Goal: Task Accomplishment & Management: Manage account settings

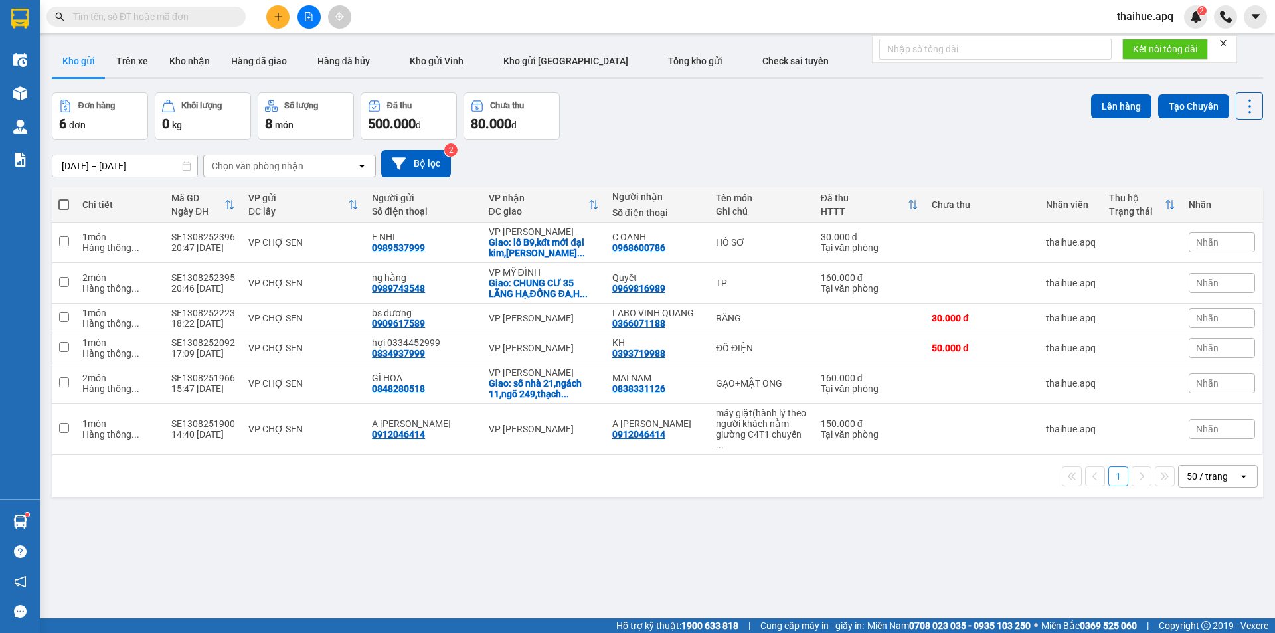
click at [312, 166] on div "Chọn văn phòng nhận" at bounding box center [280, 165] width 153 height 21
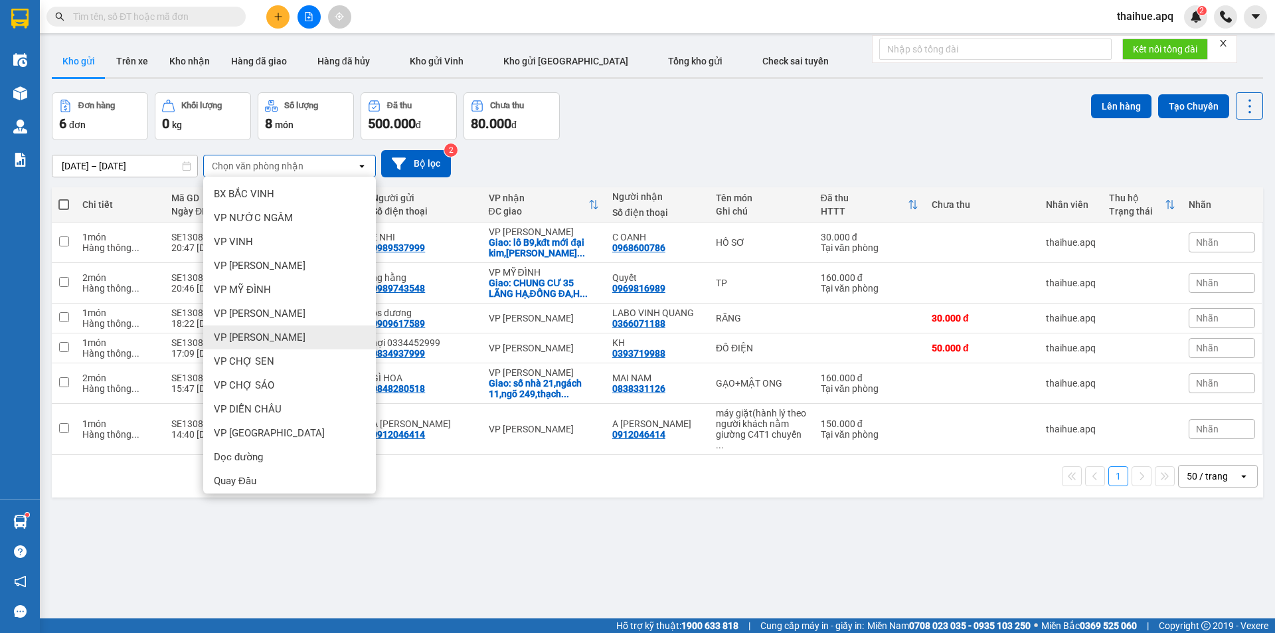
click at [261, 341] on span "VP [PERSON_NAME]" at bounding box center [260, 337] width 92 height 13
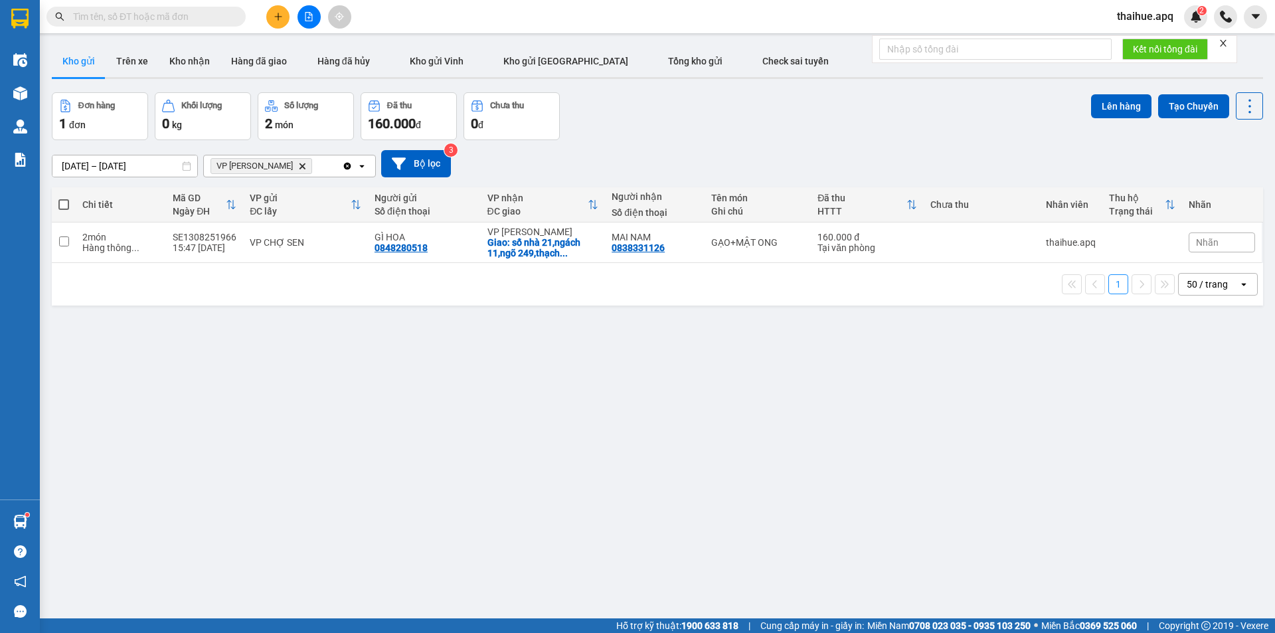
click at [63, 203] on span at bounding box center [63, 204] width 11 height 11
click at [64, 198] on input "checkbox" at bounding box center [64, 198] width 0 height 0
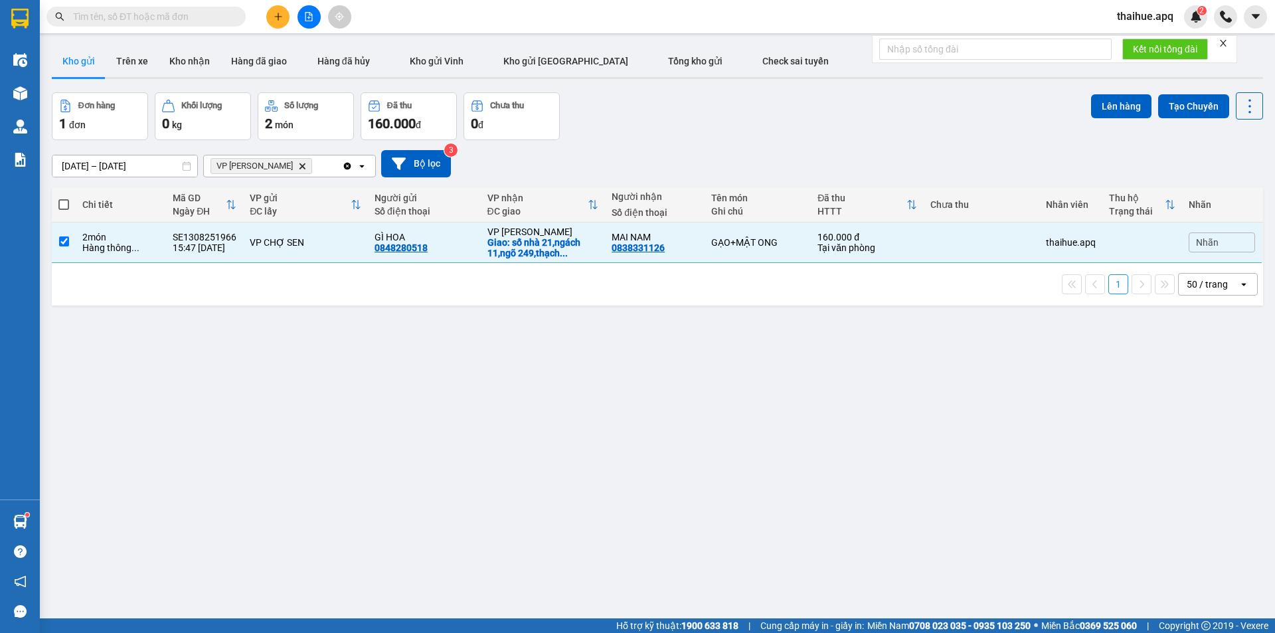
checkbox input "true"
click at [1120, 102] on button "Lên hàng" at bounding box center [1121, 106] width 60 height 24
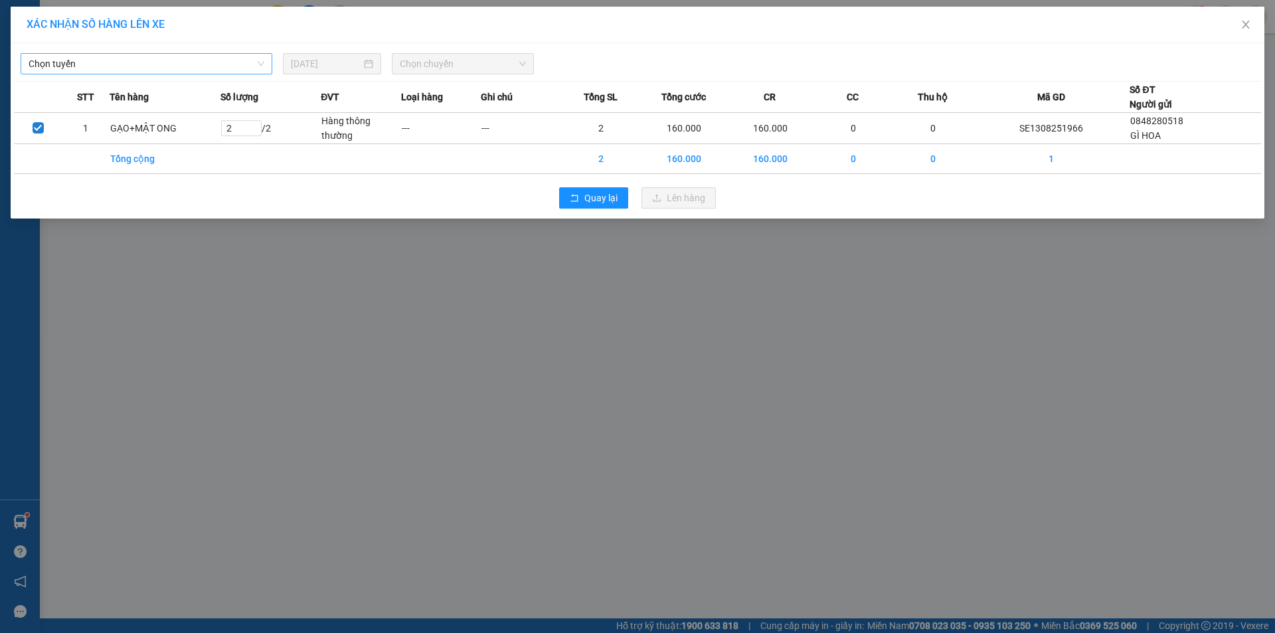
click at [127, 63] on span "Chọn tuyến" at bounding box center [147, 64] width 236 height 20
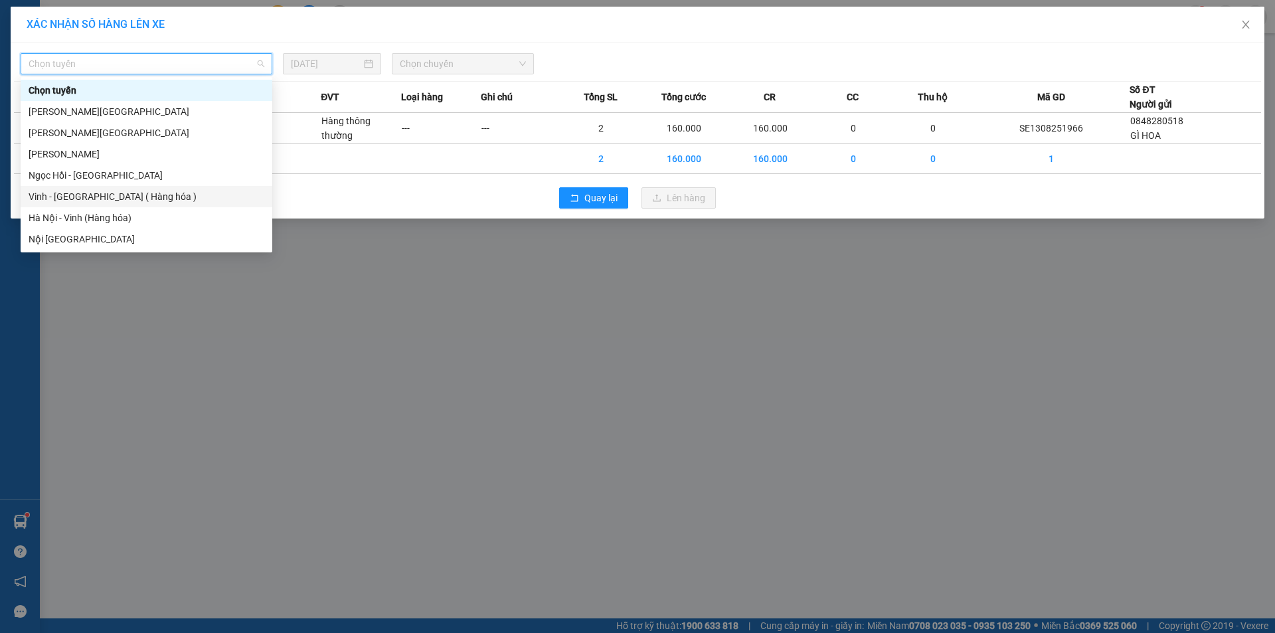
click at [72, 199] on div "Vinh - [GEOGRAPHIC_DATA] ( Hàng hóa )" at bounding box center [147, 196] width 236 height 15
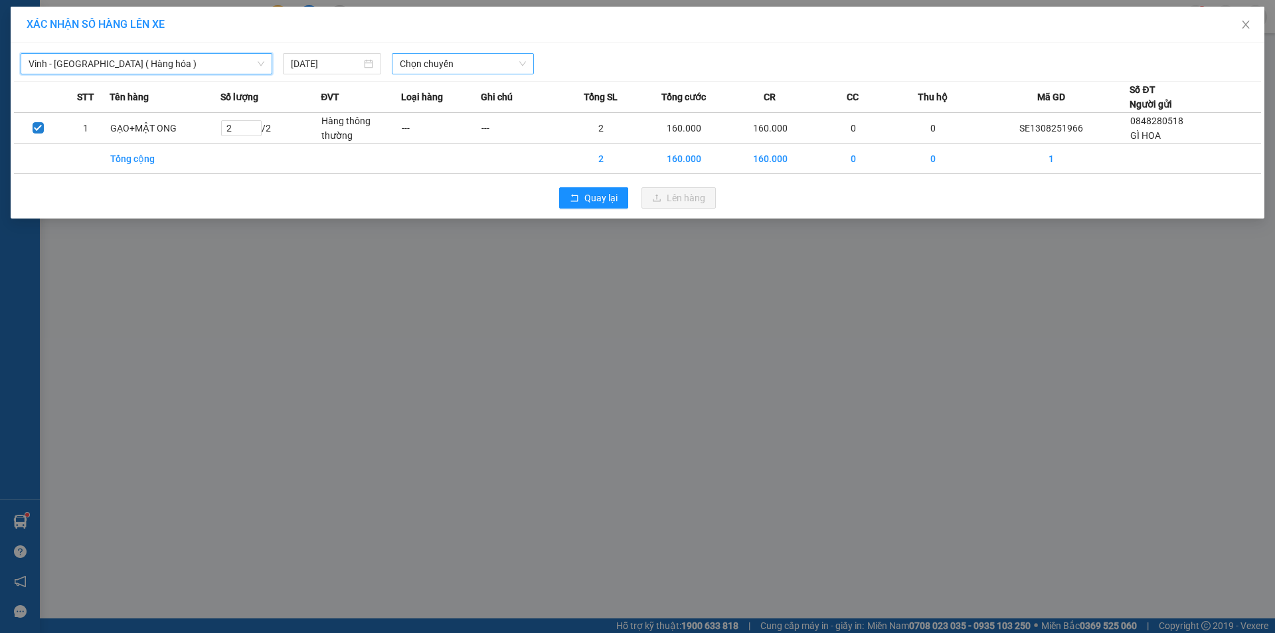
click at [477, 62] on span "Chọn chuyến" at bounding box center [463, 64] width 126 height 20
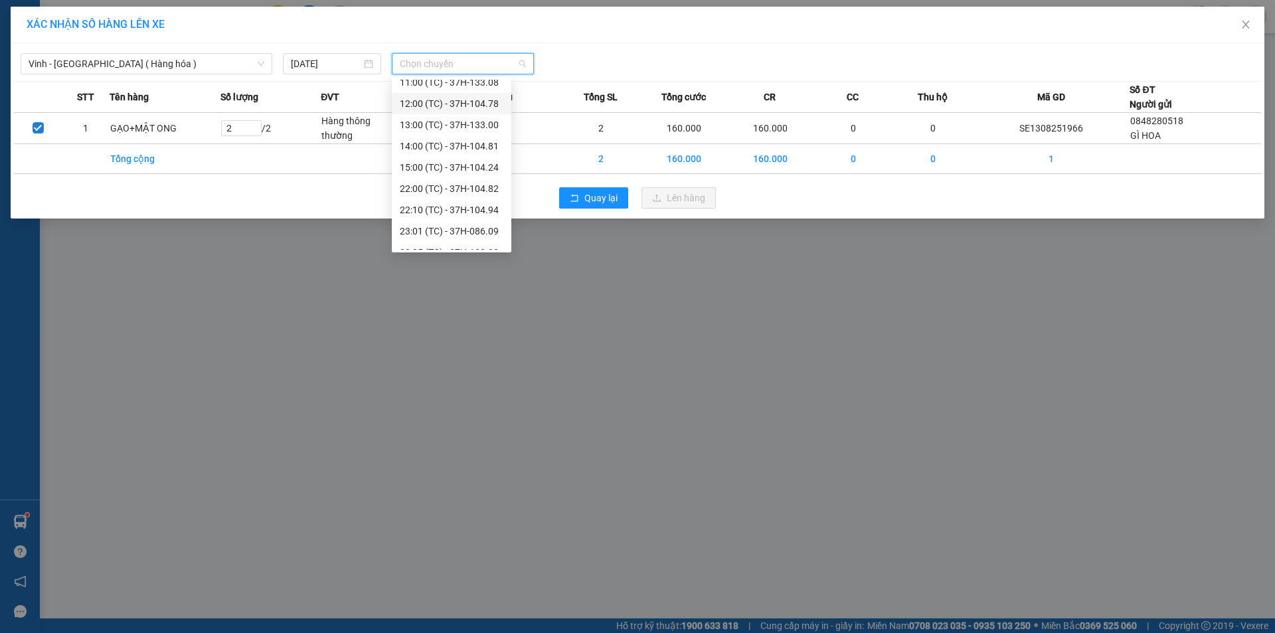
scroll to position [191, 0]
click at [482, 213] on div "23:18 (TC) - 37H-104.41" at bounding box center [452, 218] width 104 height 15
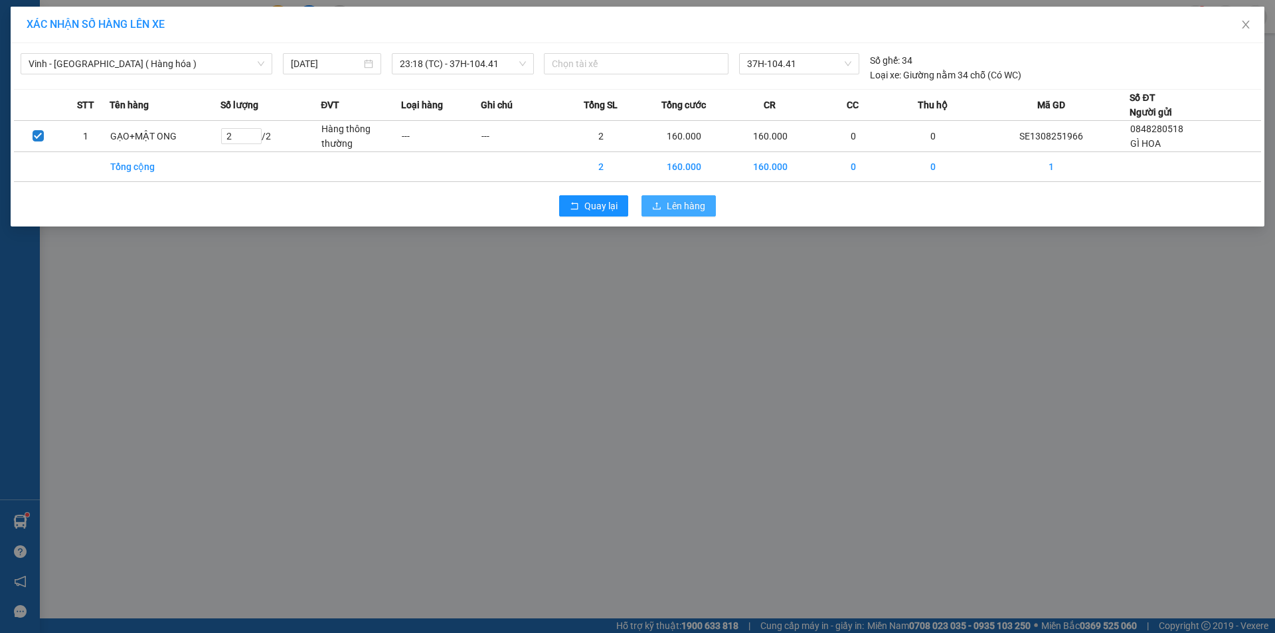
click at [666, 205] on button "Lên hàng" at bounding box center [679, 205] width 74 height 21
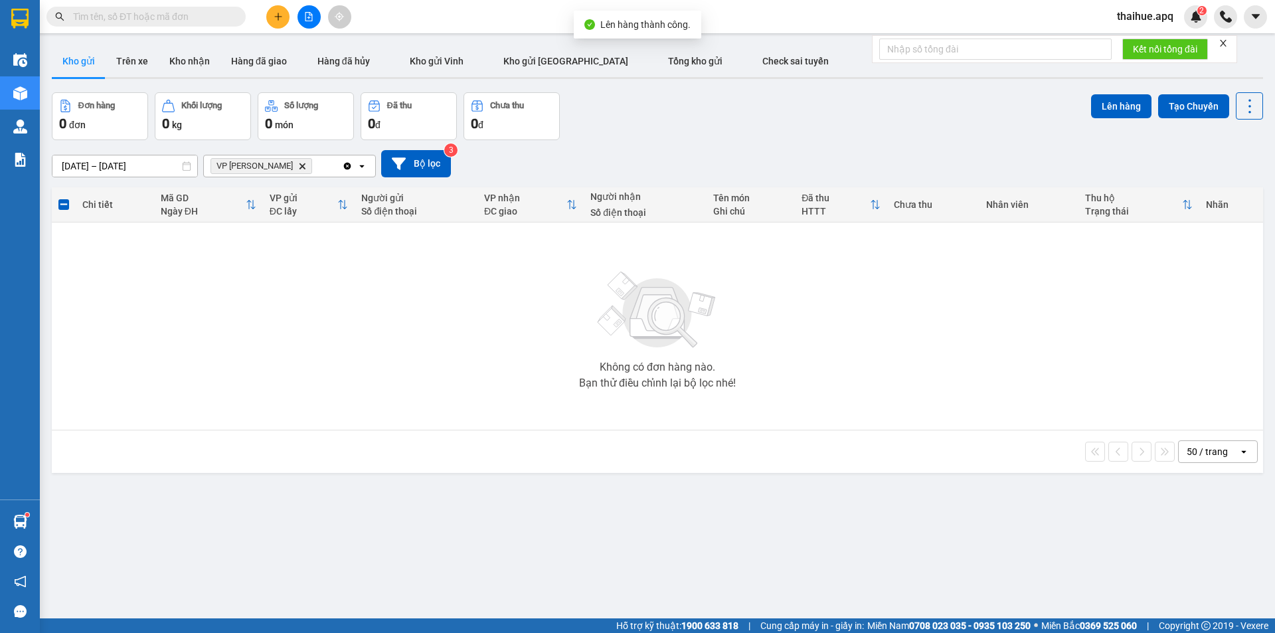
click at [298, 164] on icon "Delete" at bounding box center [302, 166] width 8 height 8
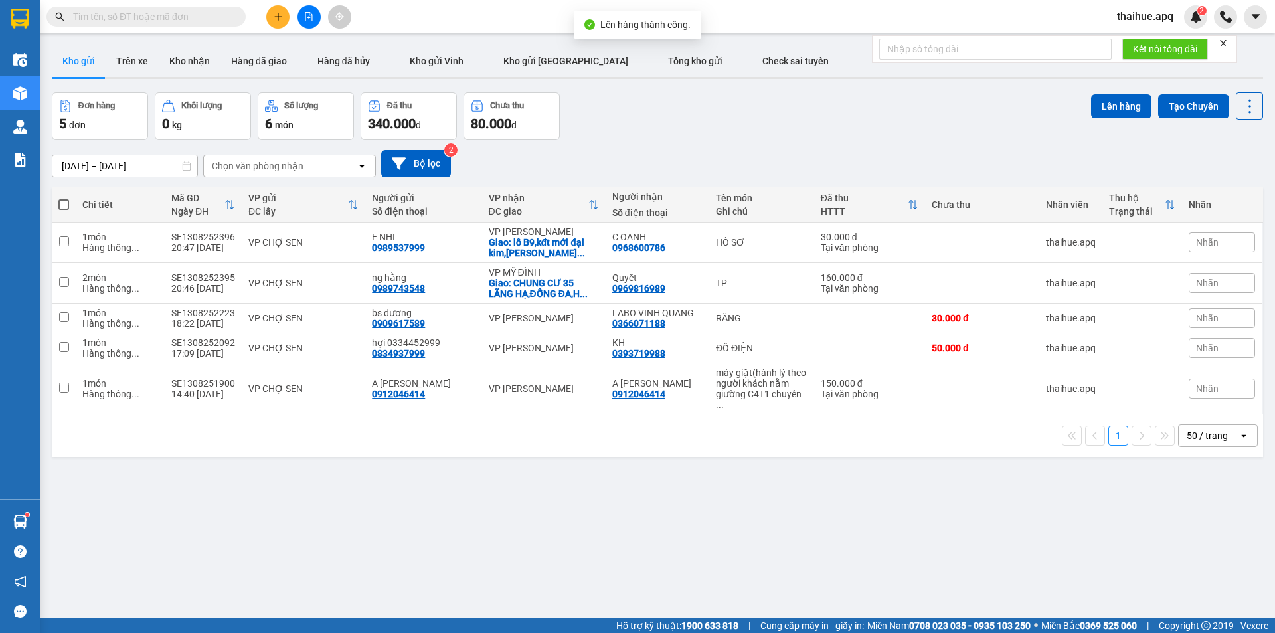
click at [313, 161] on div "Chọn văn phòng nhận" at bounding box center [280, 165] width 153 height 21
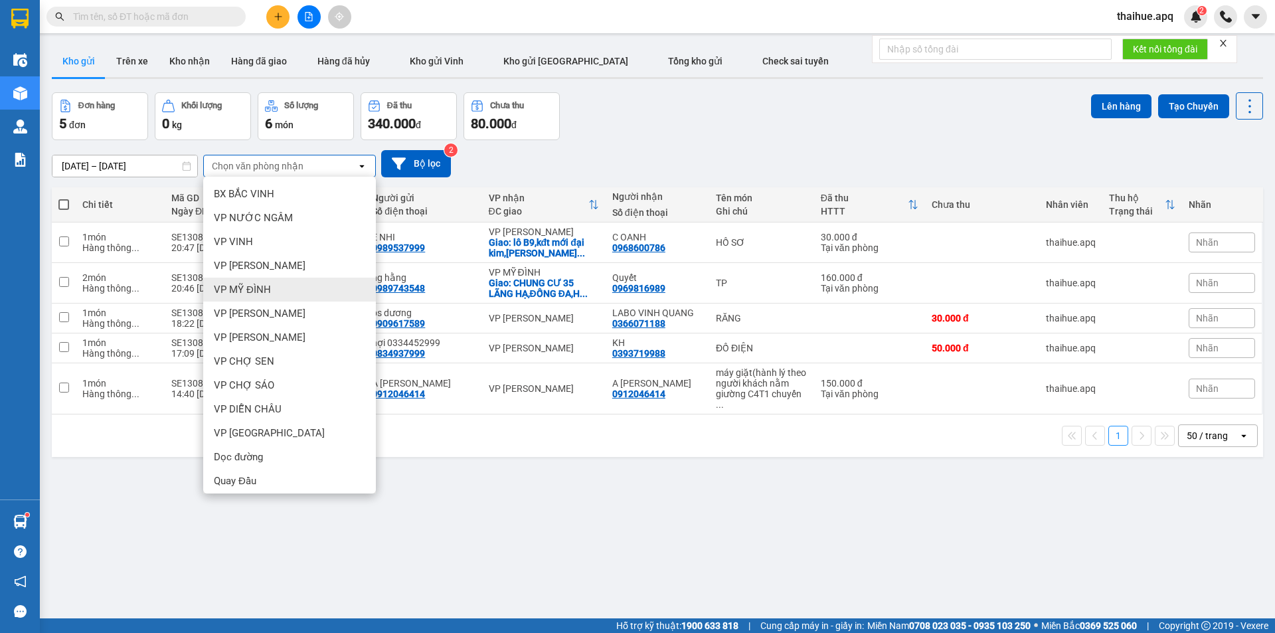
click at [263, 290] on span "VP MỸ ĐÌNH" at bounding box center [242, 289] width 57 height 13
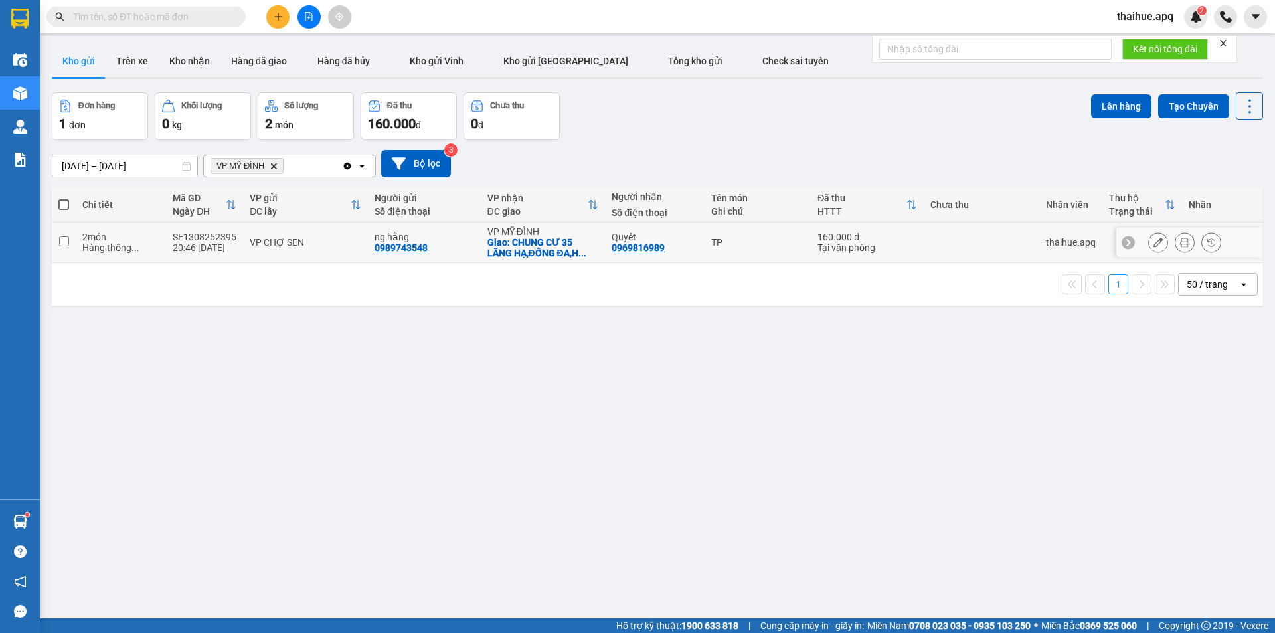
click at [339, 242] on div "VP CHỢ SEN" at bounding box center [306, 242] width 112 height 11
checkbox input "true"
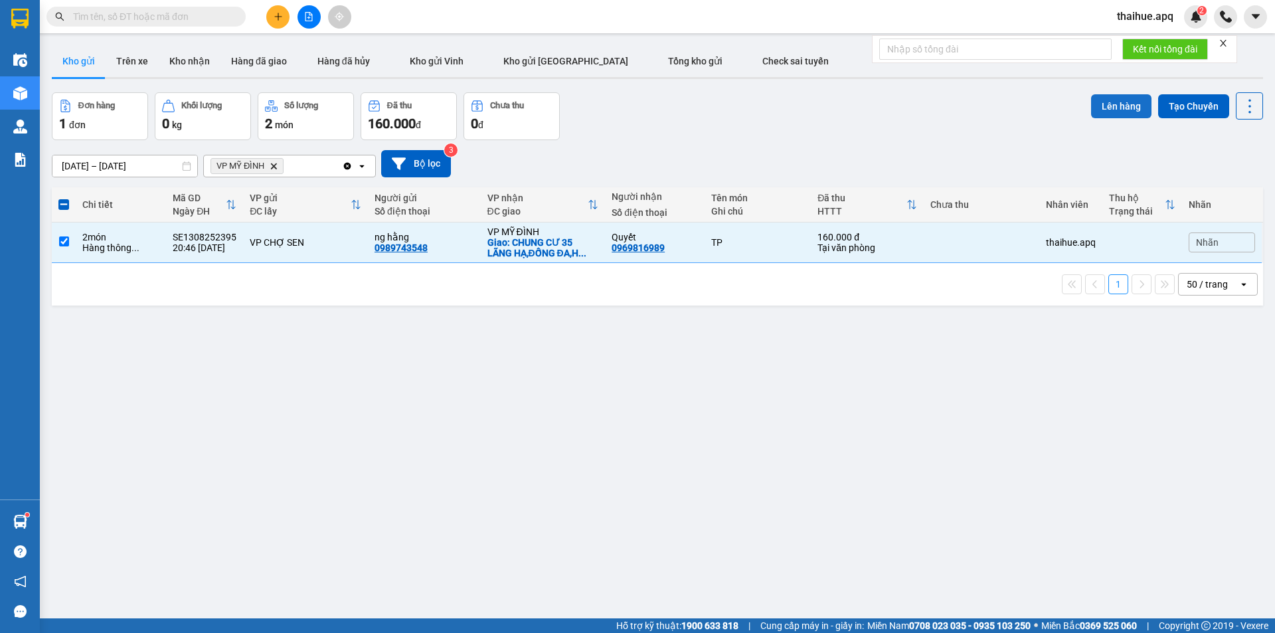
click at [1109, 104] on button "Lên hàng" at bounding box center [1121, 106] width 60 height 24
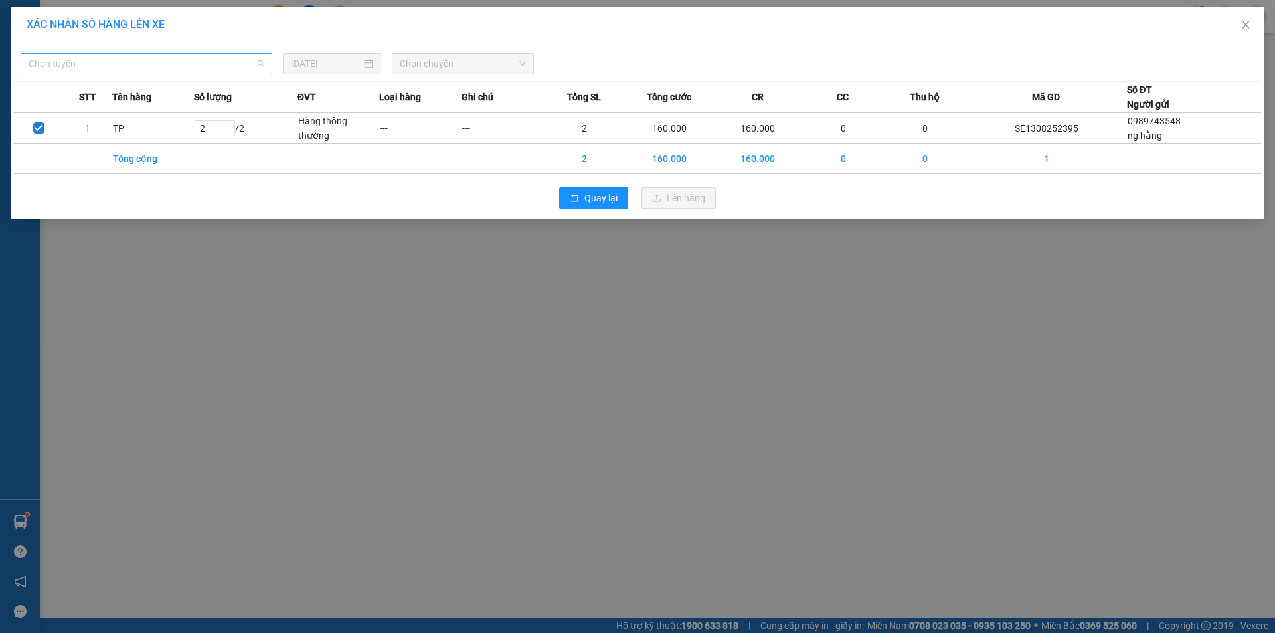
click at [117, 56] on span "Chọn tuyến" at bounding box center [147, 64] width 236 height 20
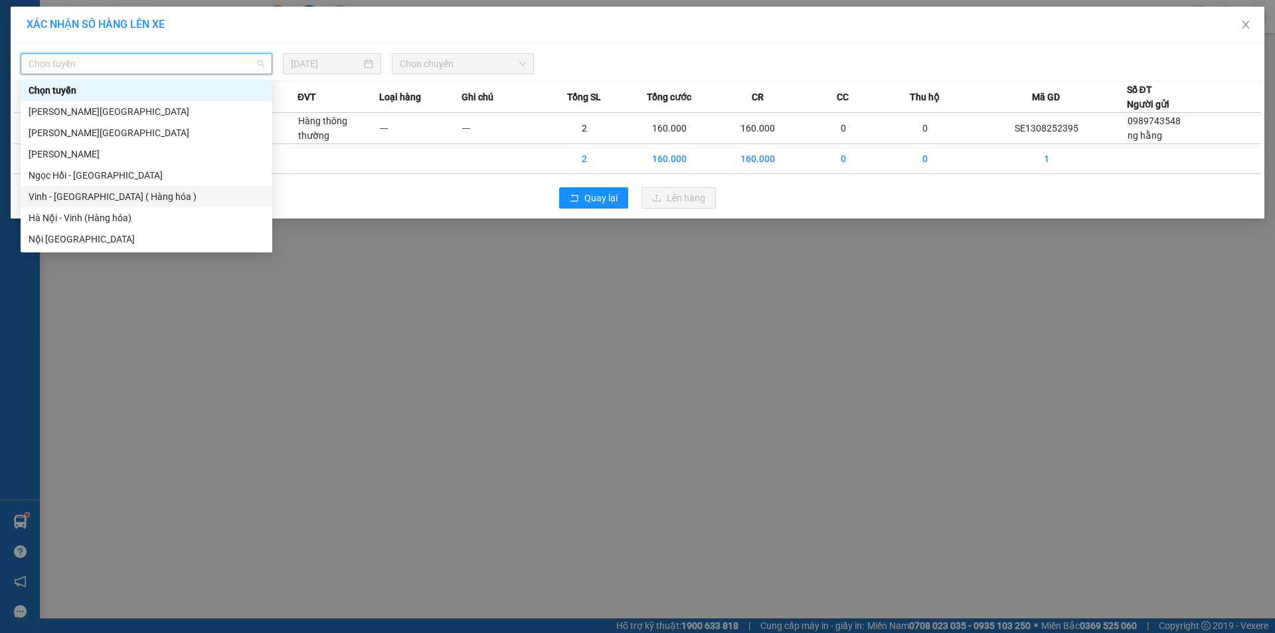
click at [56, 199] on div "Vinh - [GEOGRAPHIC_DATA] ( Hàng hóa )" at bounding box center [147, 196] width 236 height 15
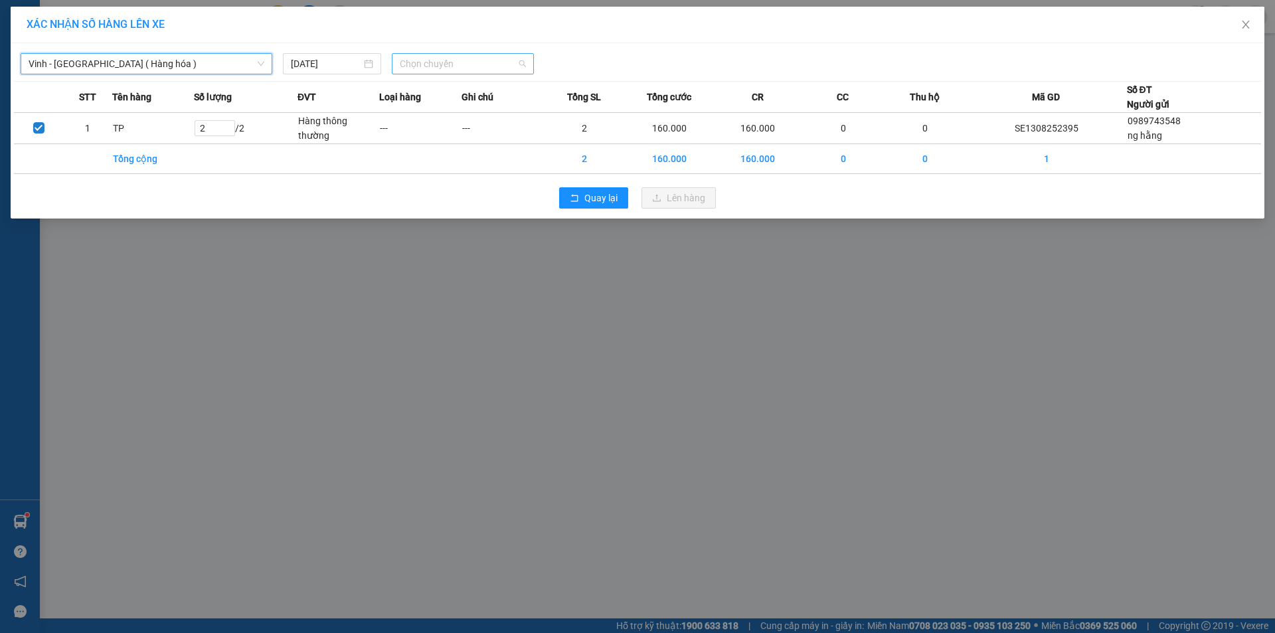
click at [486, 60] on span "Chọn chuyến" at bounding box center [463, 64] width 126 height 20
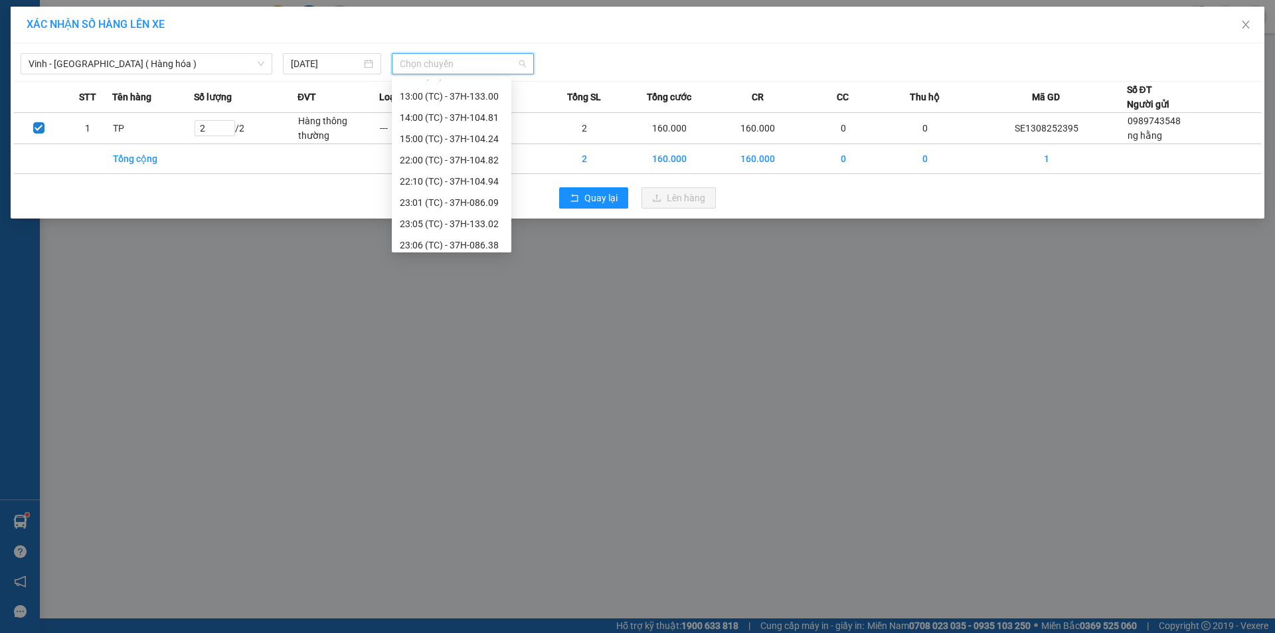
scroll to position [191, 0]
click at [475, 221] on div "23:18 (TC) - 37H-104.41" at bounding box center [452, 218] width 104 height 15
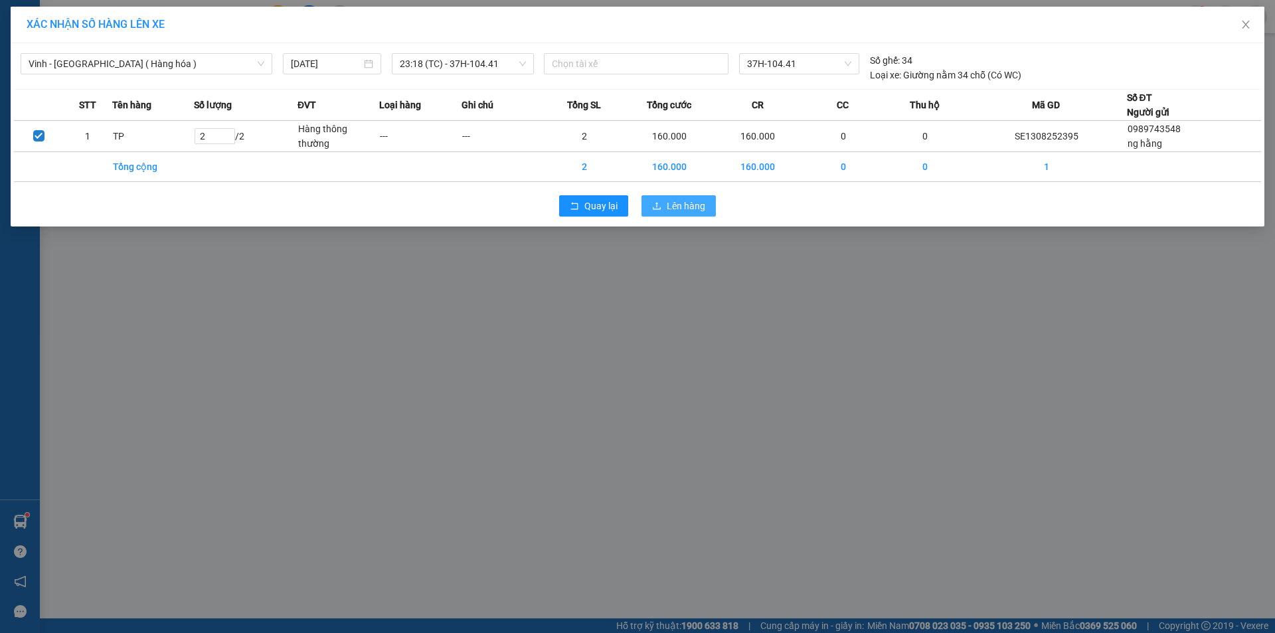
click at [682, 204] on span "Lên hàng" at bounding box center [686, 206] width 39 height 15
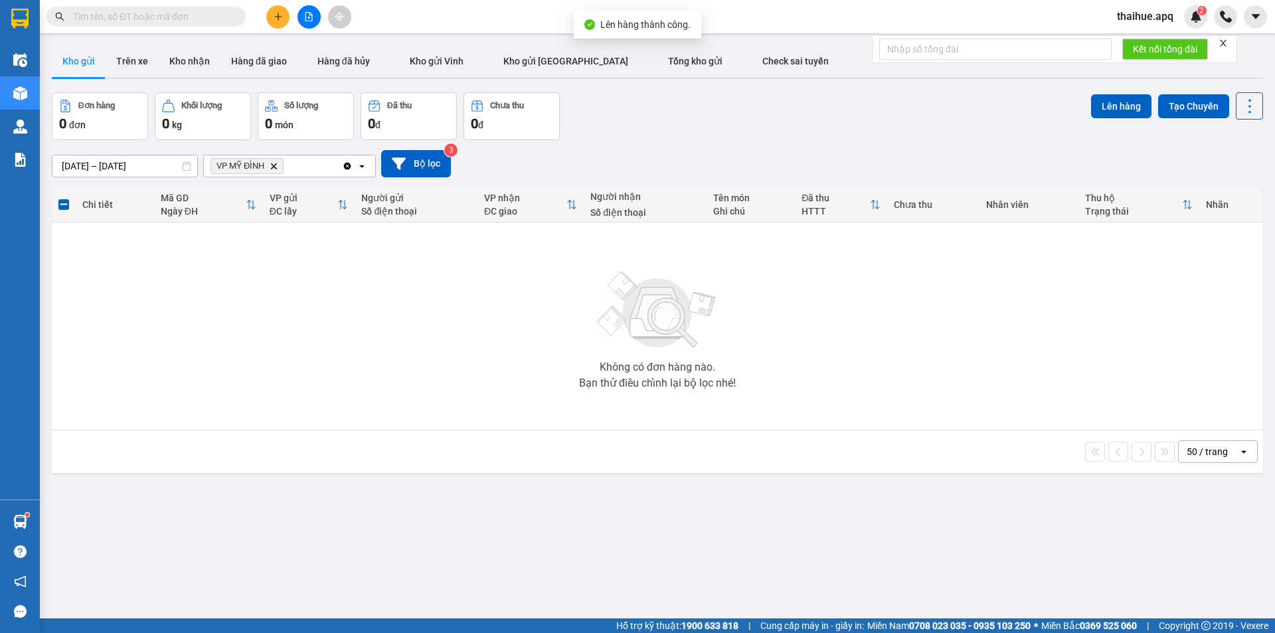
click at [274, 169] on icon "Delete" at bounding box center [274, 166] width 8 height 8
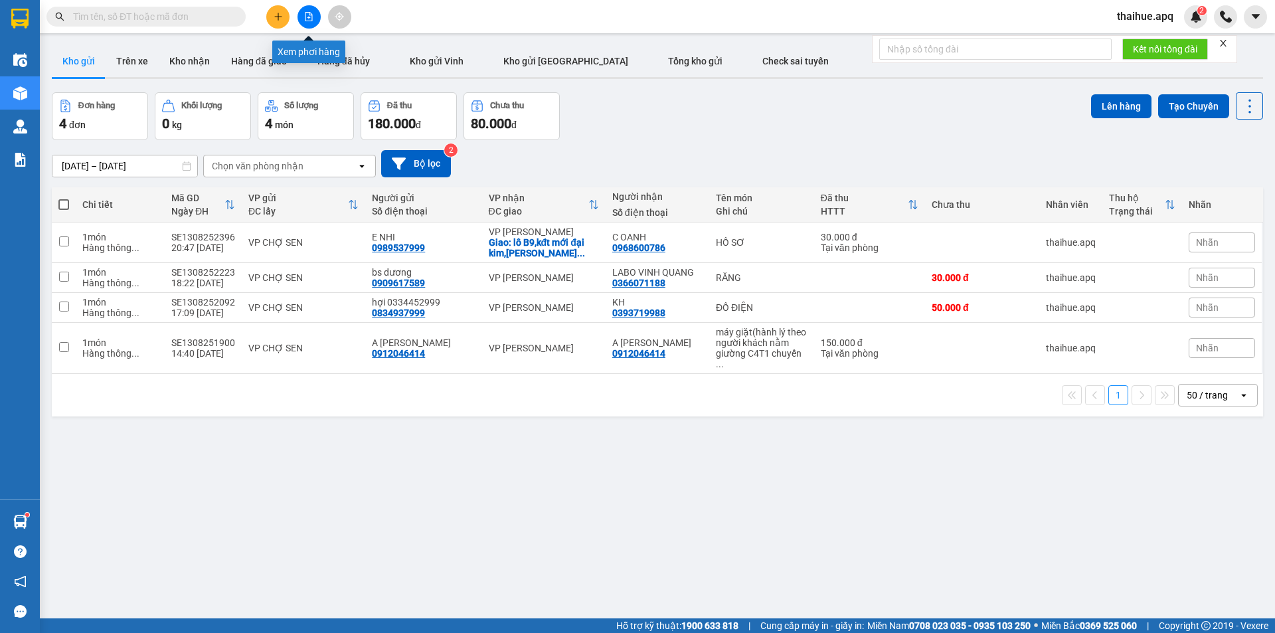
click at [306, 15] on icon "file-add" at bounding box center [309, 16] width 7 height 9
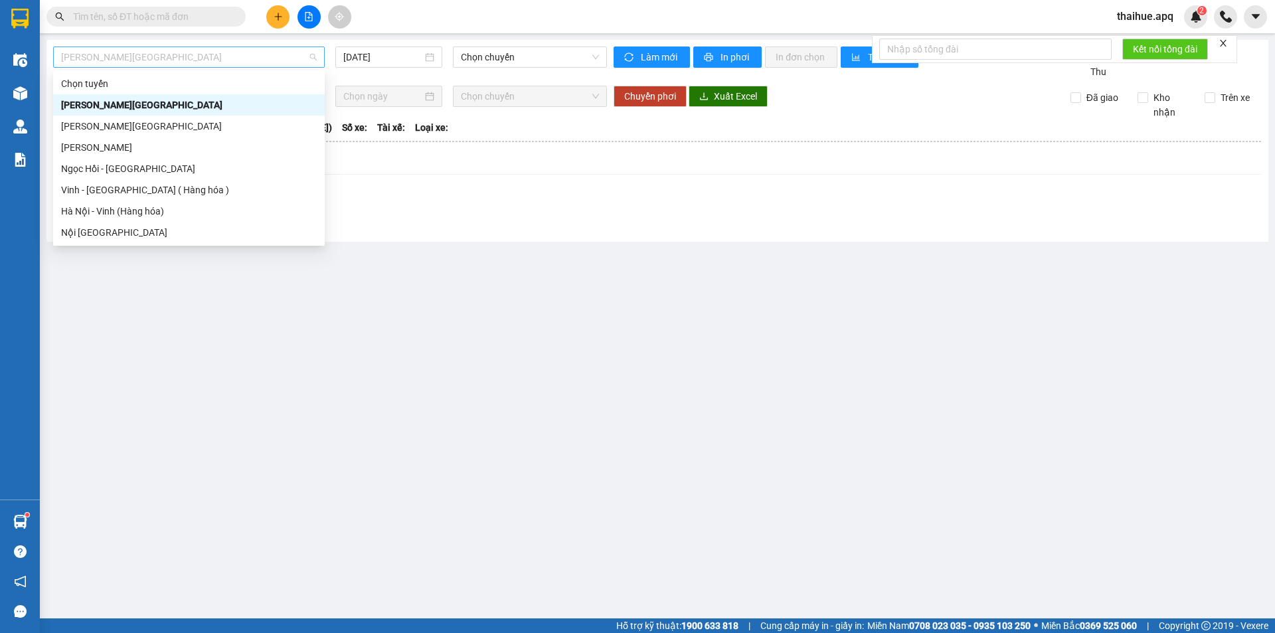
click at [159, 55] on span "[PERSON_NAME][GEOGRAPHIC_DATA]" at bounding box center [189, 57] width 256 height 20
click at [73, 199] on div "Vinh - [GEOGRAPHIC_DATA] ( Hàng hóa )" at bounding box center [189, 189] width 272 height 21
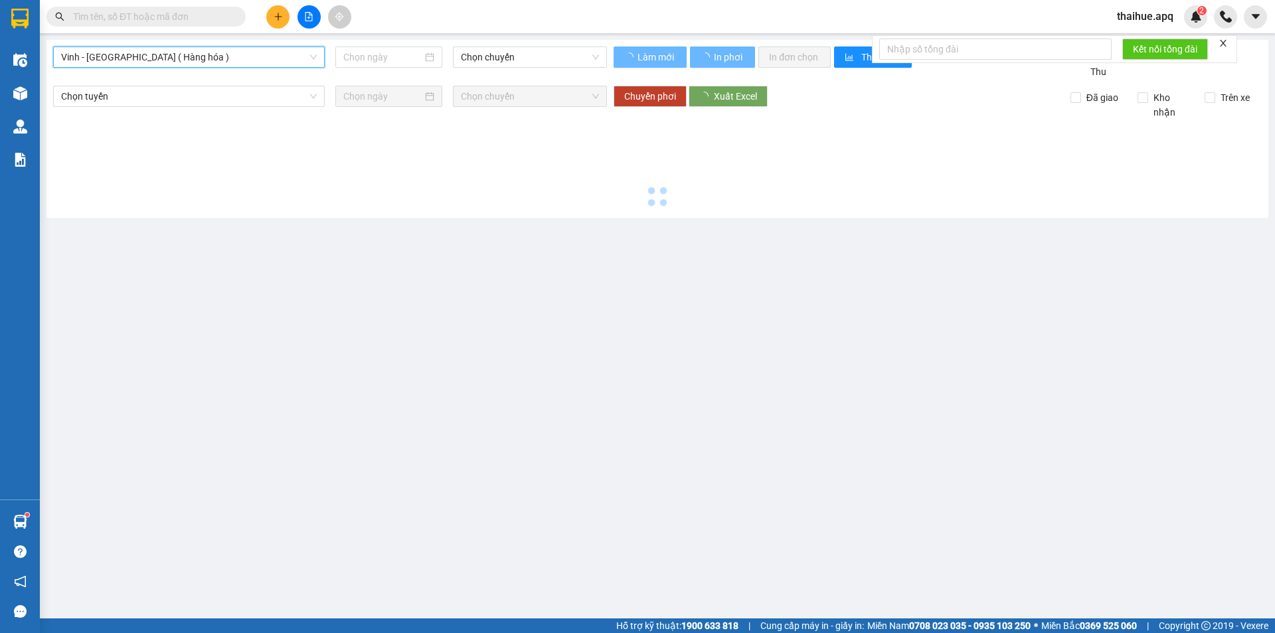
type input "[DATE]"
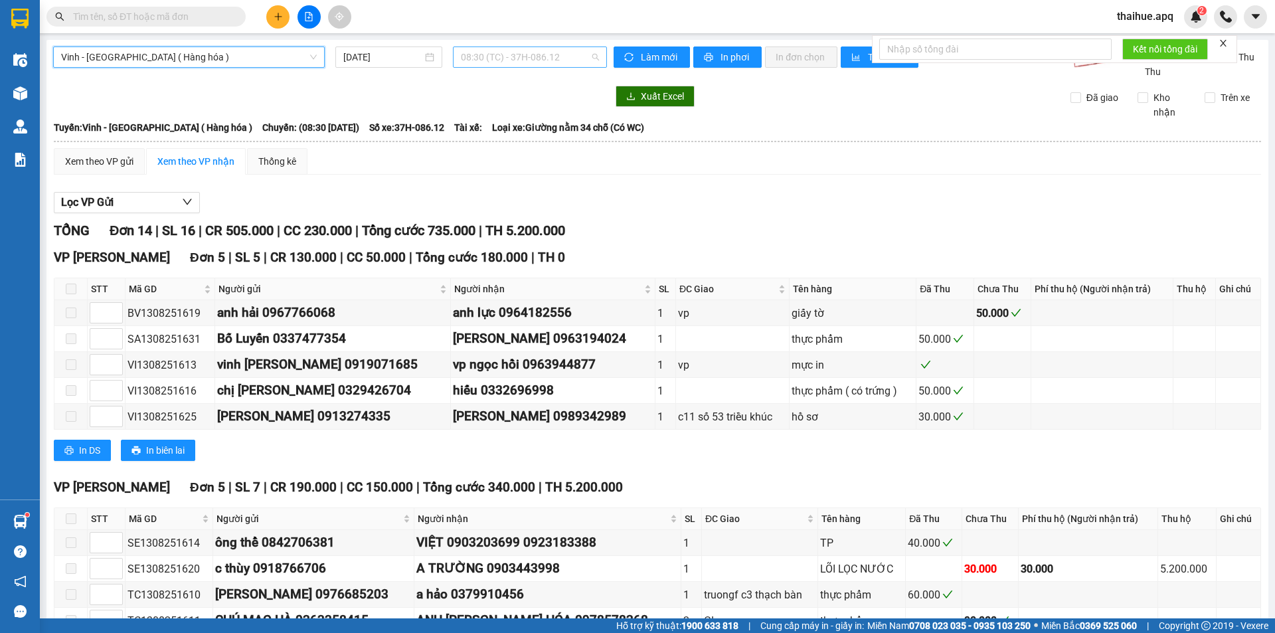
click at [565, 54] on span "08:30 (TC) - 37H-086.12" at bounding box center [530, 57] width 138 height 20
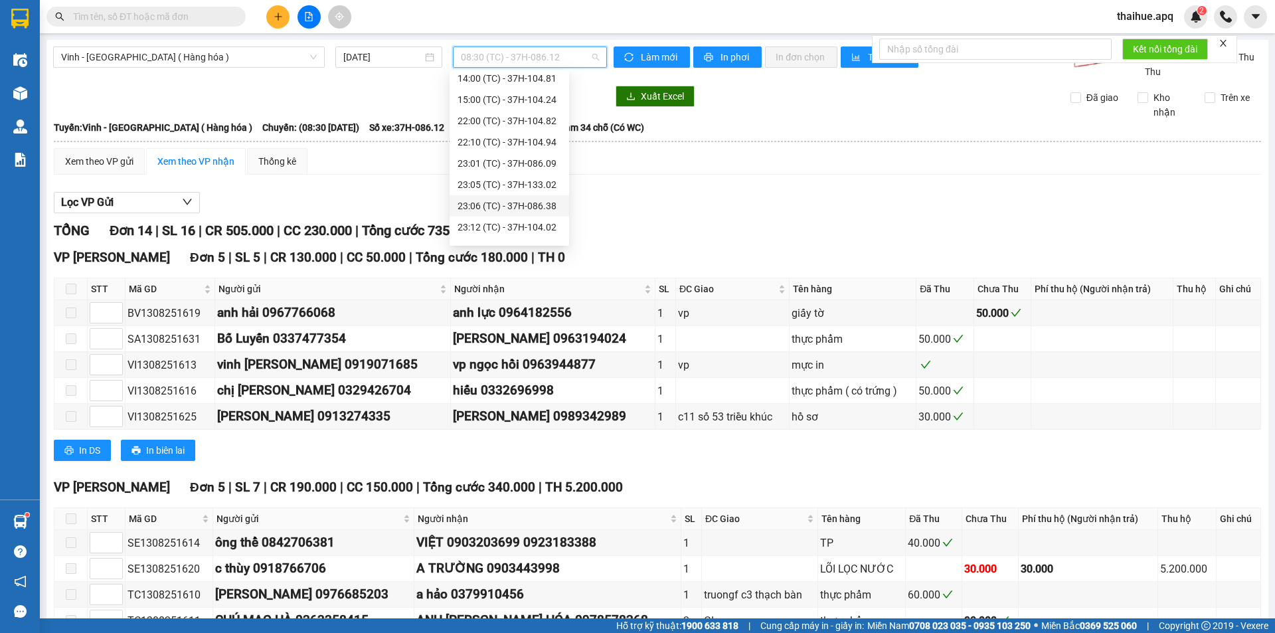
scroll to position [191, 0]
click at [539, 132] on div "23:05 (TC) - 37H-133.02" at bounding box center [510, 126] width 104 height 15
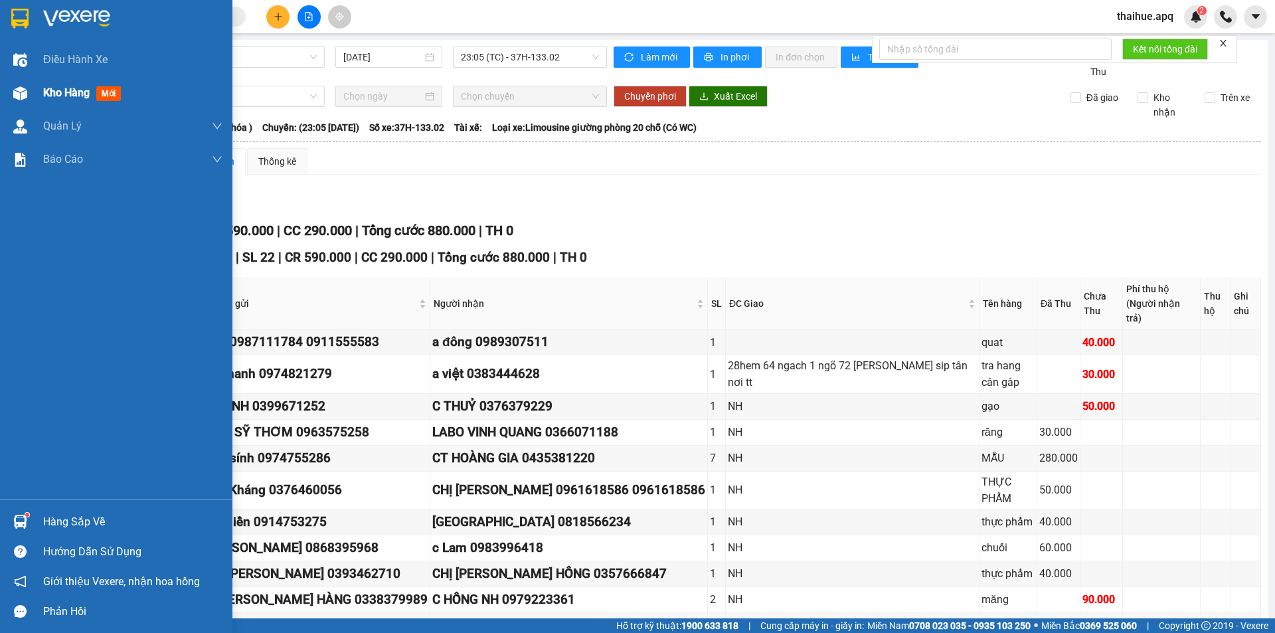
click at [62, 93] on span "Kho hàng" at bounding box center [66, 92] width 46 height 13
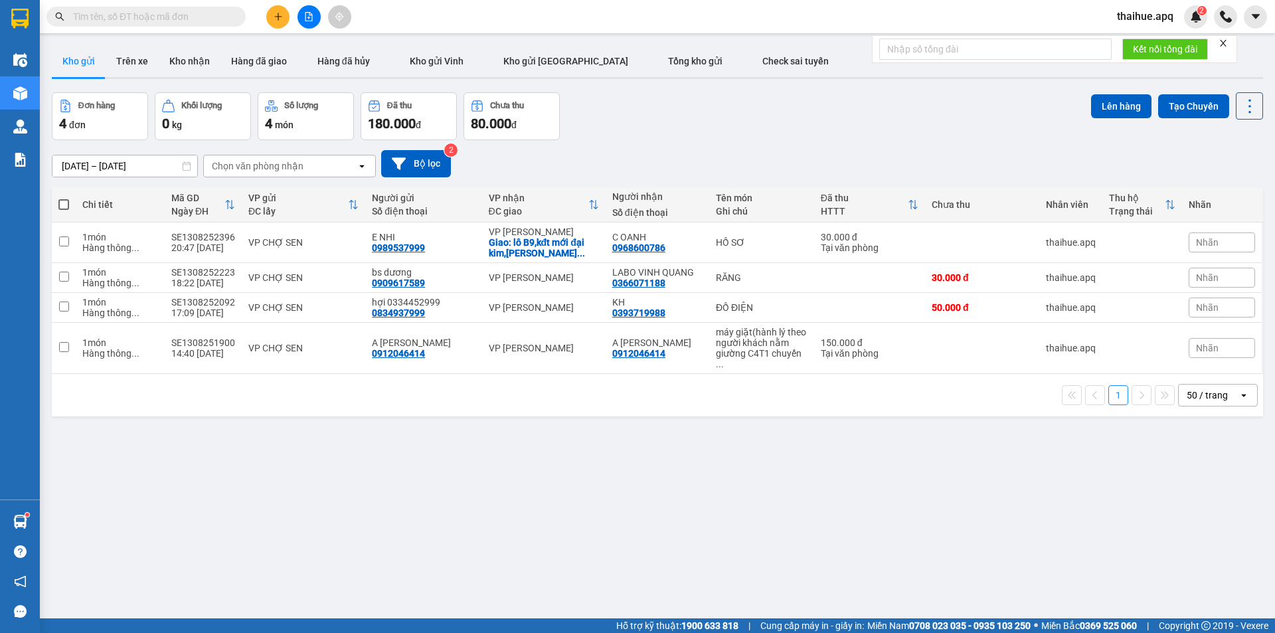
click at [327, 161] on div "Chọn văn phòng nhận" at bounding box center [280, 165] width 153 height 21
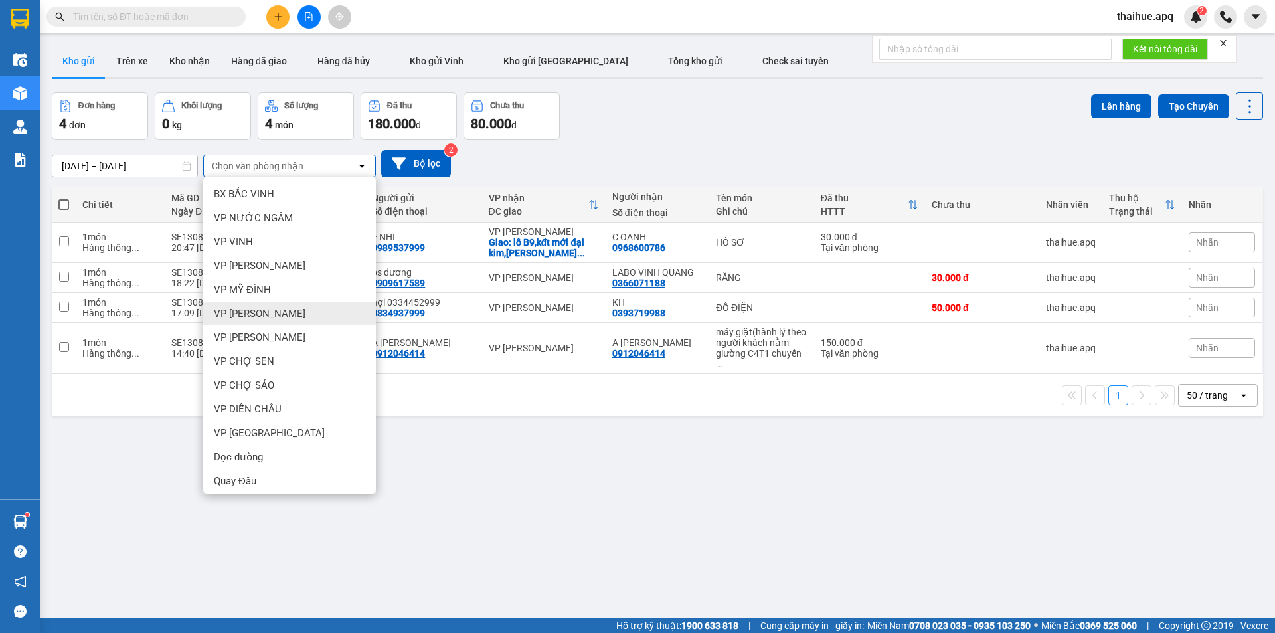
click at [273, 314] on span "VP [PERSON_NAME]" at bounding box center [260, 313] width 92 height 13
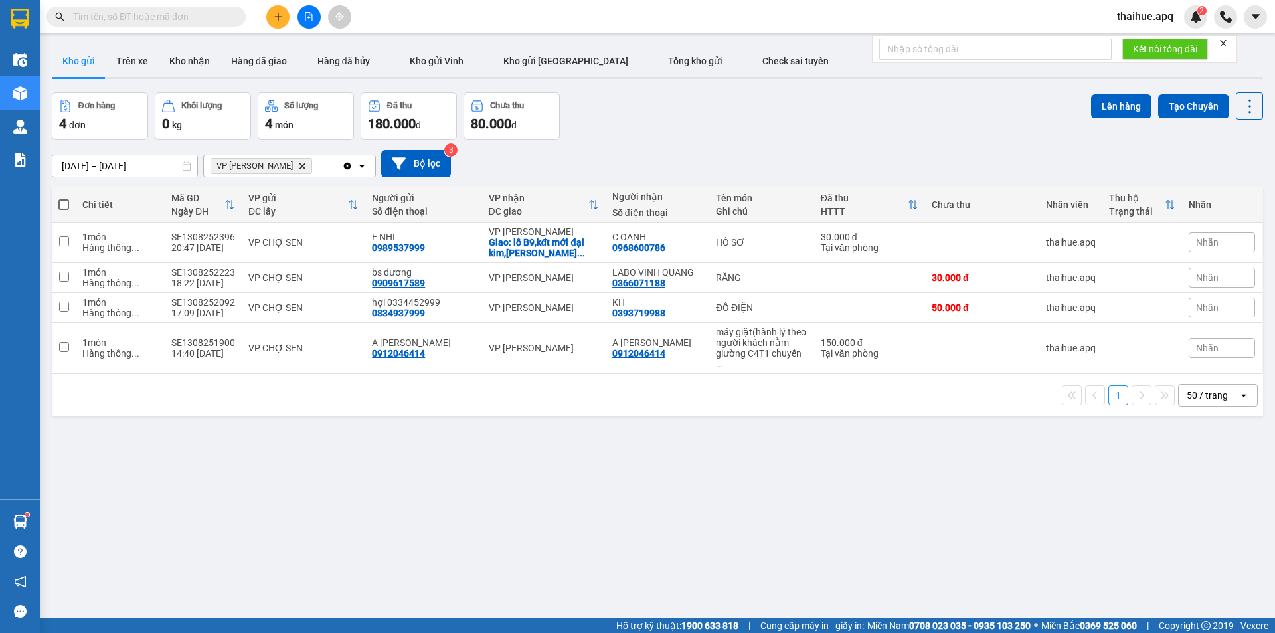
click at [64, 206] on span at bounding box center [63, 204] width 11 height 11
click at [64, 198] on input "checkbox" at bounding box center [64, 198] width 0 height 0
checkbox input "true"
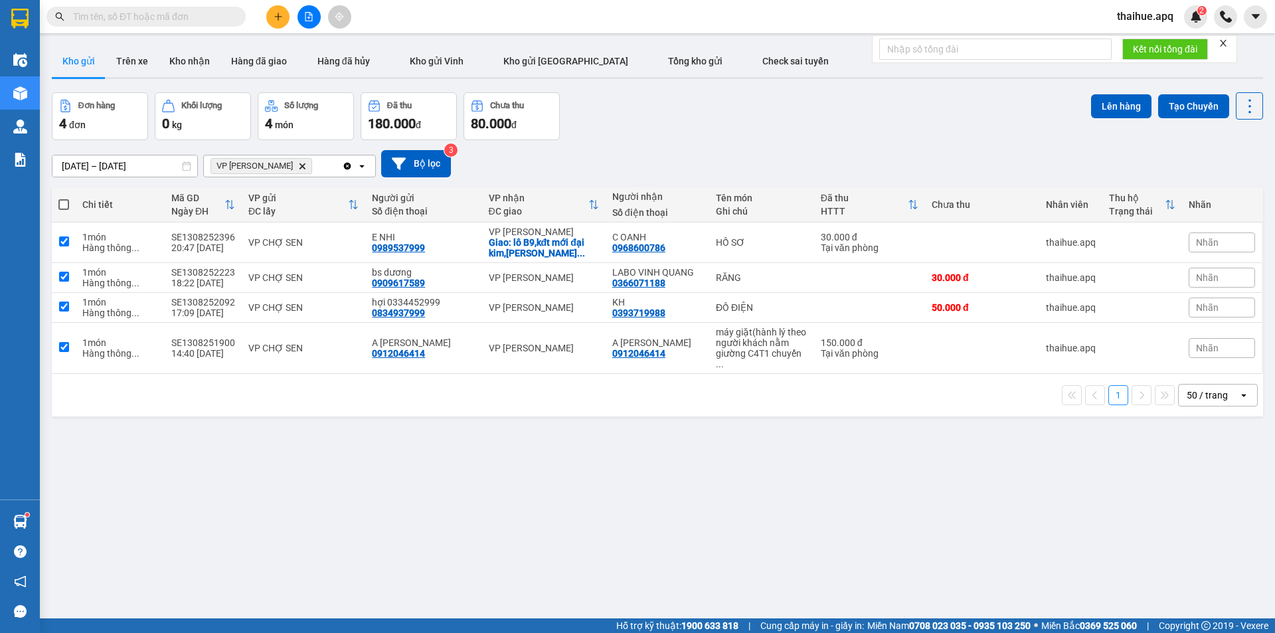
checkbox input "true"
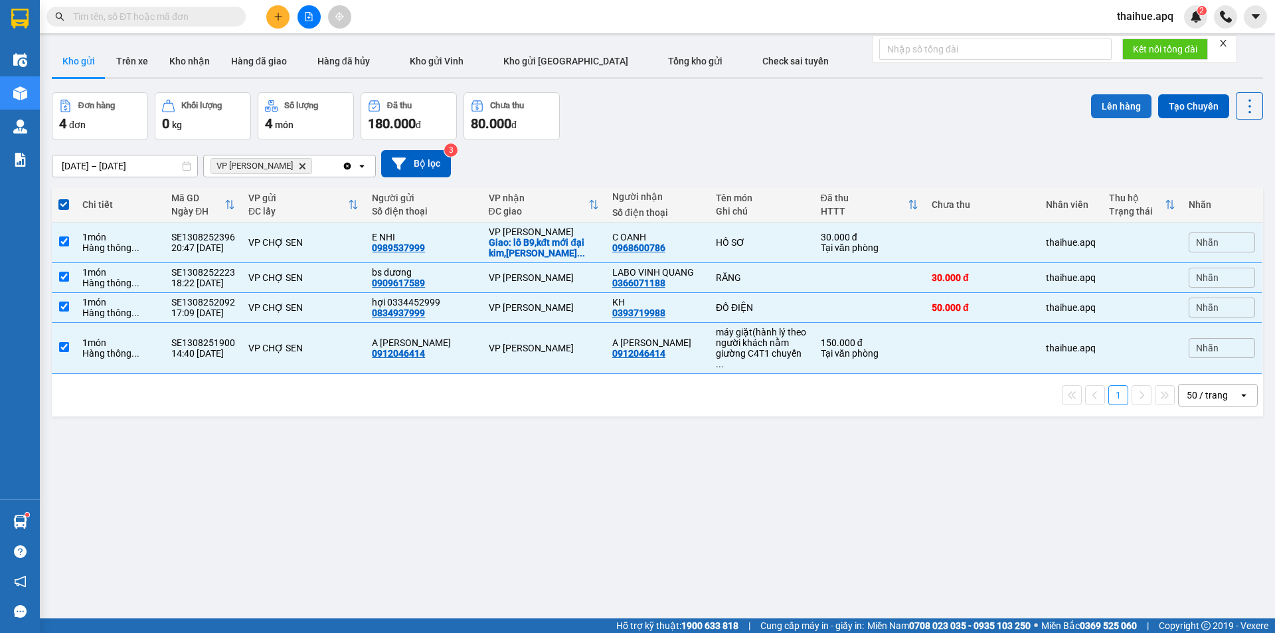
click at [1115, 104] on button "Lên hàng" at bounding box center [1121, 106] width 60 height 24
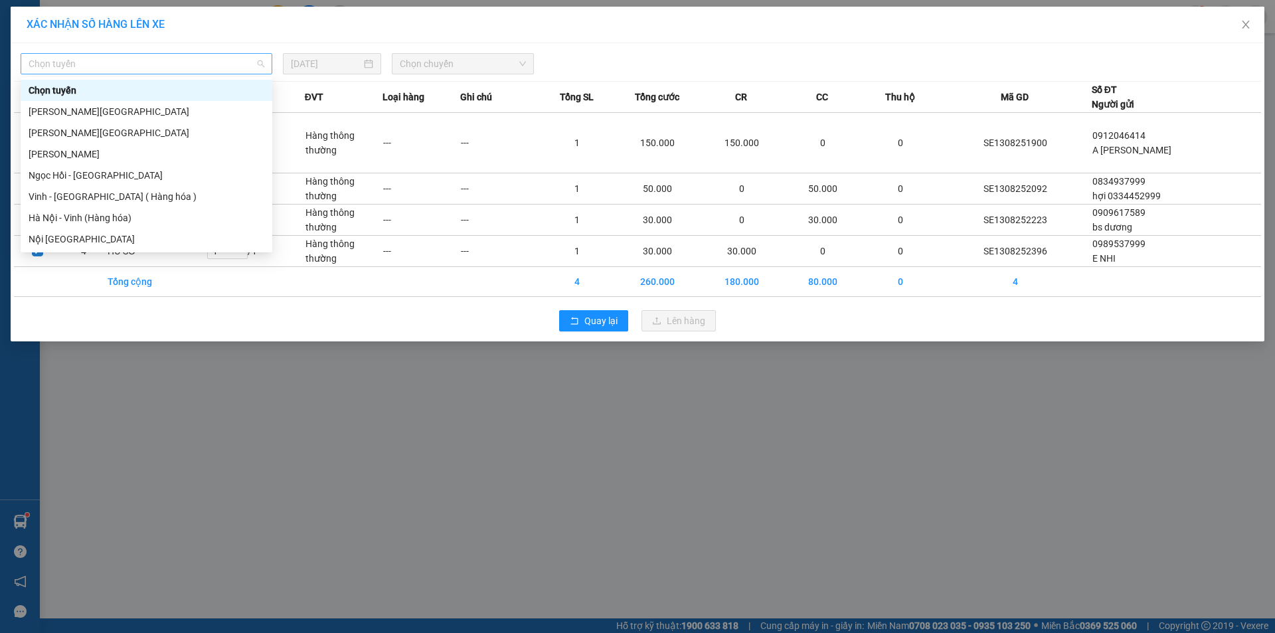
click at [117, 63] on span "Chọn tuyến" at bounding box center [147, 64] width 236 height 20
click at [54, 201] on div "Vinh - [GEOGRAPHIC_DATA] ( Hàng hóa )" at bounding box center [147, 196] width 236 height 15
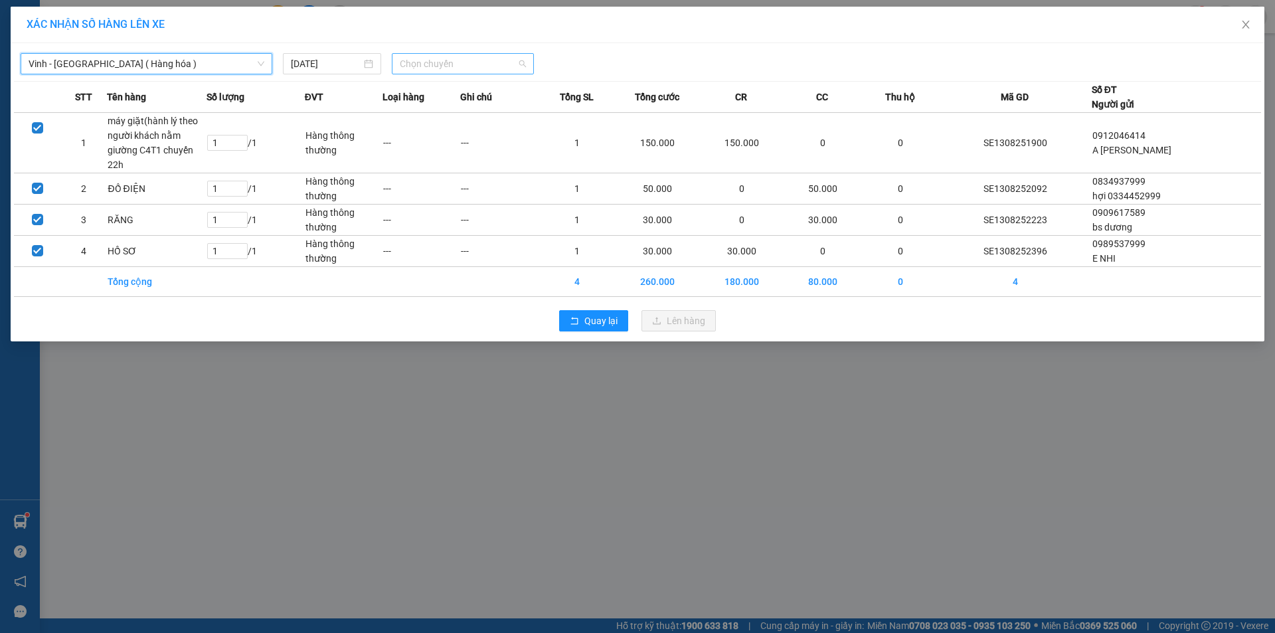
click at [468, 62] on span "Chọn chuyến" at bounding box center [463, 64] width 126 height 20
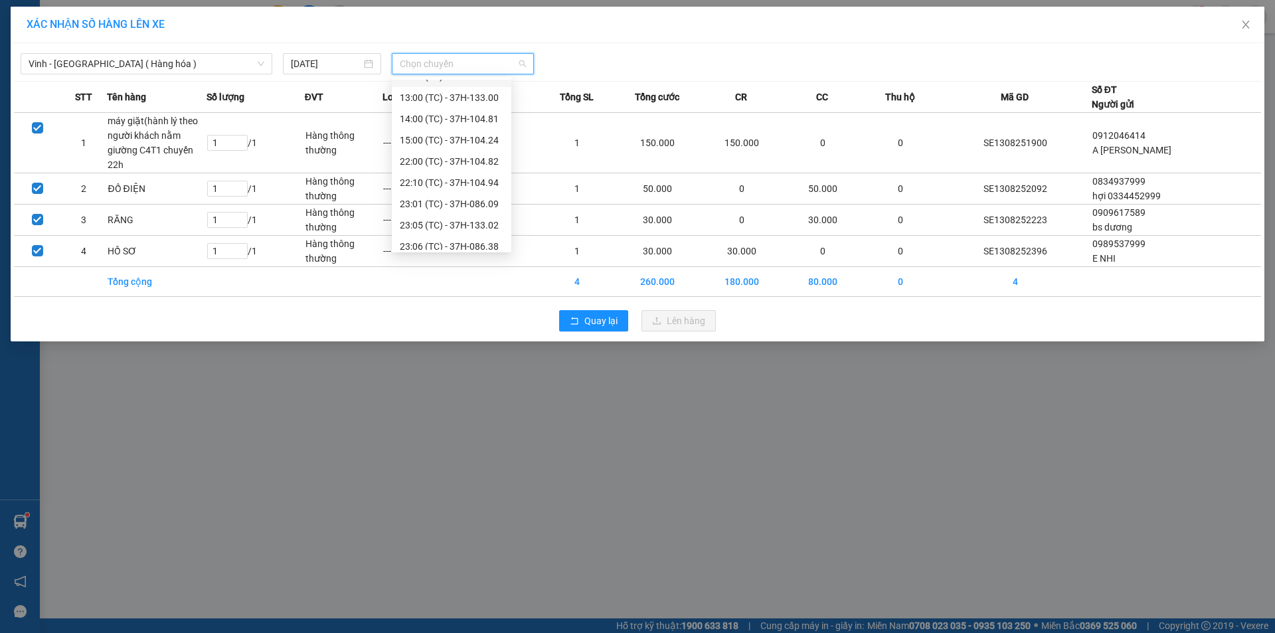
scroll to position [191, 0]
click at [487, 136] on div "23:05 (TC) - 37H-133.02" at bounding box center [452, 133] width 104 height 15
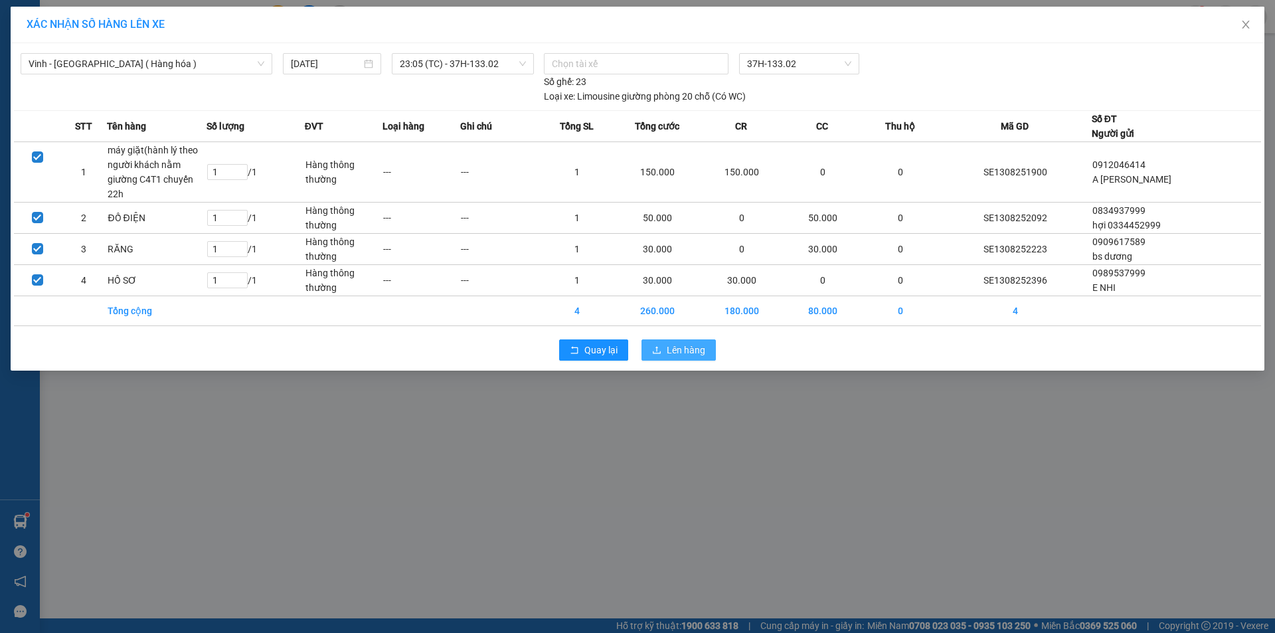
click at [692, 351] on span "Lên hàng" at bounding box center [686, 350] width 39 height 15
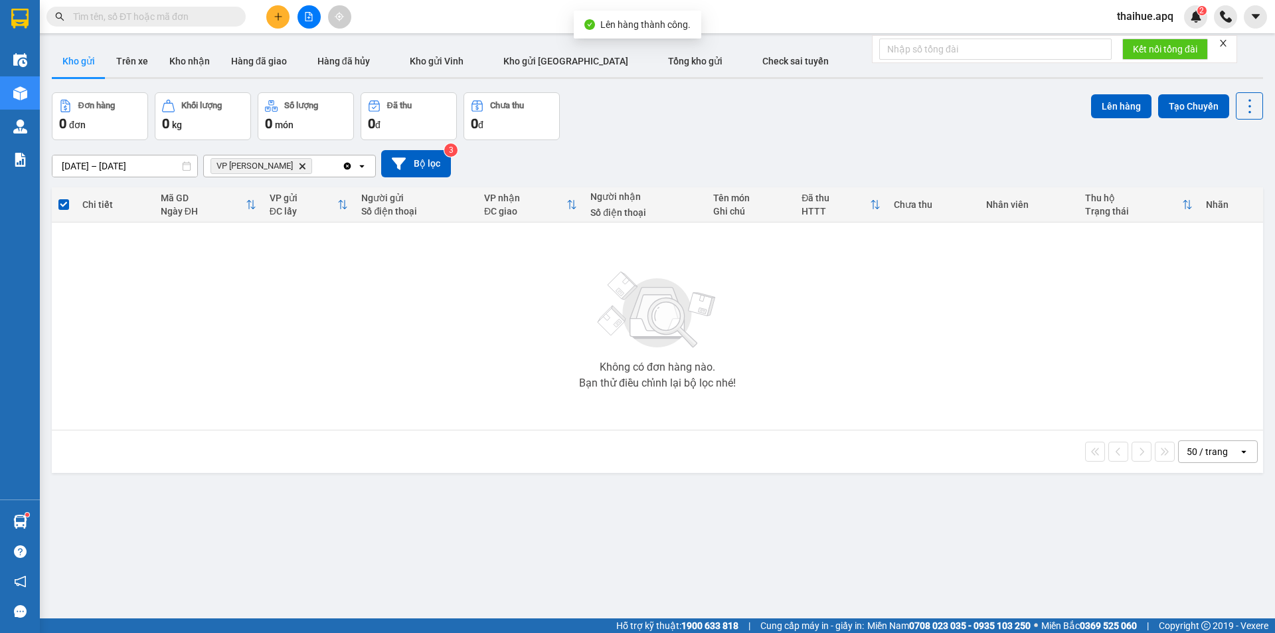
click at [298, 165] on icon "Delete" at bounding box center [302, 166] width 8 height 8
click at [272, 13] on button at bounding box center [277, 16] width 23 height 23
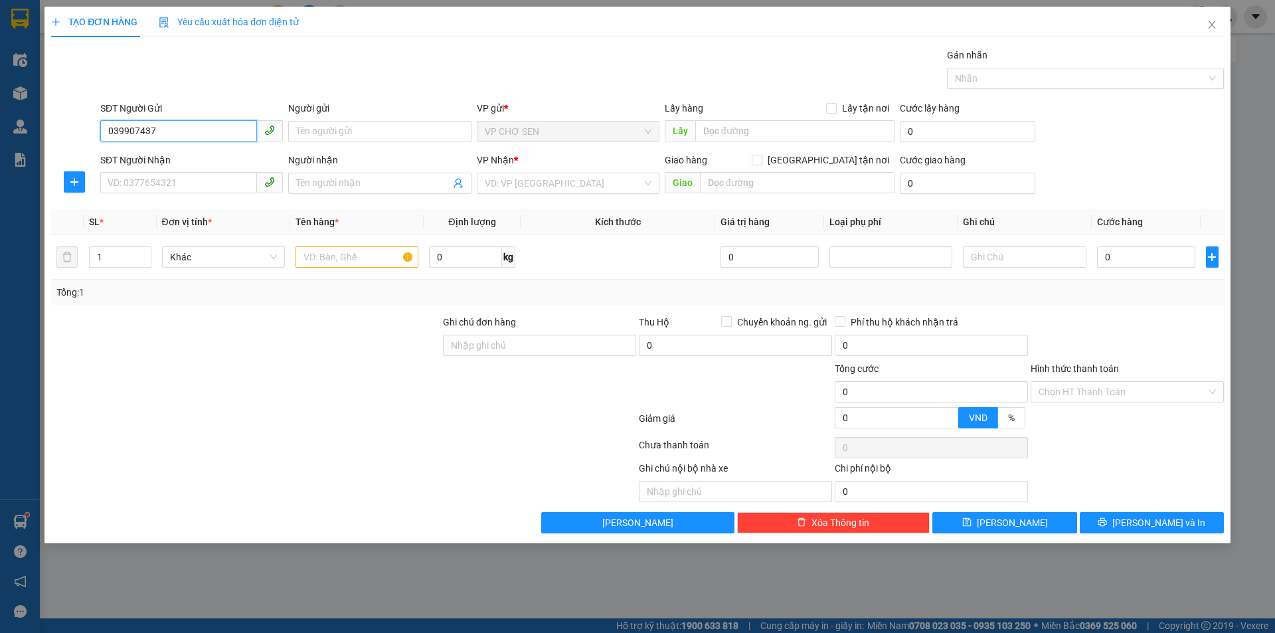
type input "0399074379"
click at [191, 158] on div "0399074379 - GÌ KIỀU" at bounding box center [191, 158] width 167 height 15
type input "GÌ KIỀU"
type input "0399074379"
click at [171, 186] on input "SĐT Người Nhận" at bounding box center [178, 182] width 157 height 21
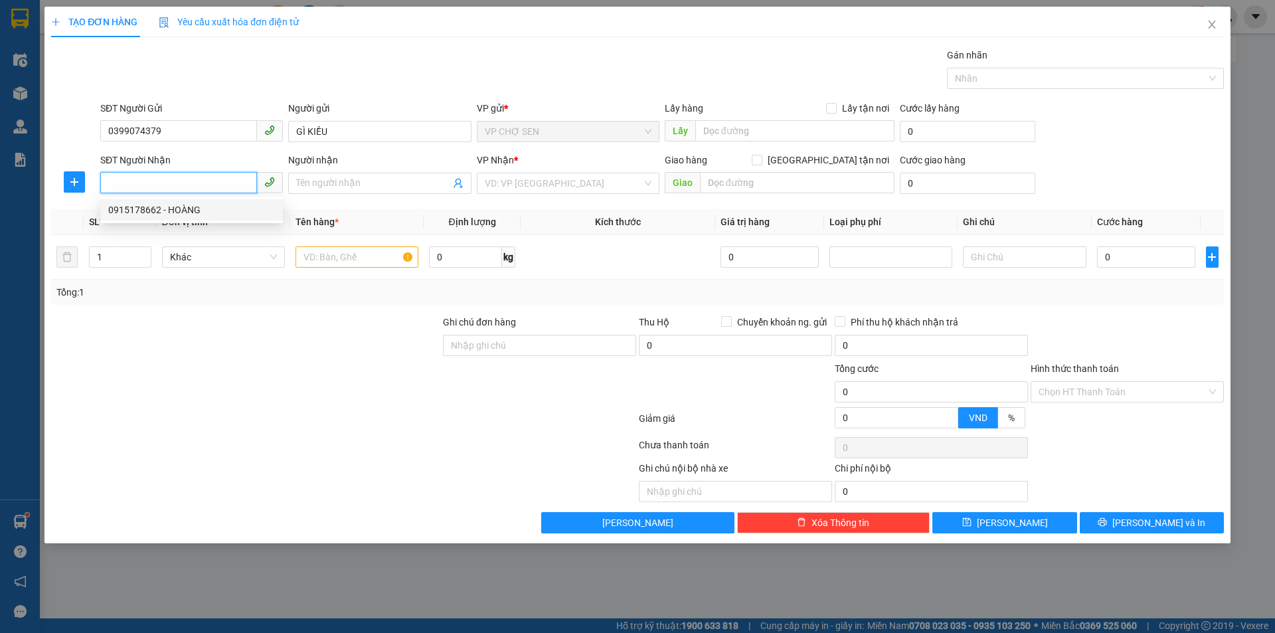
click at [175, 210] on div "0915178662 - HOÀNG" at bounding box center [191, 210] width 167 height 15
type input "0915178662"
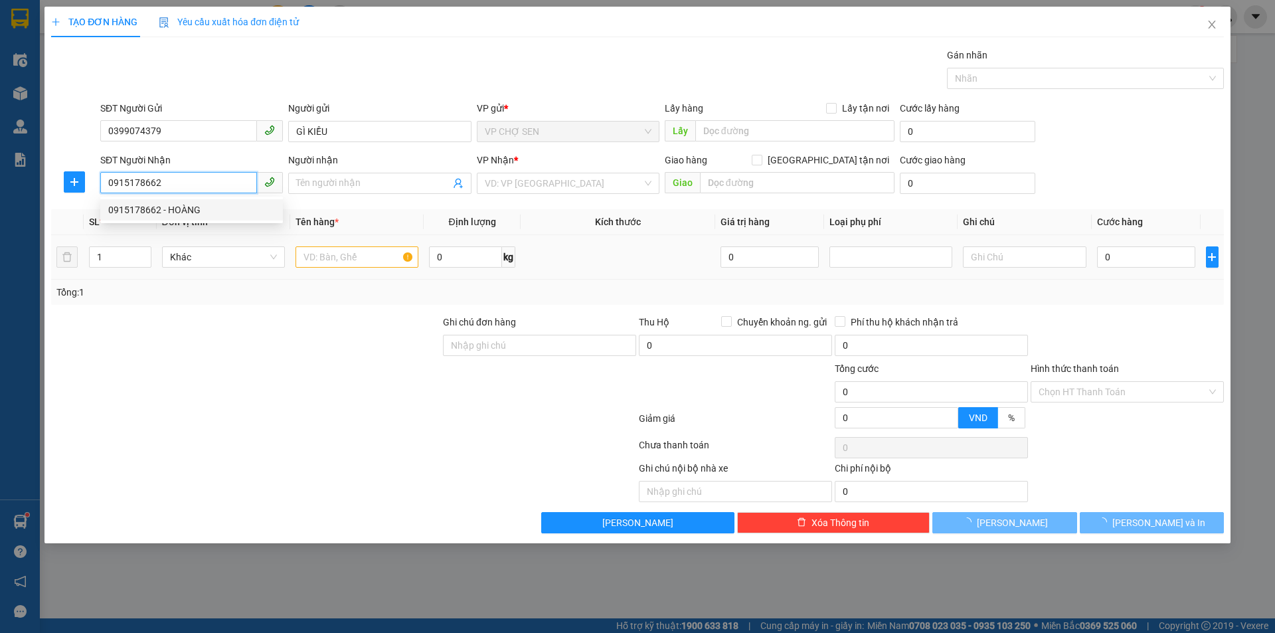
type input "HOÀNG"
checkbox input "true"
type input "ký túc xã nhà B8 đại học bách khoa"
type input "40.000"
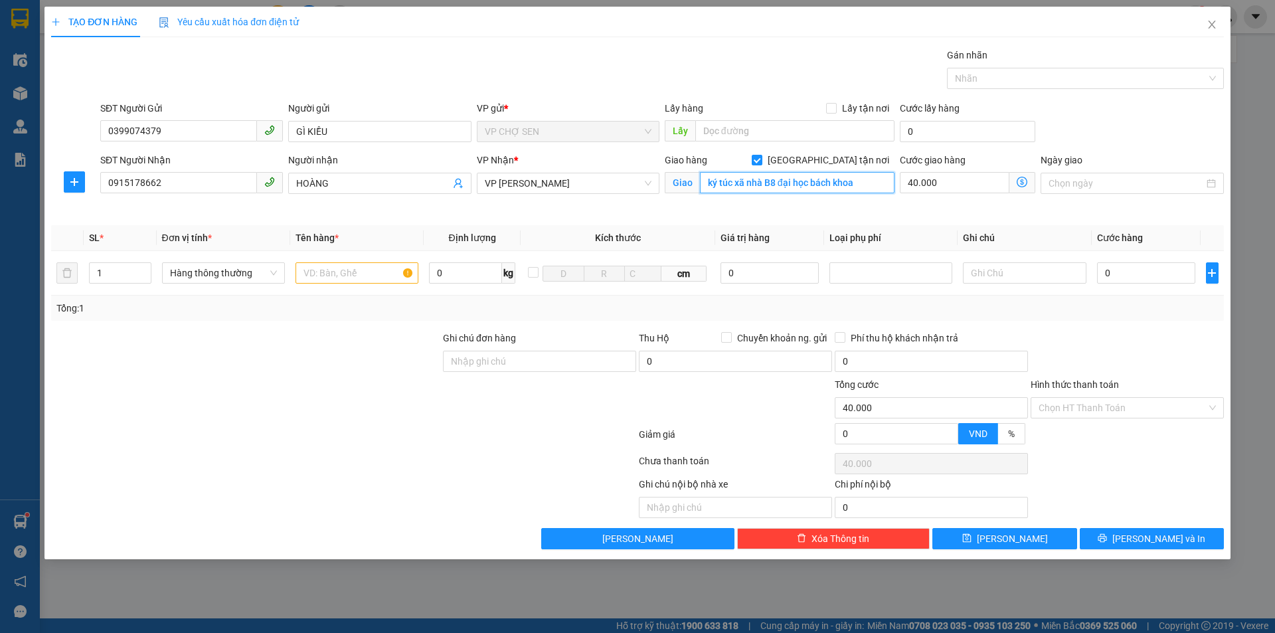
click at [777, 181] on input "ký túc xã nhà B8 đại học bách khoa" at bounding box center [797, 182] width 195 height 21
type input "ký túc xã nhà B5 đại học bách khoa"
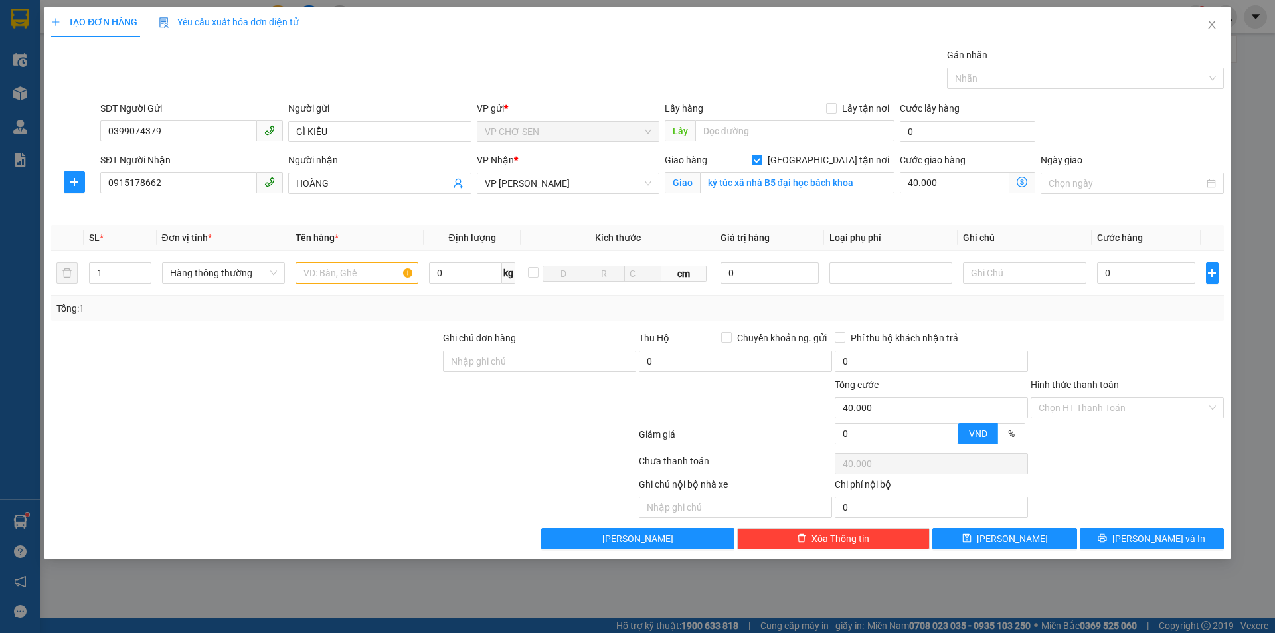
click at [1022, 179] on icon "dollar-circle" at bounding box center [1022, 182] width 11 height 11
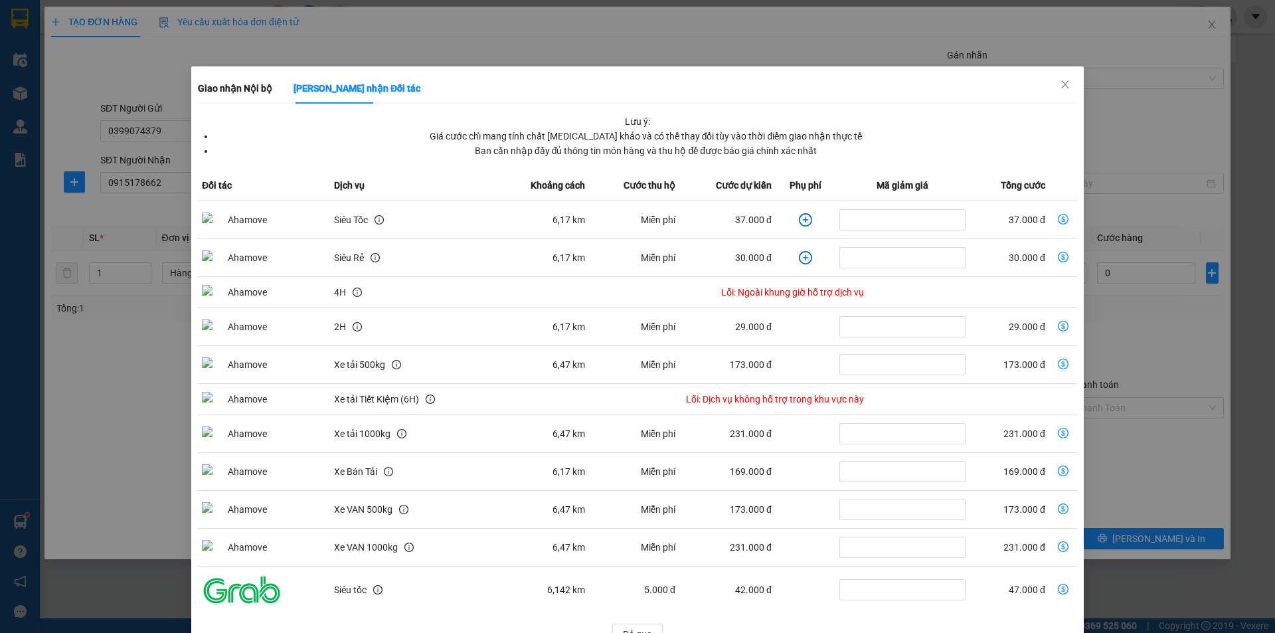
click at [1058, 217] on icon "dollar-circle" at bounding box center [1063, 219] width 11 height 11
type input "37.000"
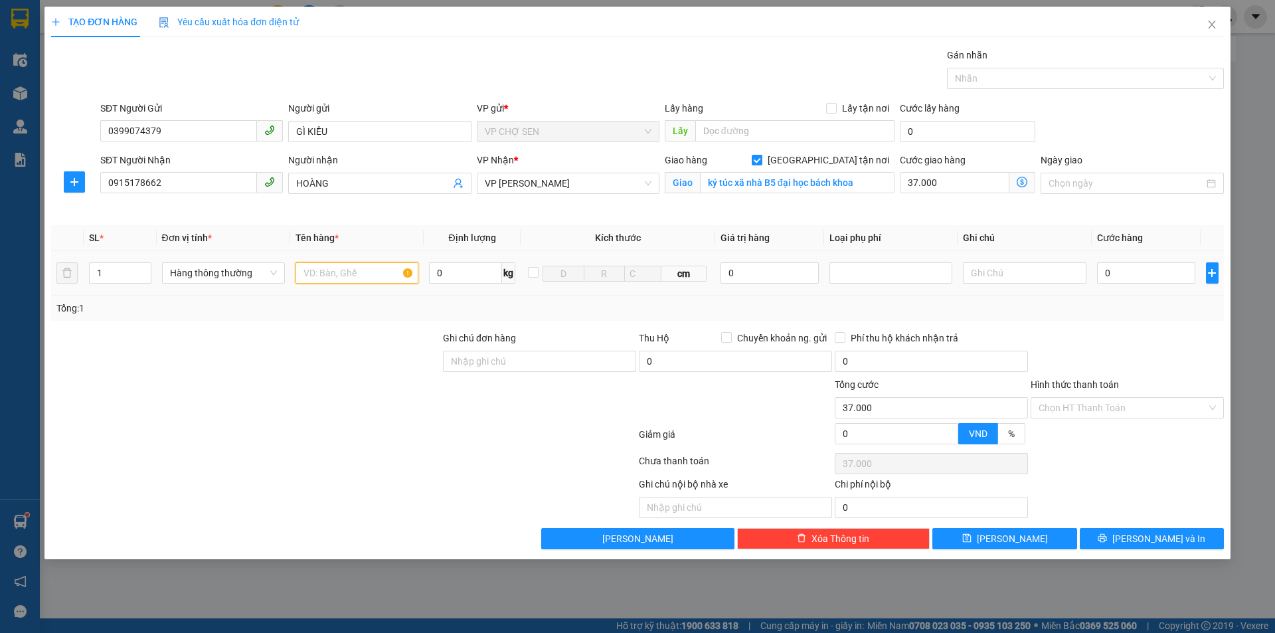
drag, startPoint x: 329, startPoint y: 274, endPoint x: 322, endPoint y: 272, distance: 7.6
click at [322, 272] on input "text" at bounding box center [357, 272] width 123 height 21
type input "KÍNH"
click at [1114, 275] on input "0" at bounding box center [1146, 272] width 99 height 21
type input "3"
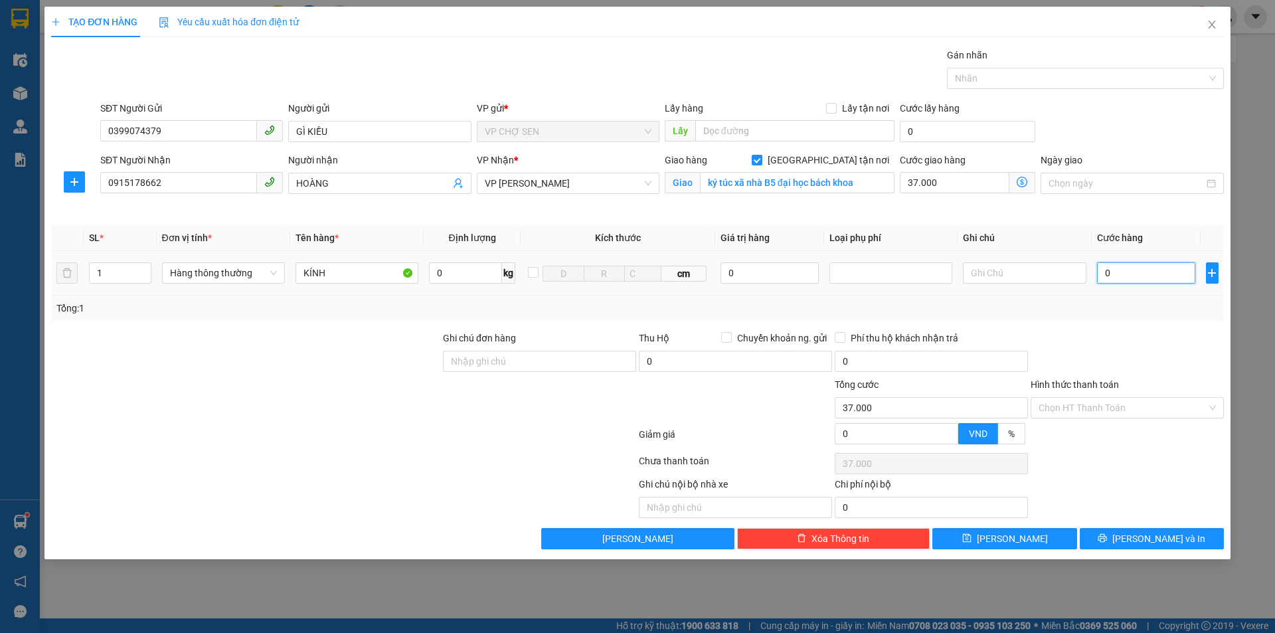
type input "37.003"
type input "30"
type input "37.030"
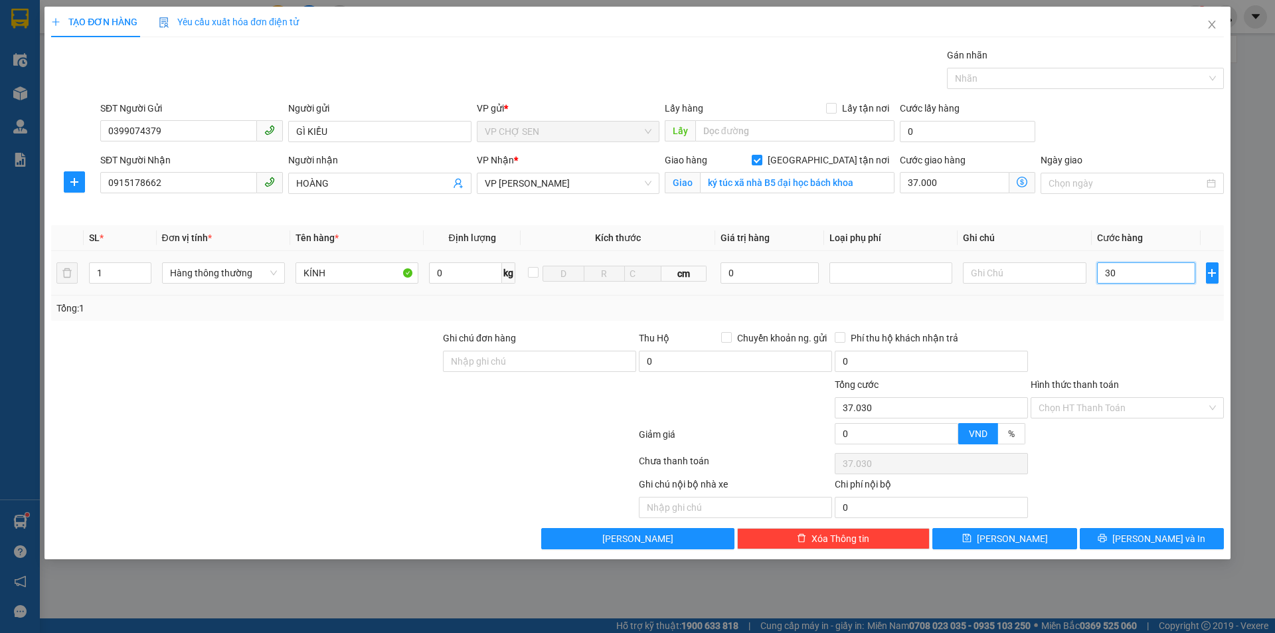
type input "300"
type input "37.300"
type input "3.000"
type input "40.000"
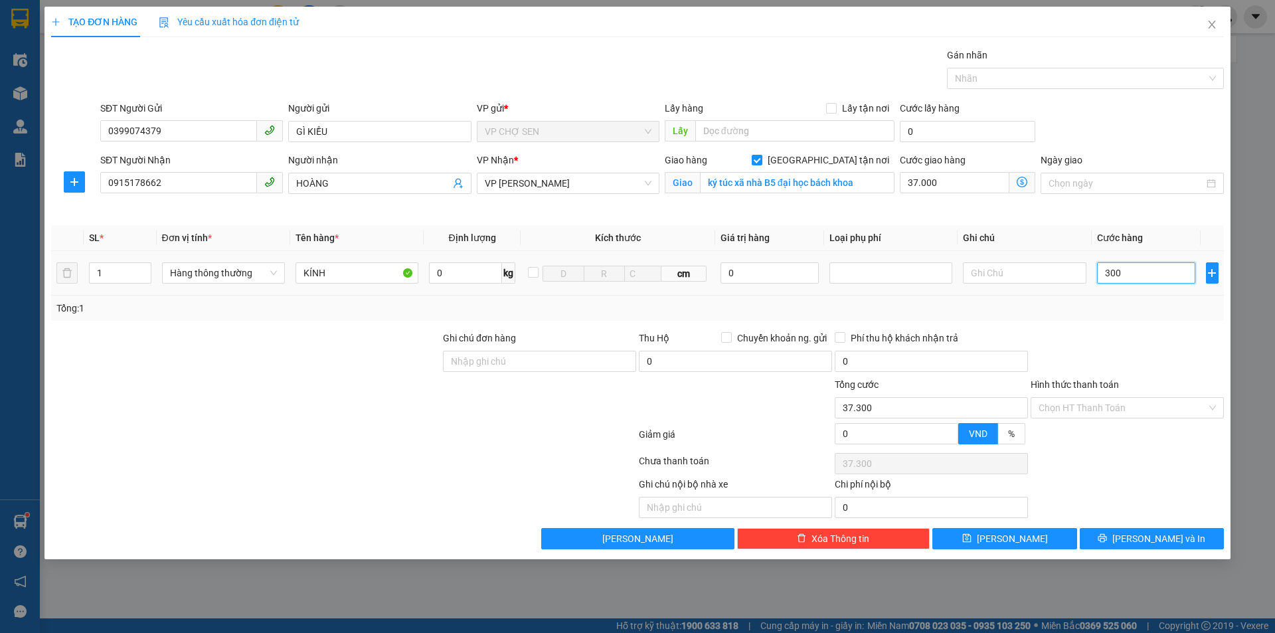
type input "40.000"
type input "30.000"
type input "67.000"
type input "30.000"
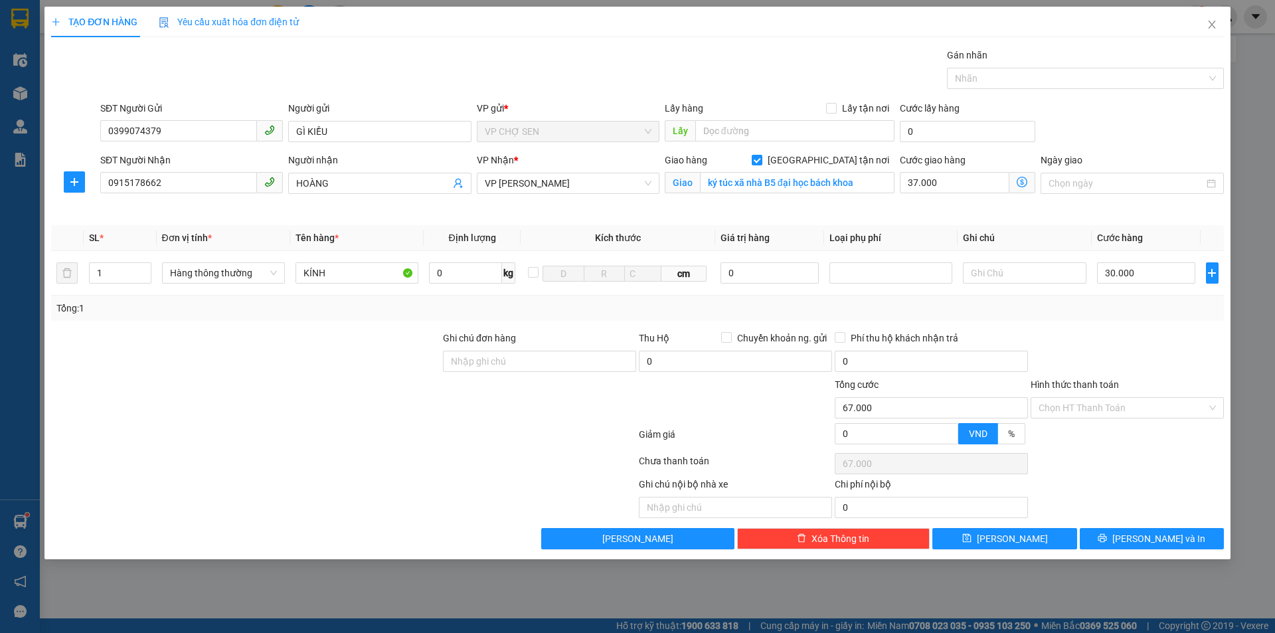
click at [1021, 181] on icon "dollar-circle" at bounding box center [1022, 182] width 11 height 11
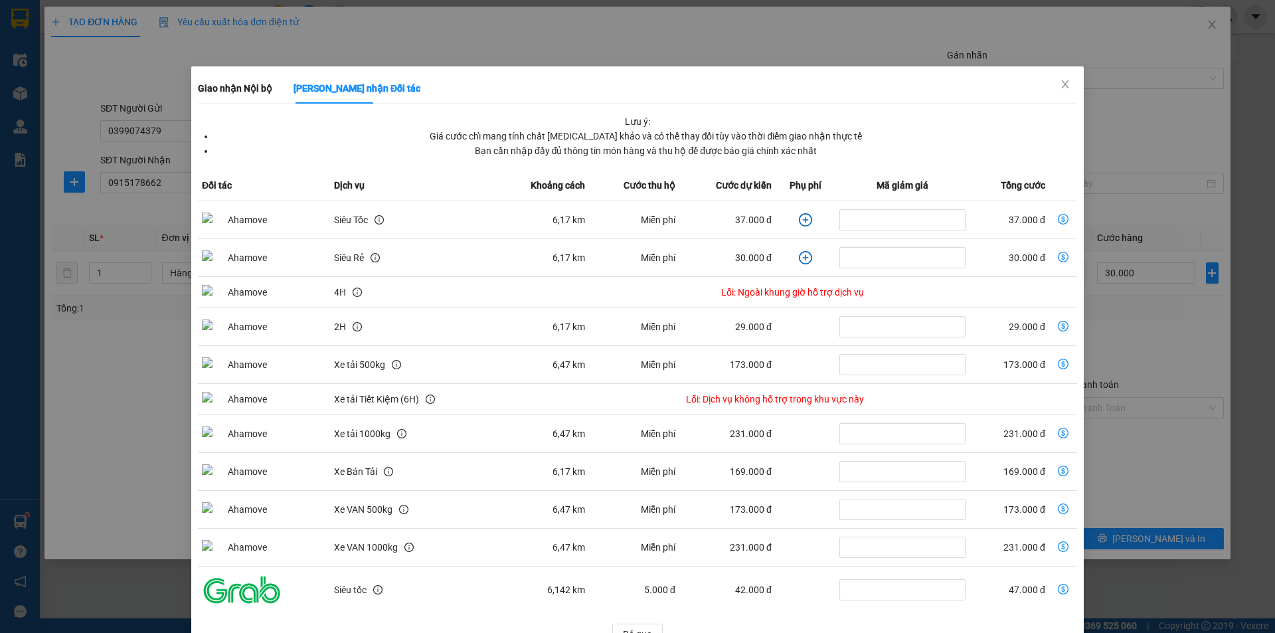
click at [1058, 217] on icon "dollar-circle" at bounding box center [1063, 219] width 11 height 11
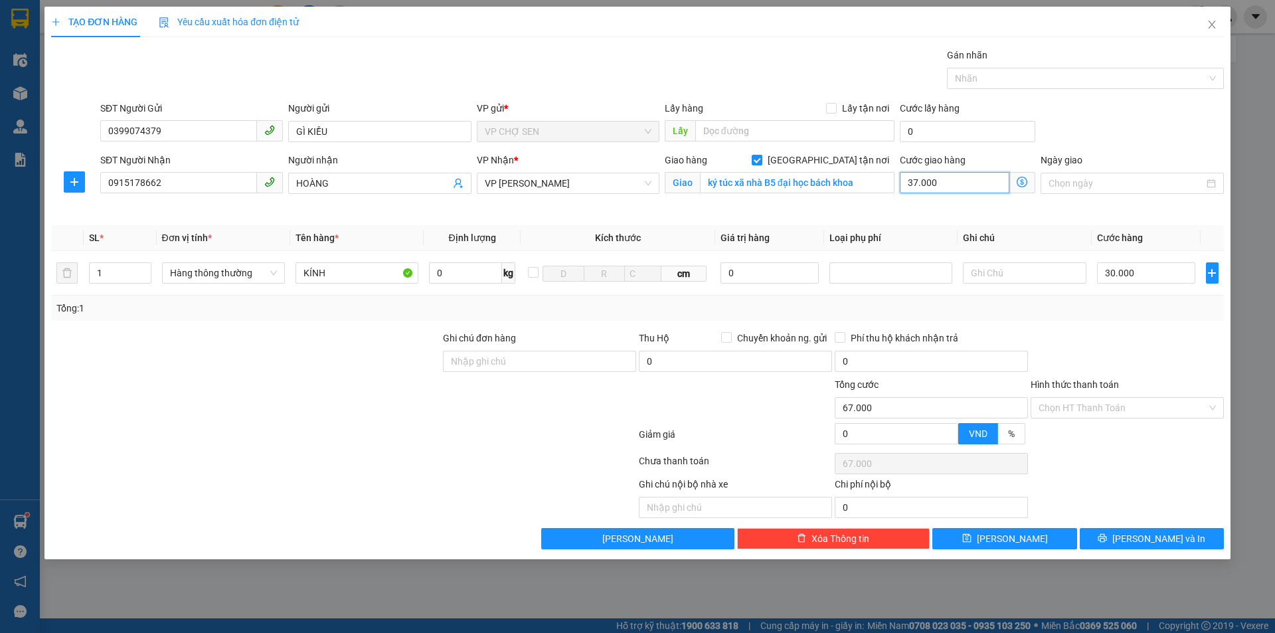
click at [953, 187] on input "37.000" at bounding box center [955, 182] width 110 height 21
type input "30.000"
type input "0"
type input "30.005"
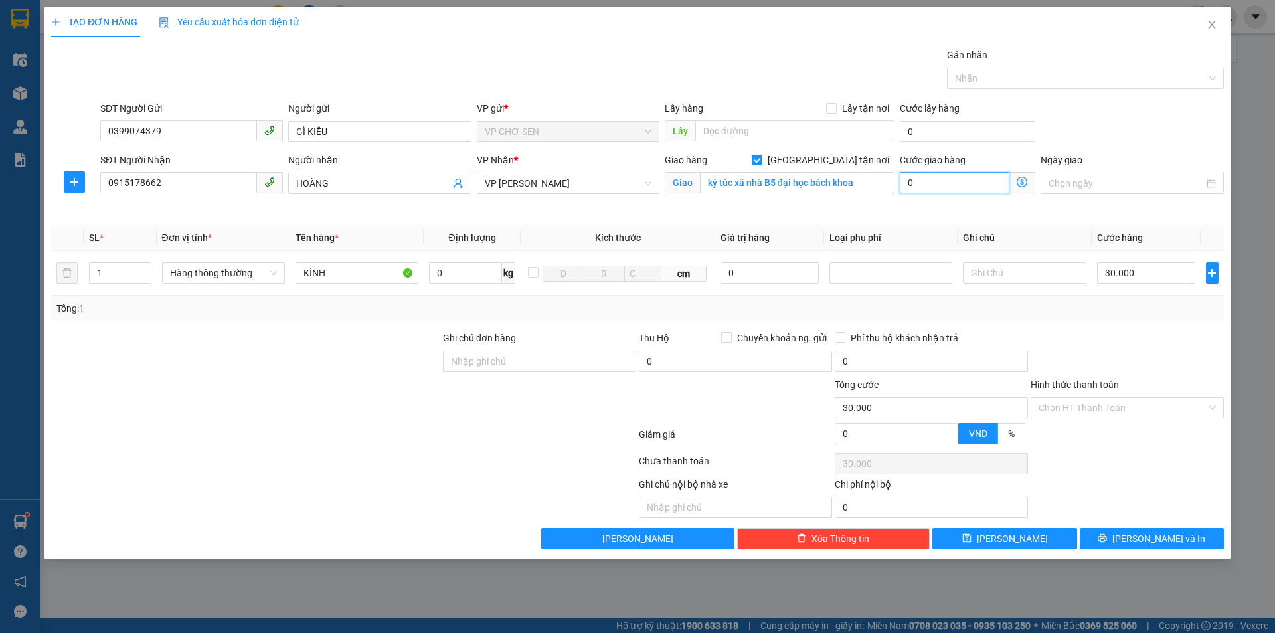
type input "30.005"
type input "5"
type input "30.050"
type input "500"
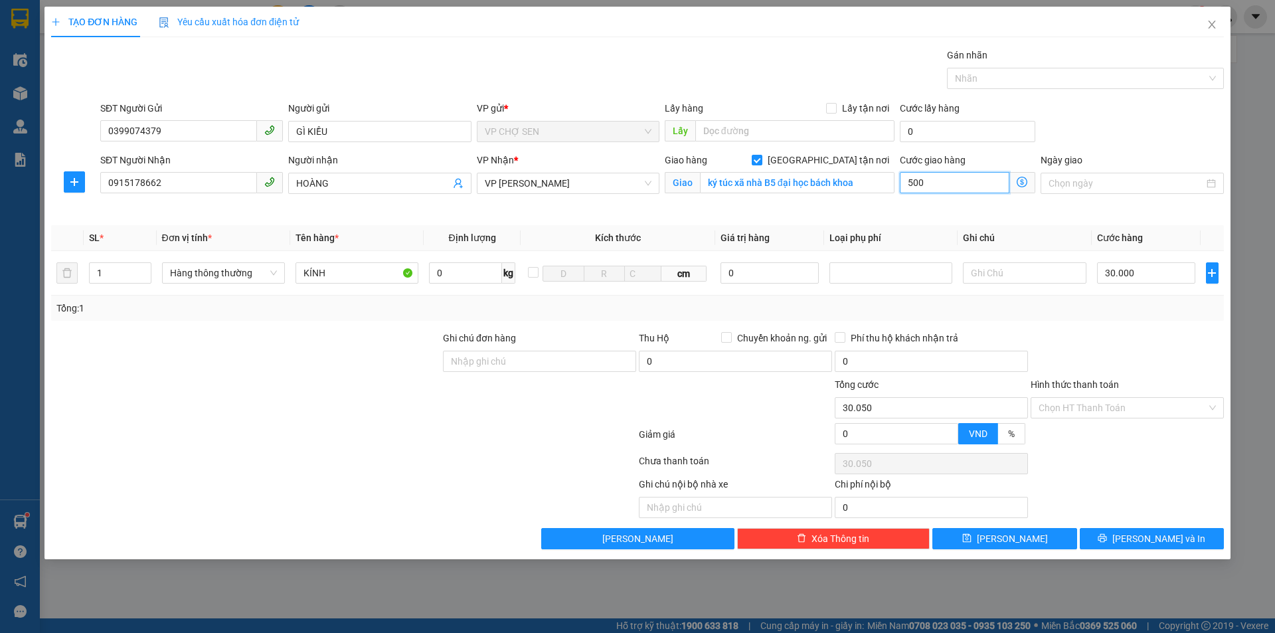
type input "30.500"
type input "35.000"
type input "5.000"
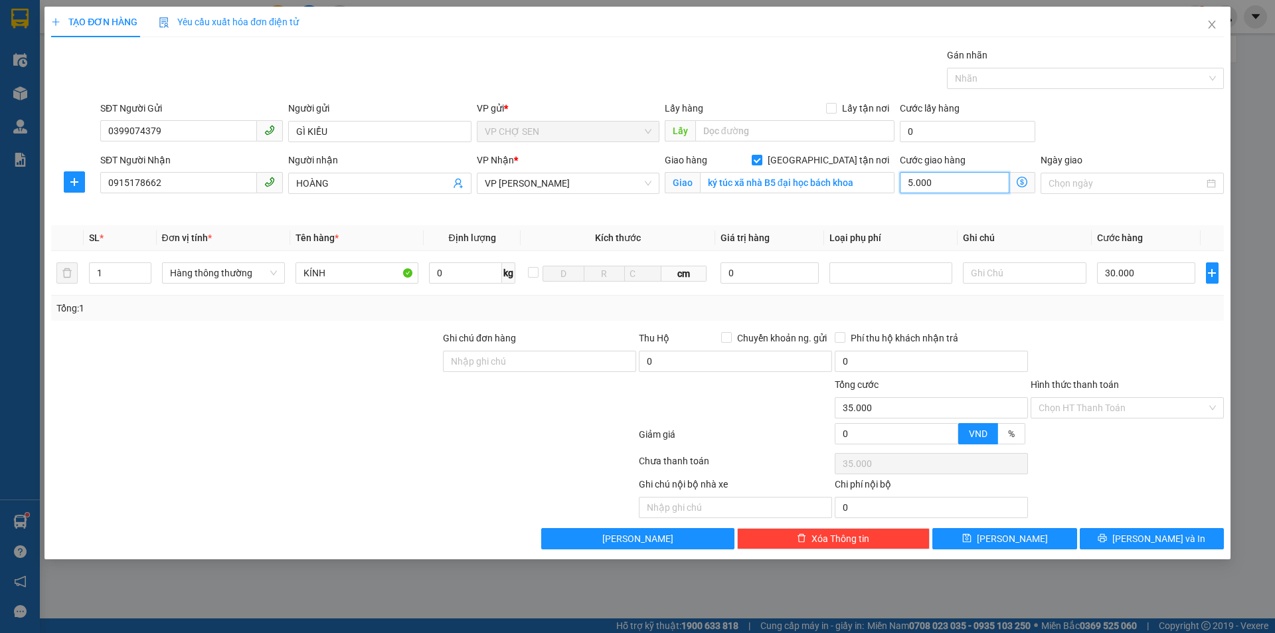
type input "80.000"
type input "50.000"
click at [1104, 404] on input "Hình thức thanh toán" at bounding box center [1123, 408] width 168 height 20
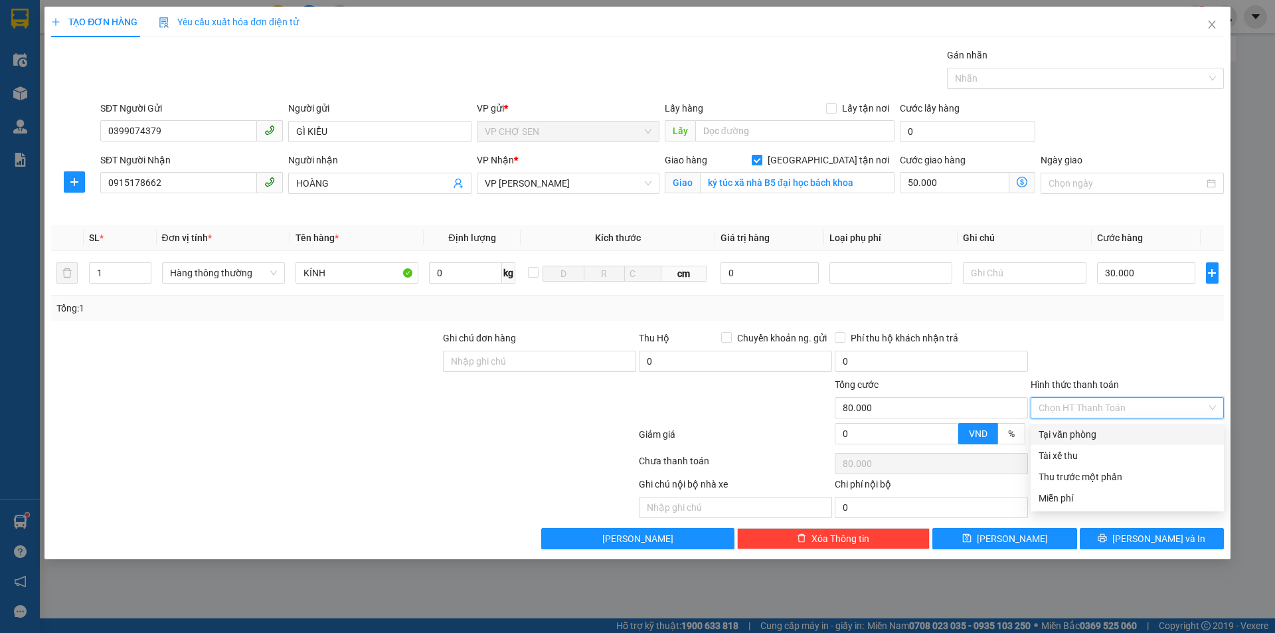
click at [1090, 436] on div "Tại văn phòng" at bounding box center [1127, 434] width 177 height 15
type input "0"
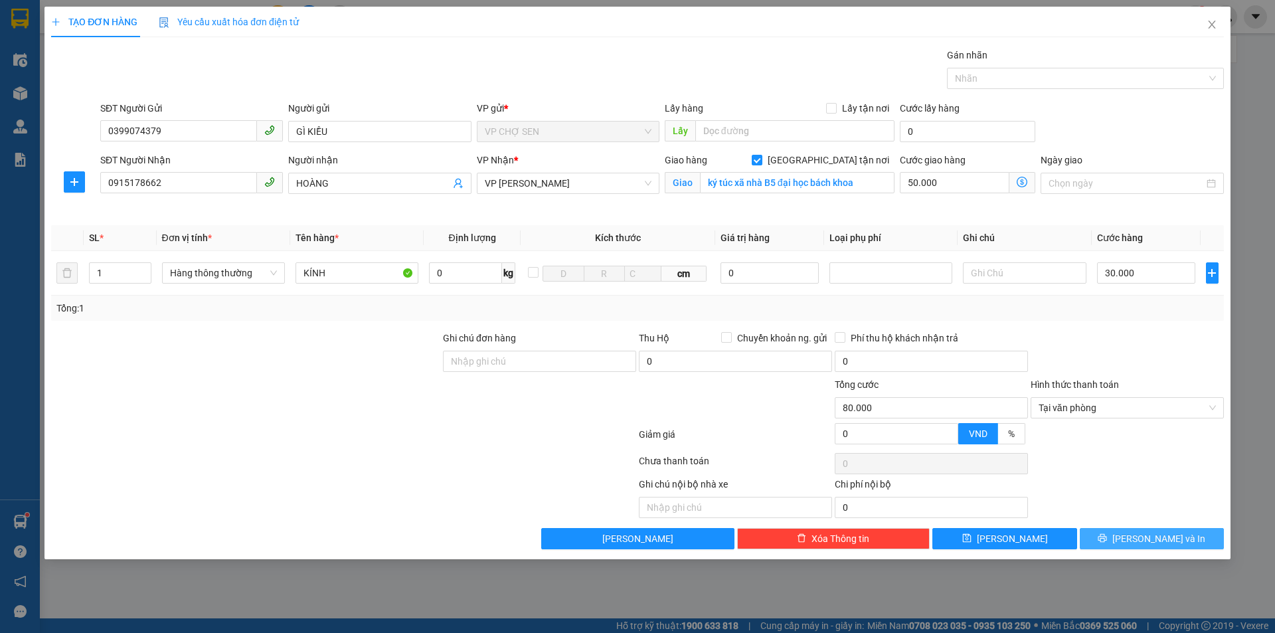
click at [1147, 533] on span "[PERSON_NAME] và In" at bounding box center [1159, 538] width 93 height 15
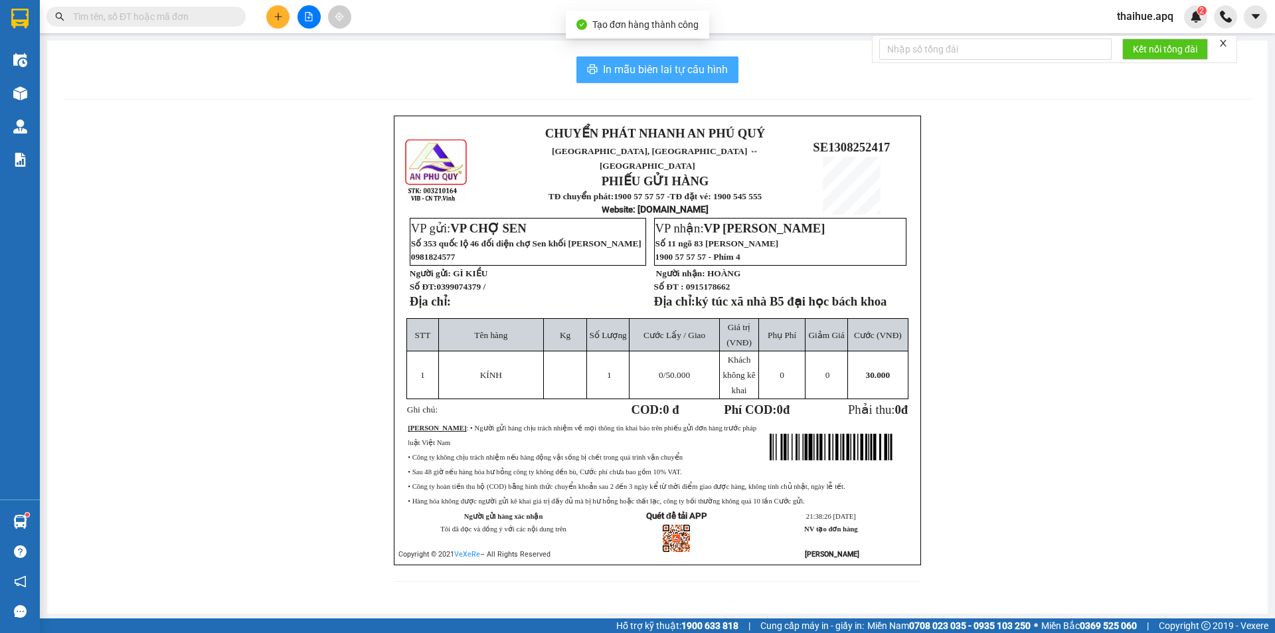
click at [682, 71] on span "In mẫu biên lai tự cấu hình" at bounding box center [665, 69] width 125 height 17
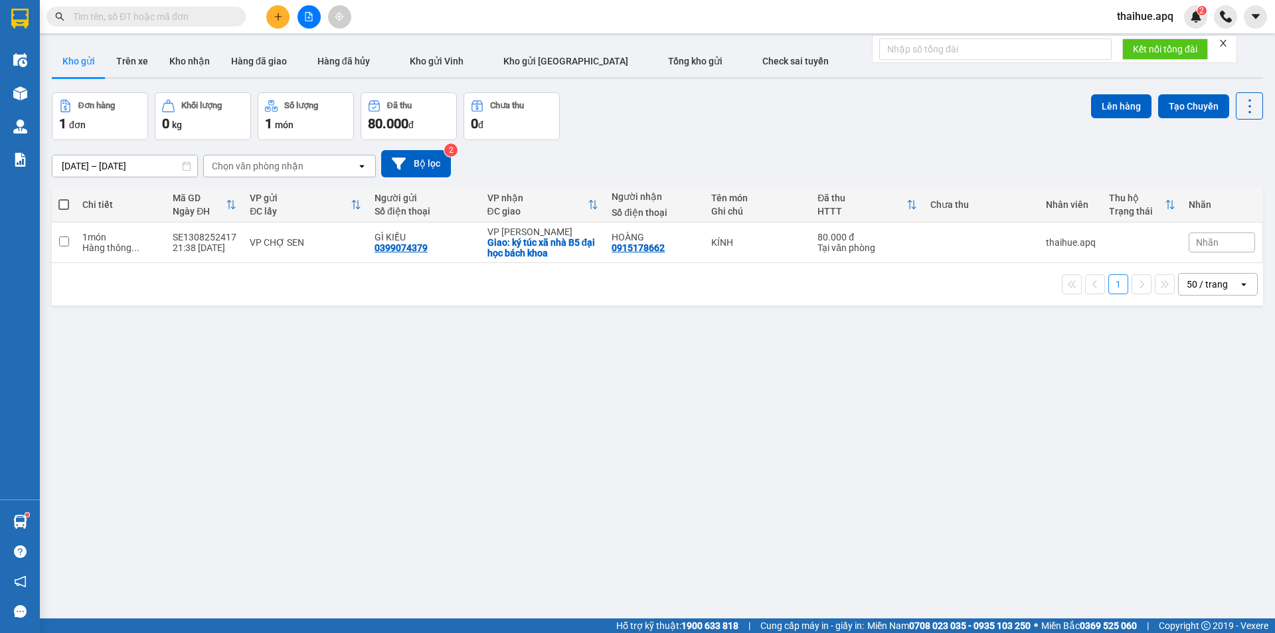
click at [331, 161] on div "Chọn văn phòng nhận" at bounding box center [280, 165] width 153 height 21
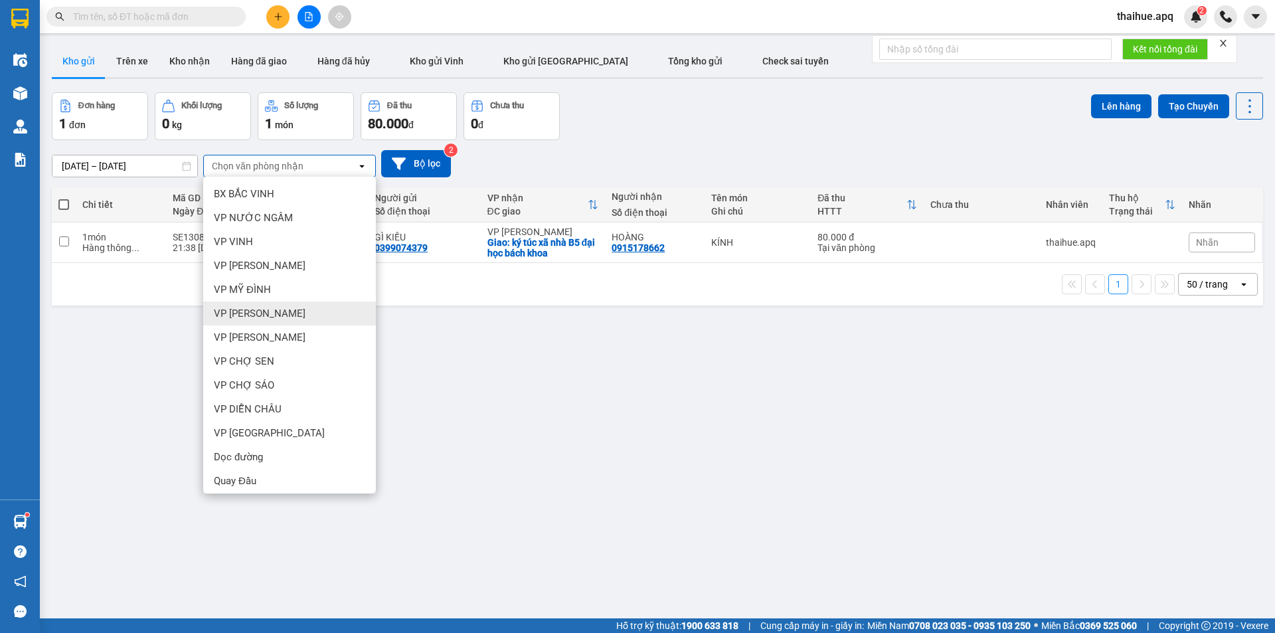
click at [252, 318] on span "VP [PERSON_NAME]" at bounding box center [260, 313] width 92 height 13
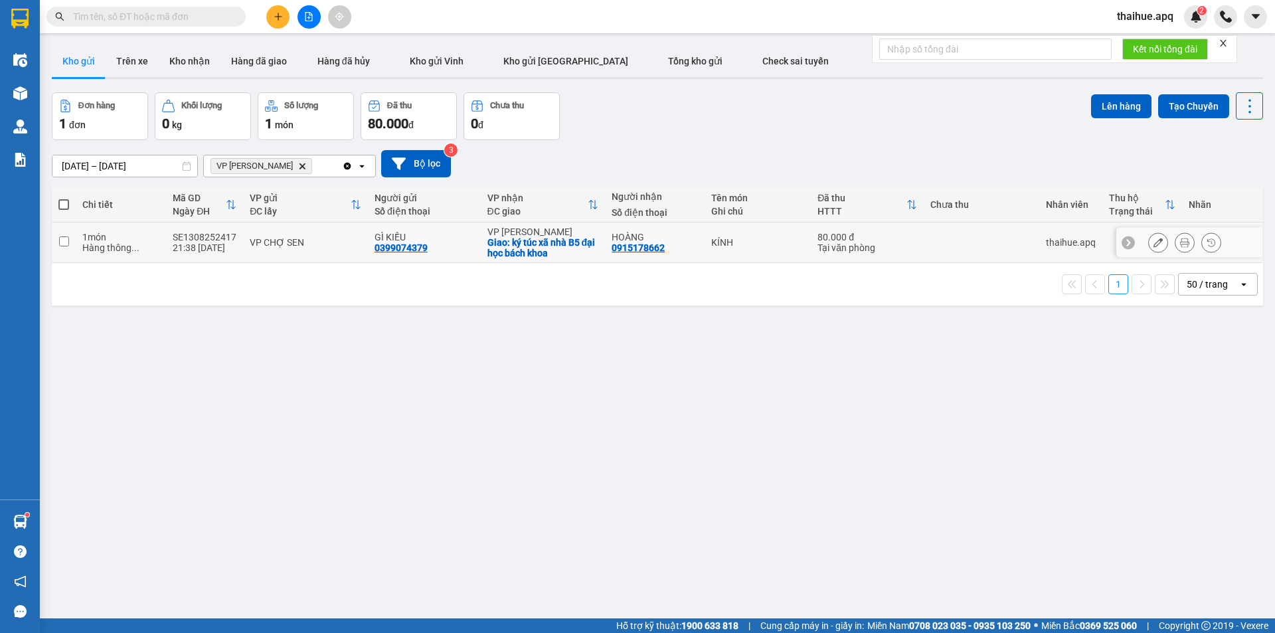
click at [785, 240] on div "KÍNH" at bounding box center [758, 242] width 94 height 11
checkbox input "true"
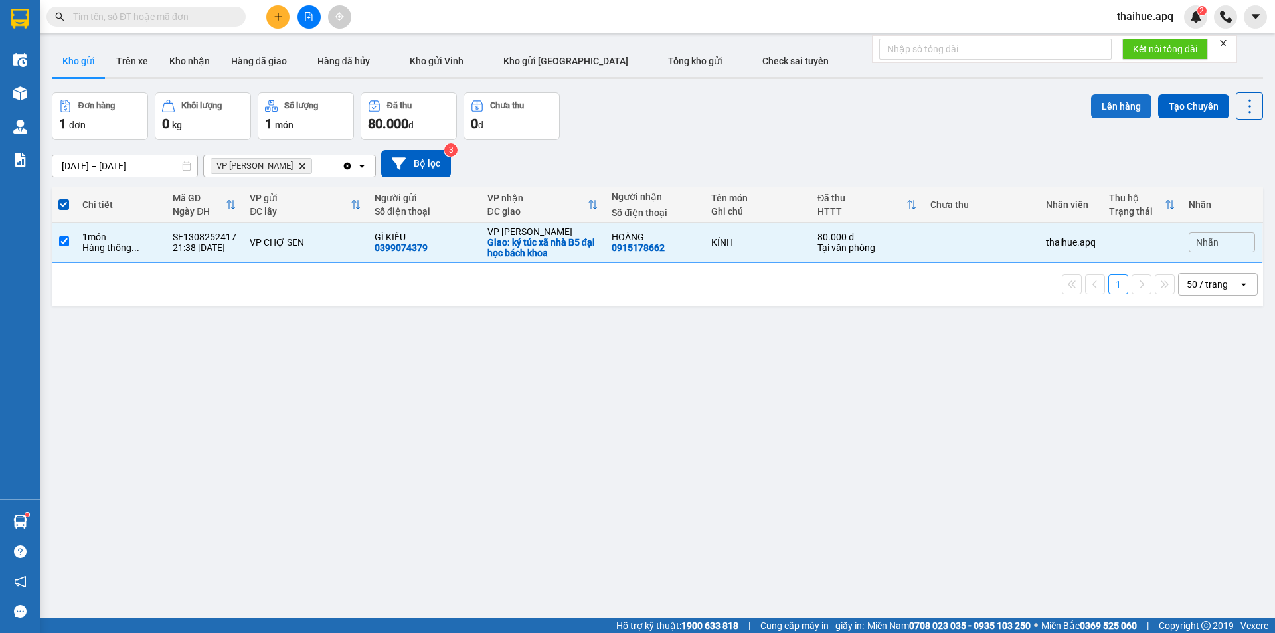
click at [1117, 102] on button "Lên hàng" at bounding box center [1121, 106] width 60 height 24
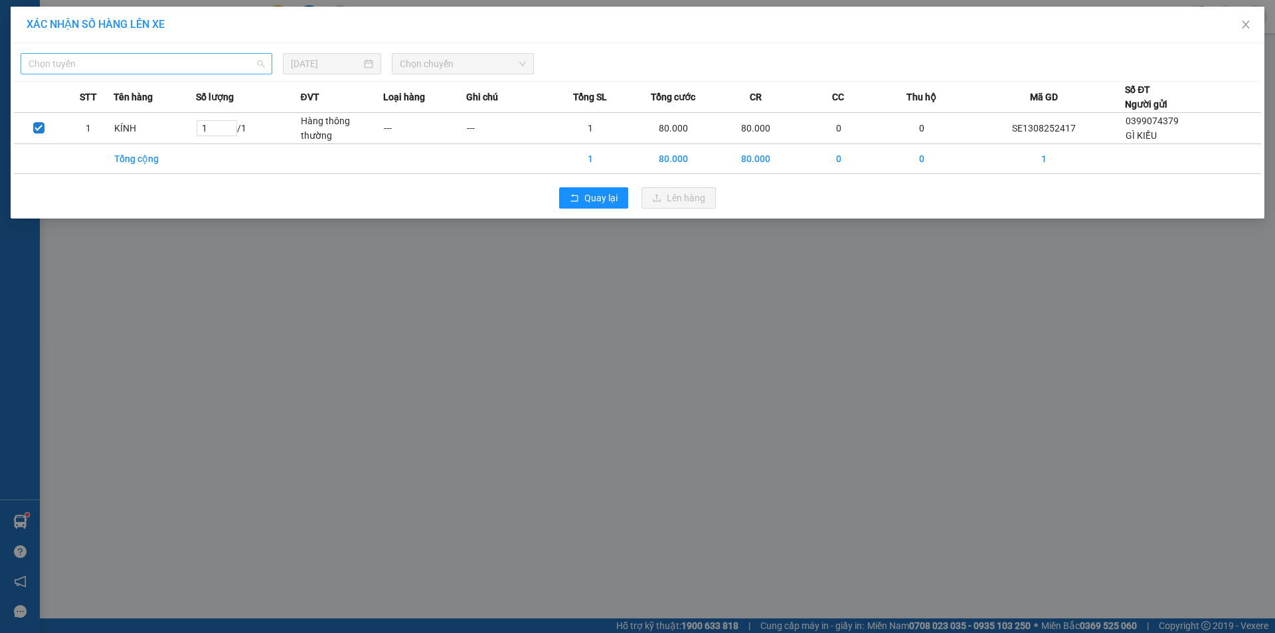
click at [156, 64] on span "Chọn tuyến" at bounding box center [147, 64] width 236 height 20
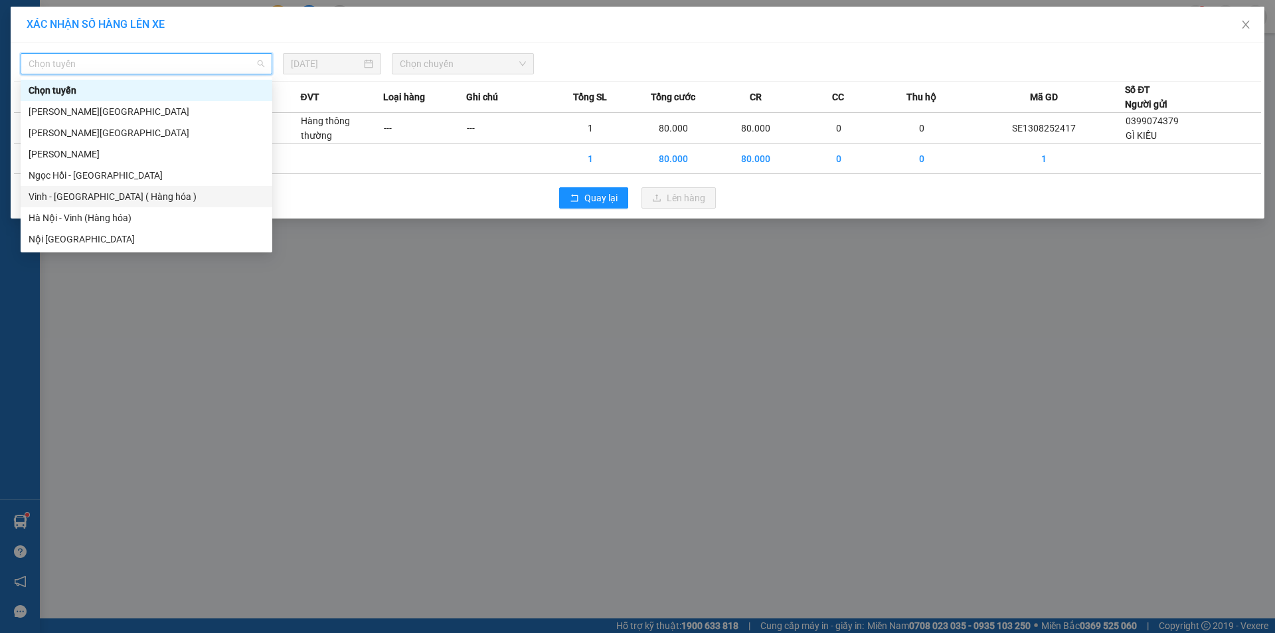
click at [78, 197] on div "Vinh - [GEOGRAPHIC_DATA] ( Hàng hóa )" at bounding box center [147, 196] width 236 height 15
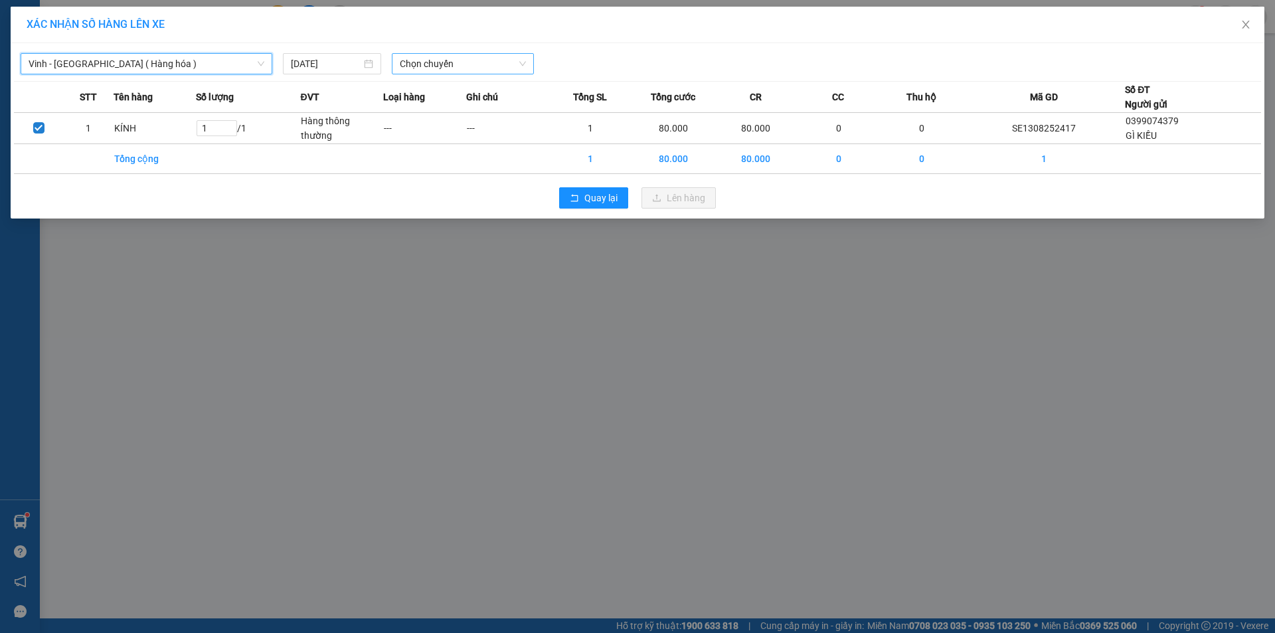
click at [496, 60] on span "Chọn chuyến" at bounding box center [463, 64] width 126 height 20
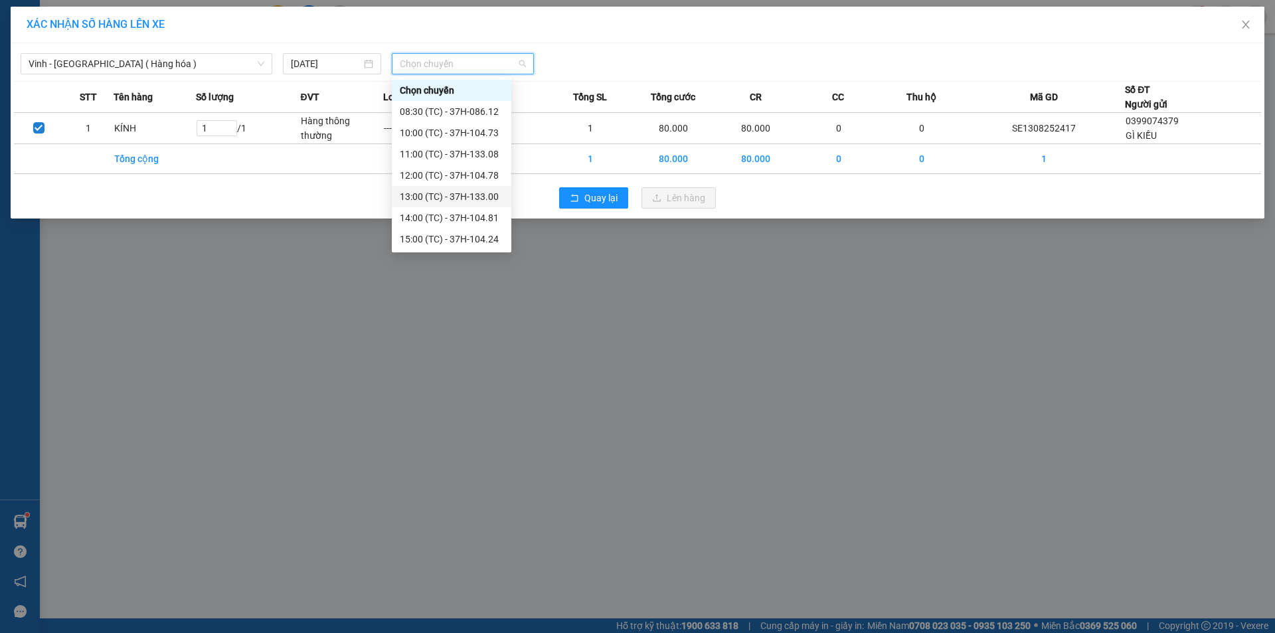
scroll to position [191, 0]
click at [488, 134] on div "23:05 (TC) - 37H-133.02" at bounding box center [452, 133] width 104 height 15
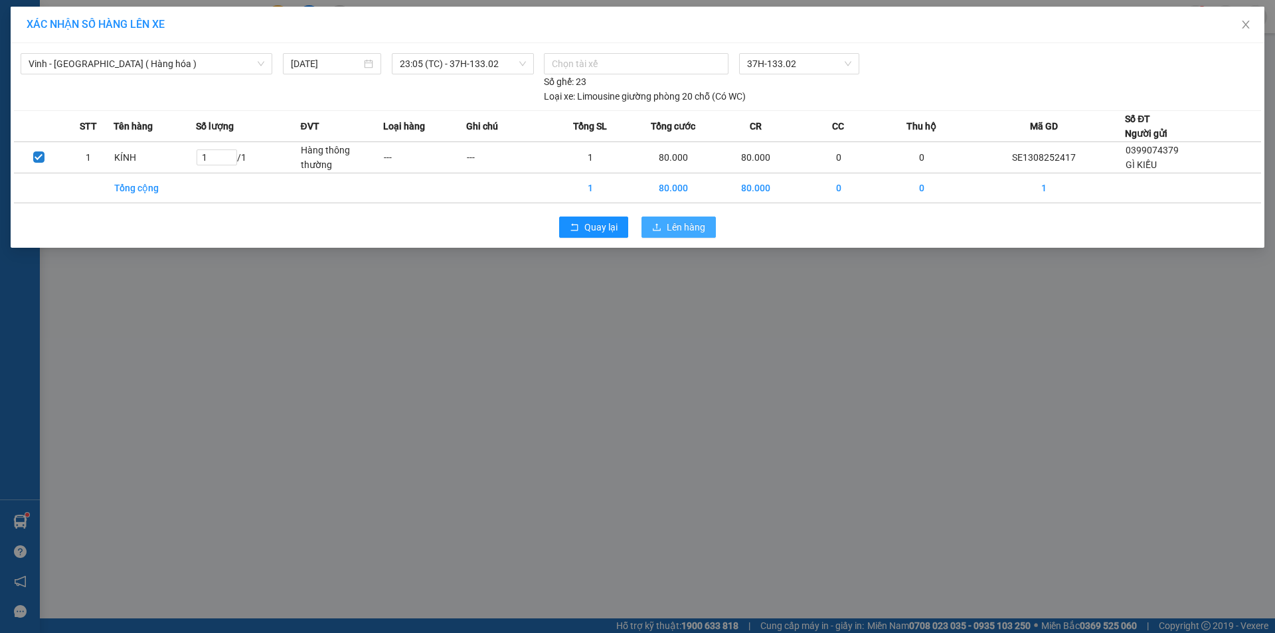
click at [687, 223] on span "Lên hàng" at bounding box center [686, 227] width 39 height 15
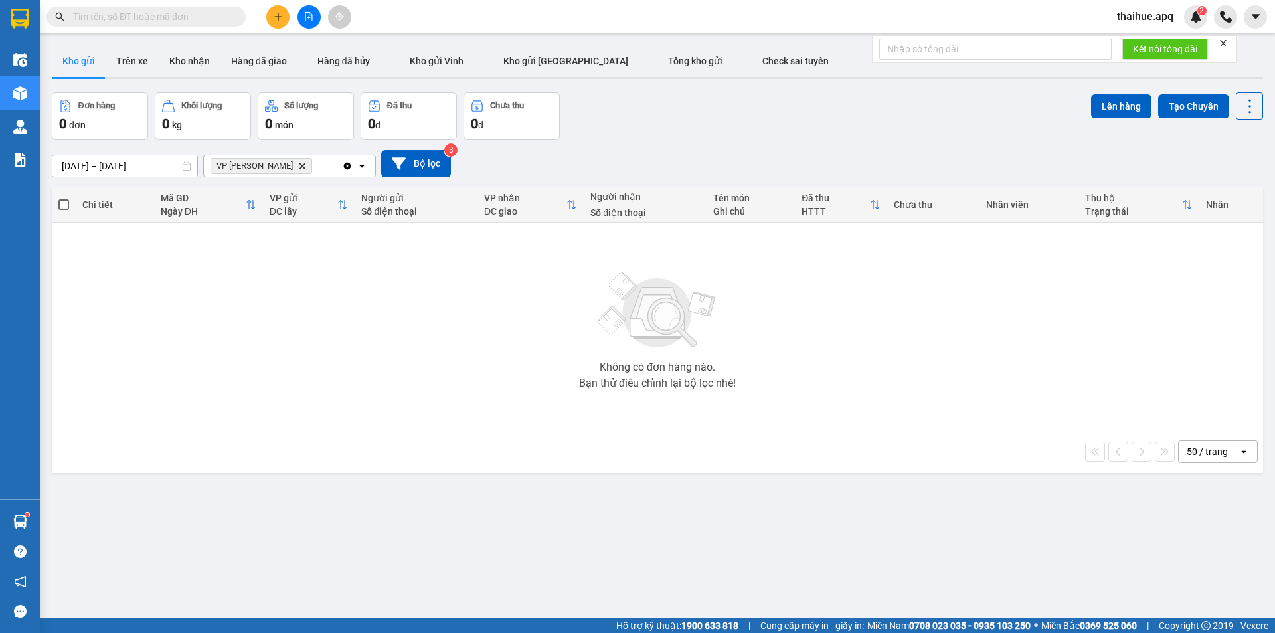
click at [300, 165] on icon "VP NGỌC HỒI, close by backspace" at bounding box center [303, 166] width 6 height 6
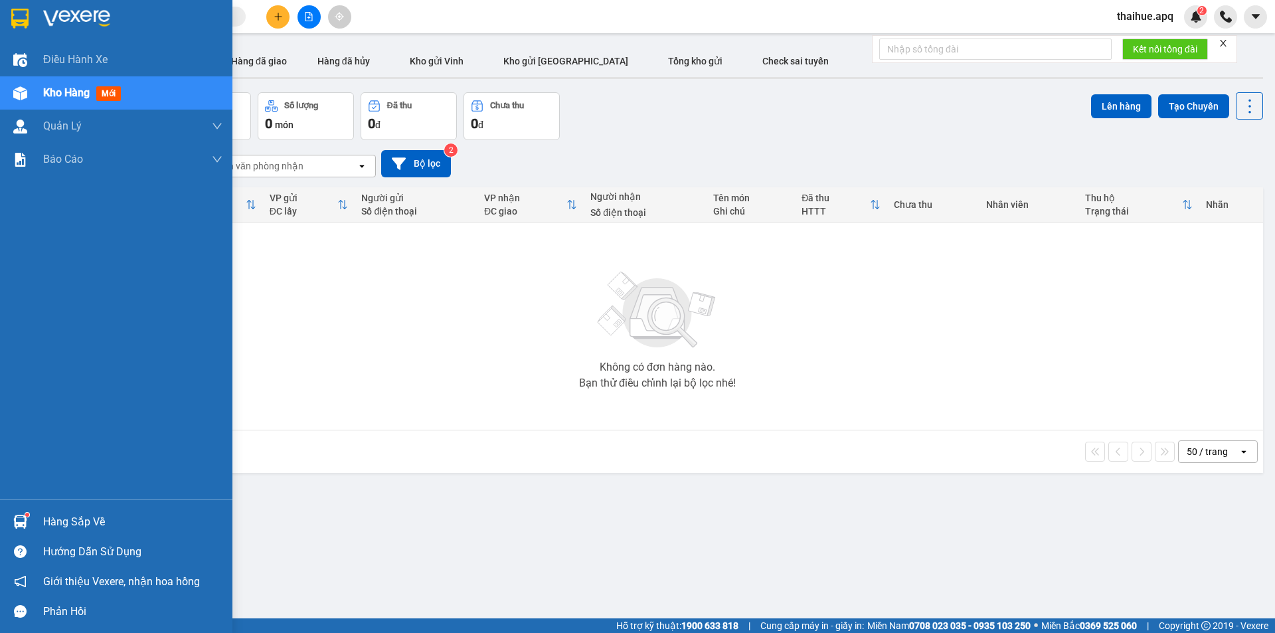
click at [60, 525] on div "Hàng sắp về" at bounding box center [132, 522] width 179 height 20
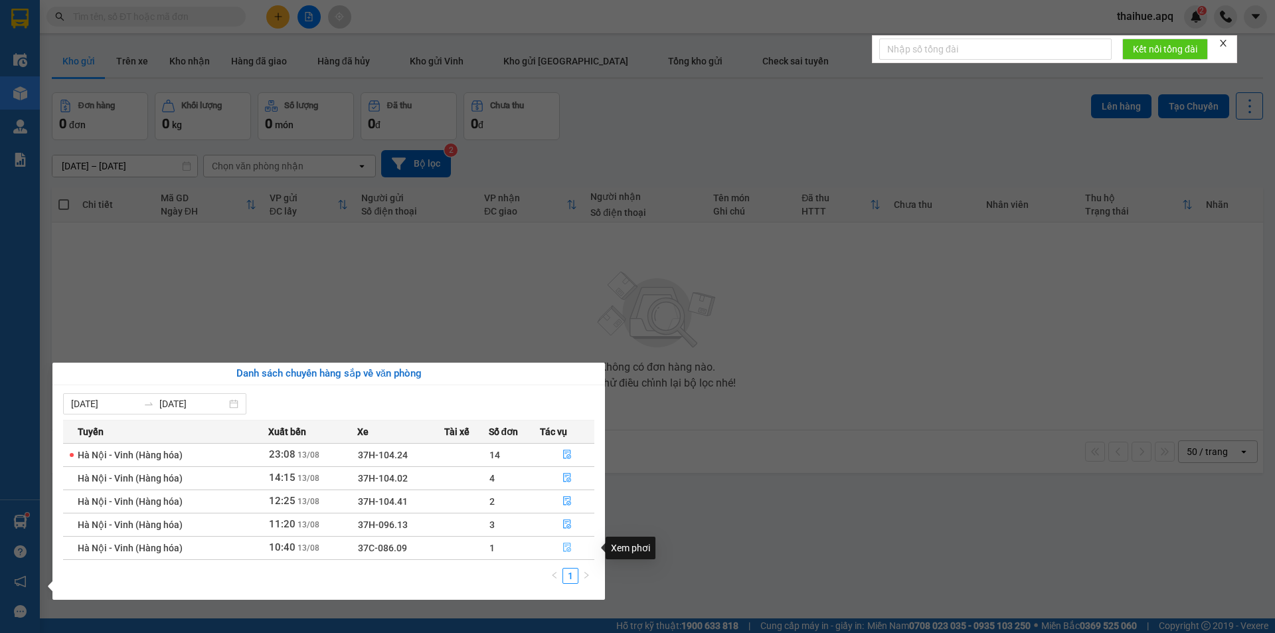
click at [567, 548] on icon "file-done" at bounding box center [567, 547] width 9 height 9
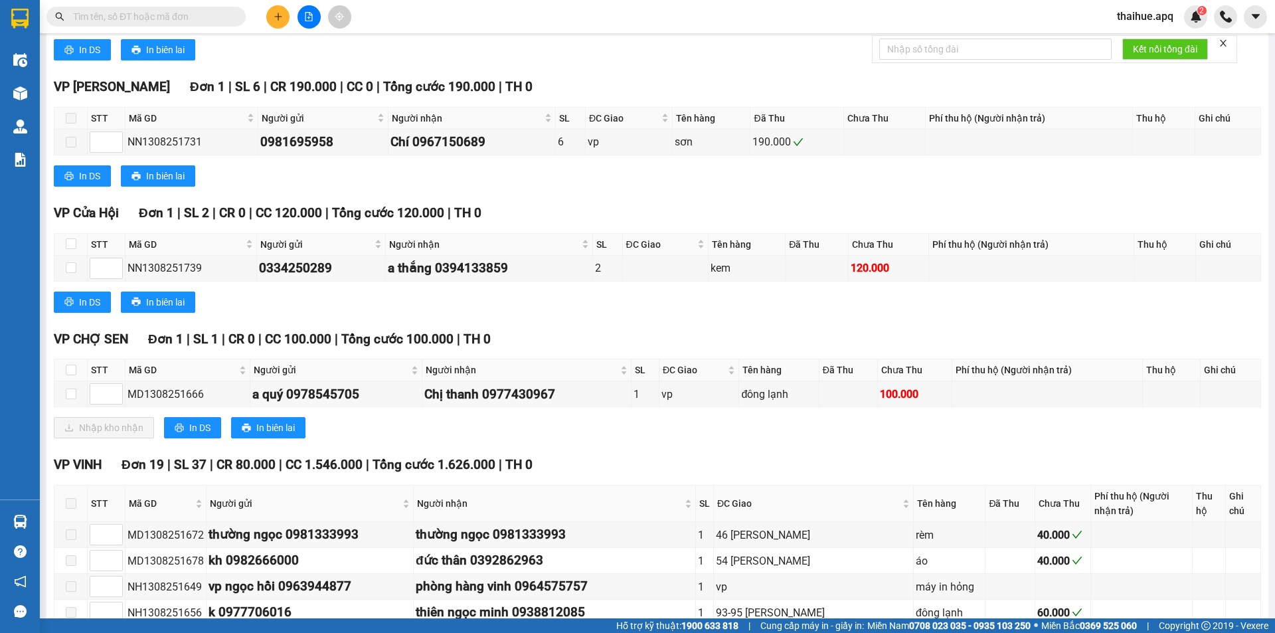
scroll to position [797, 0]
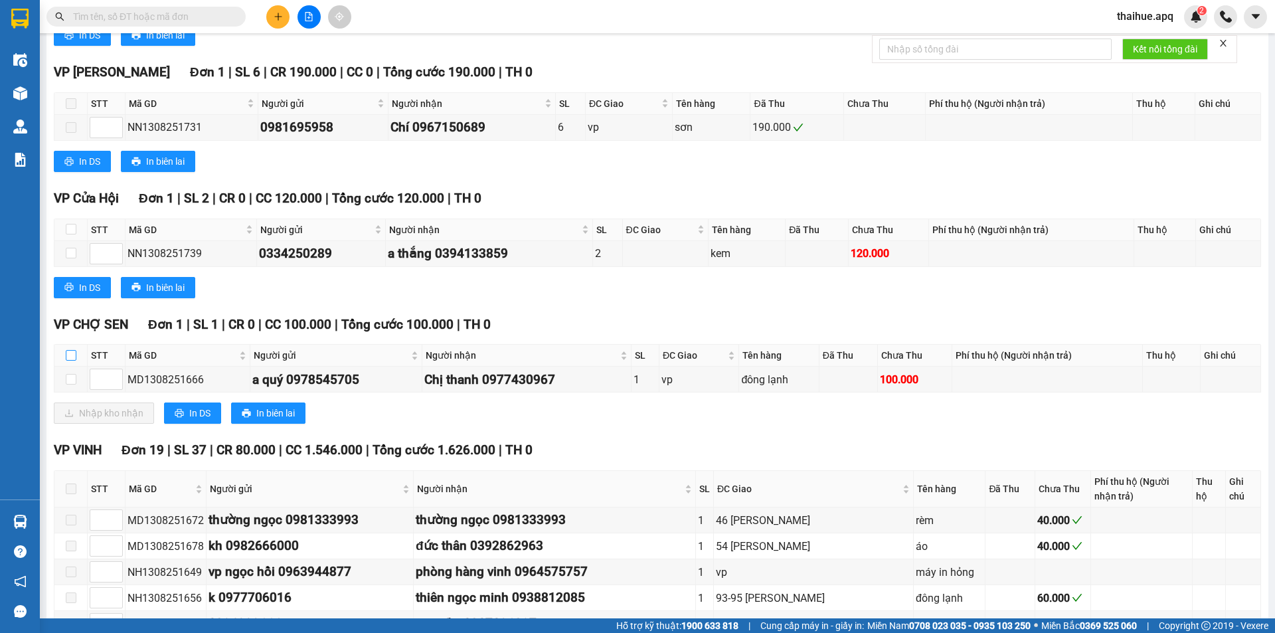
click at [70, 357] on input "checkbox" at bounding box center [71, 355] width 11 height 11
checkbox input "true"
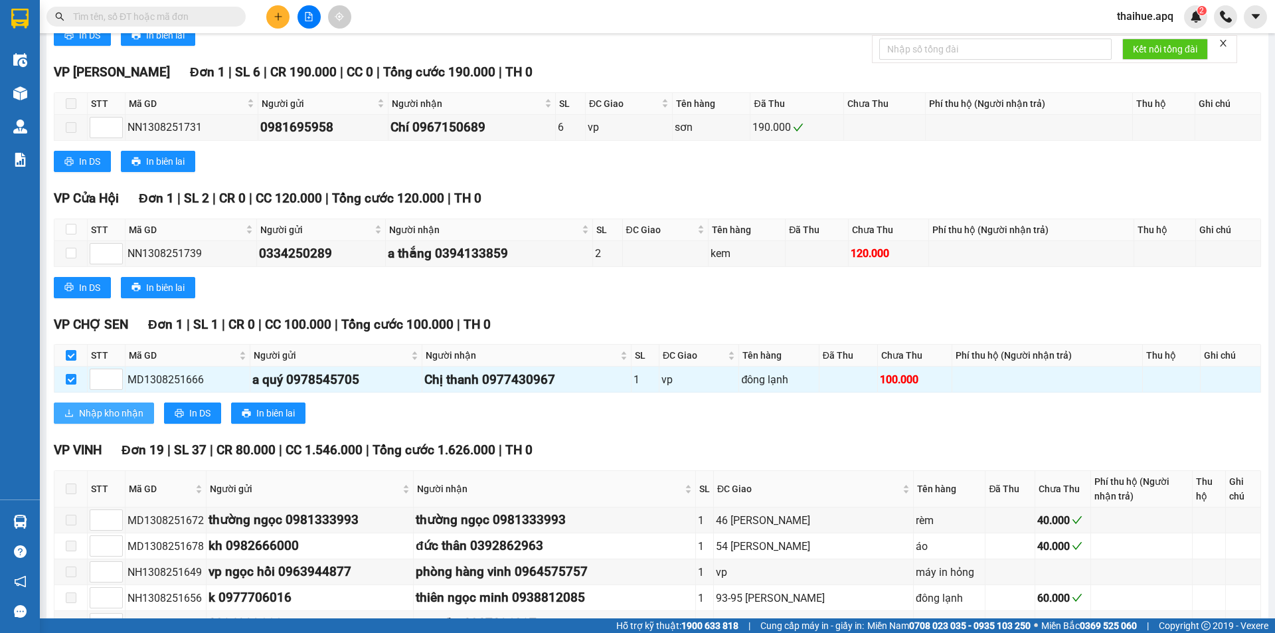
click at [71, 415] on icon "download" at bounding box center [68, 413] width 9 height 9
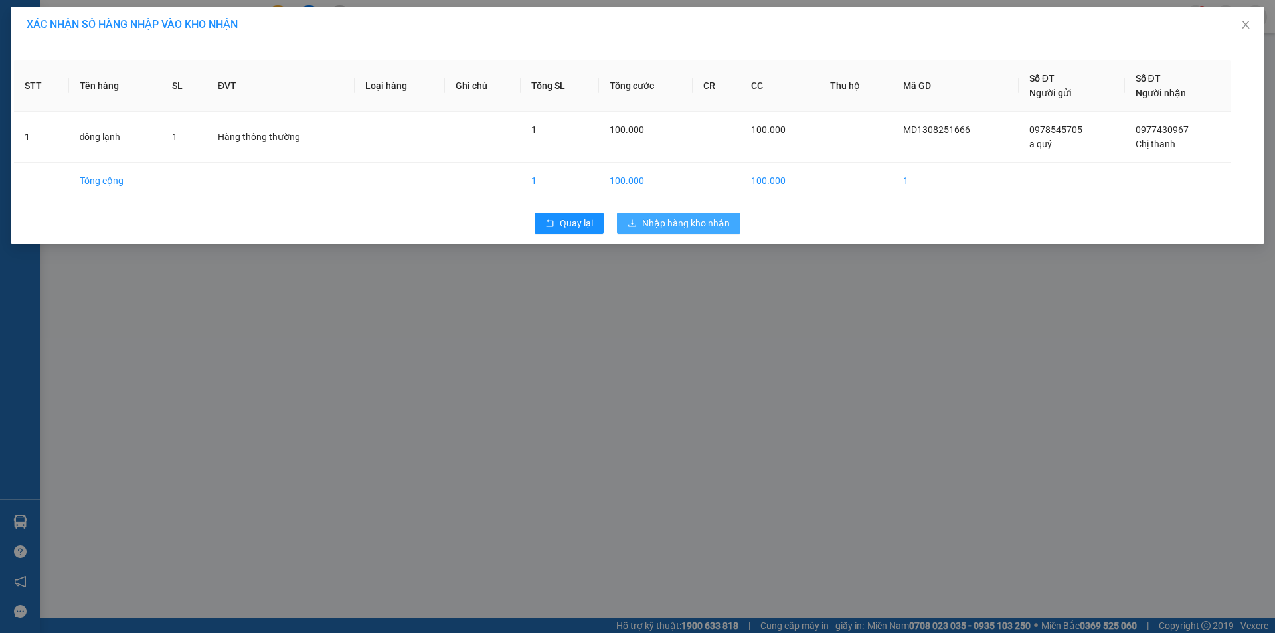
click at [686, 220] on span "Nhập hàng kho nhận" at bounding box center [686, 223] width 88 height 15
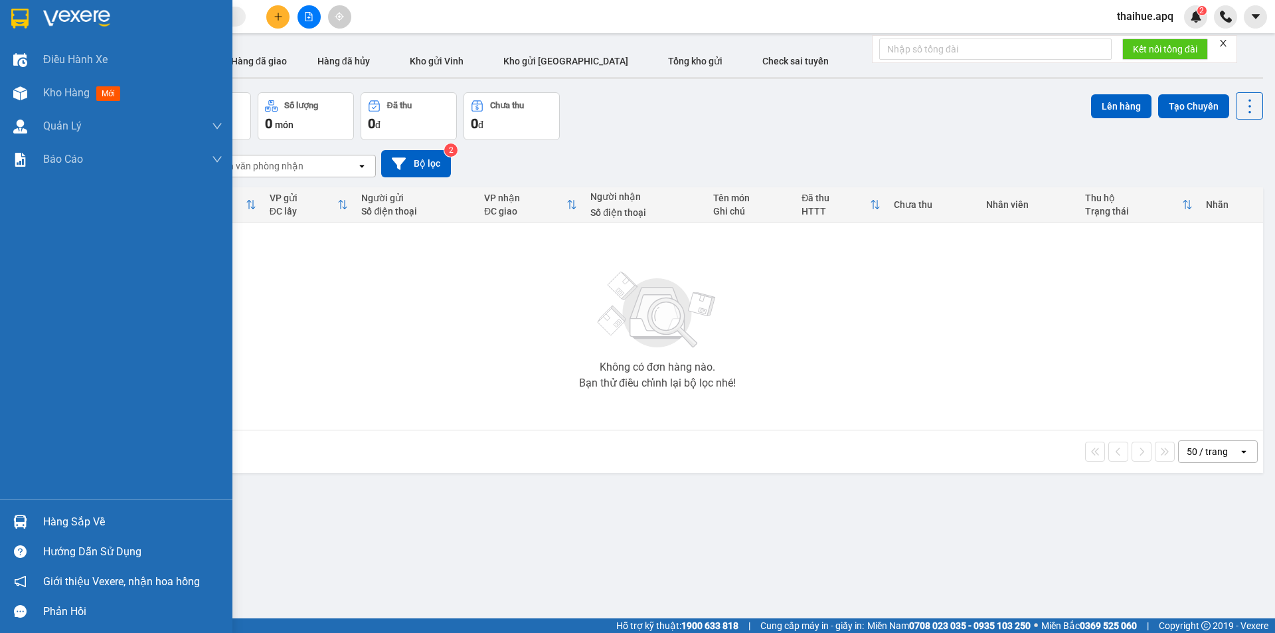
click at [39, 524] on div "Hàng sắp về" at bounding box center [116, 522] width 232 height 30
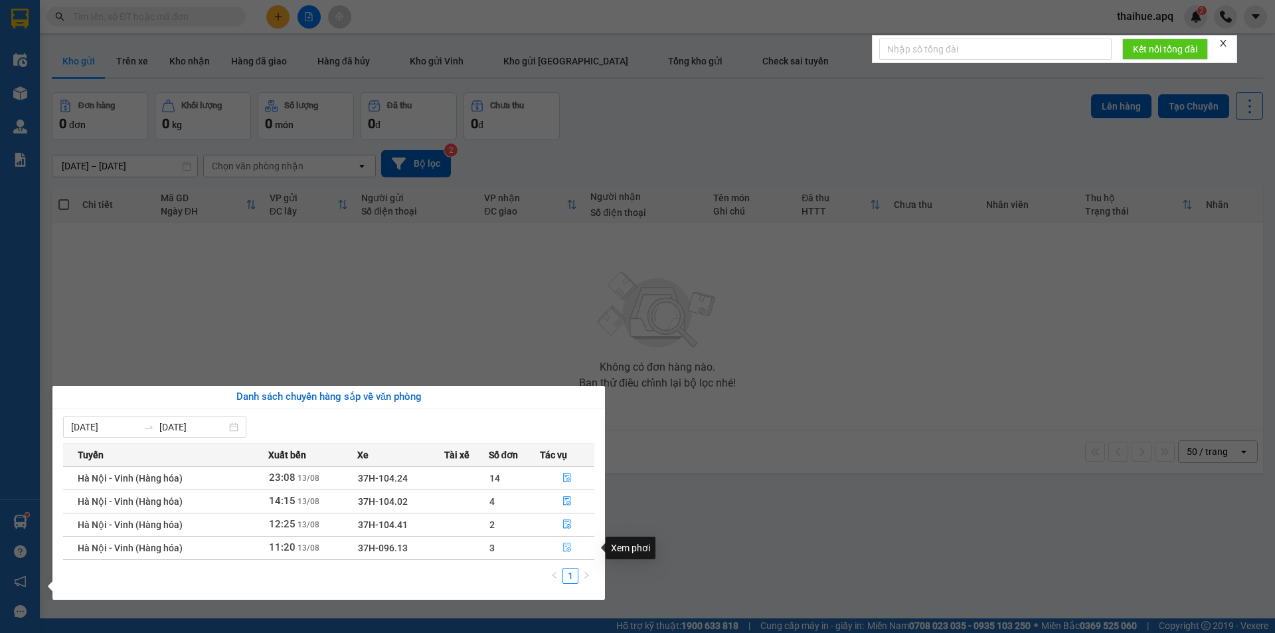
click at [565, 550] on icon "file-done" at bounding box center [567, 547] width 9 height 9
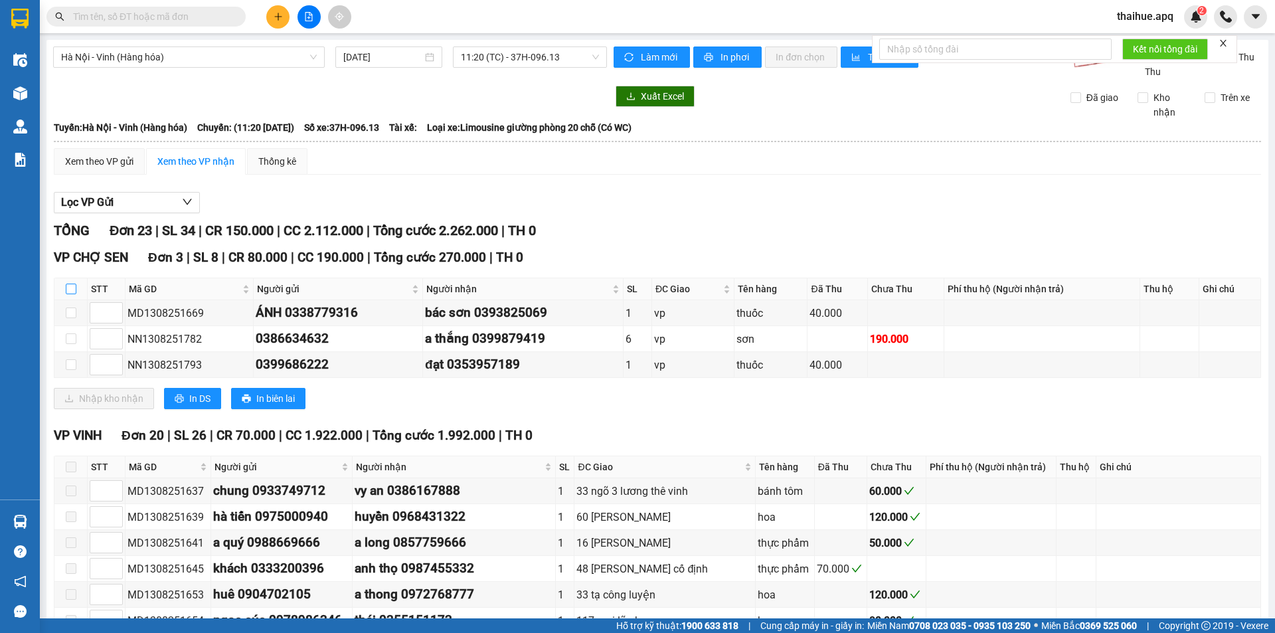
click at [71, 286] on input "checkbox" at bounding box center [71, 289] width 11 height 11
checkbox input "true"
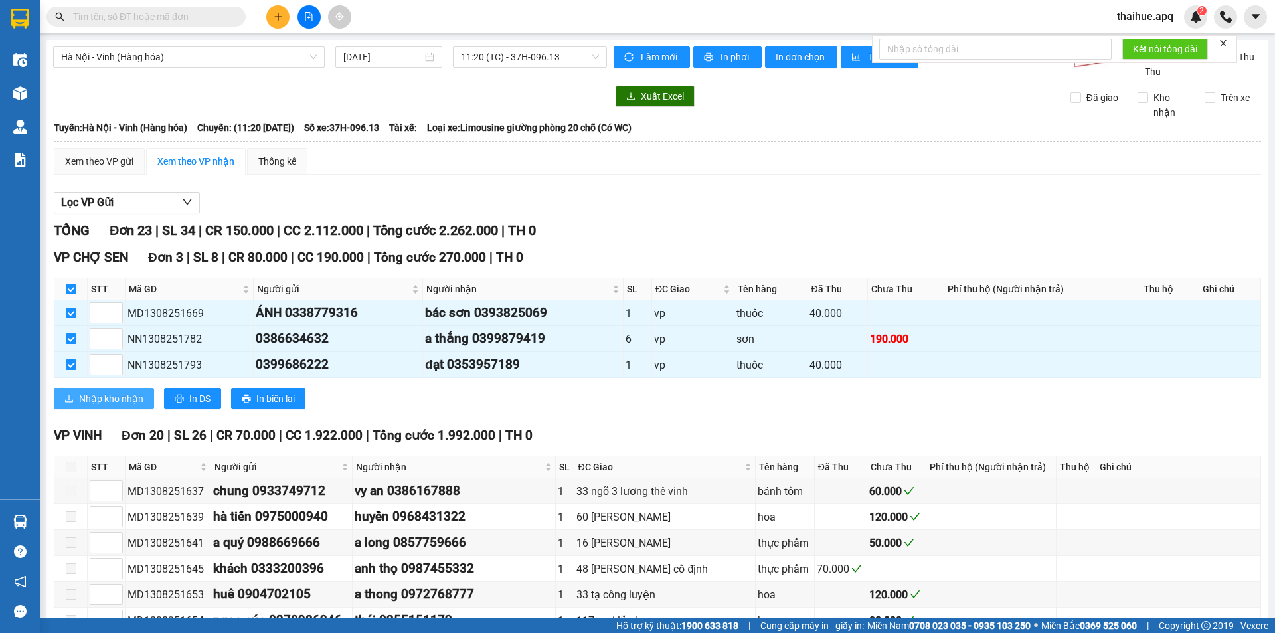
click at [88, 398] on span "Nhập kho nhận" at bounding box center [111, 398] width 64 height 15
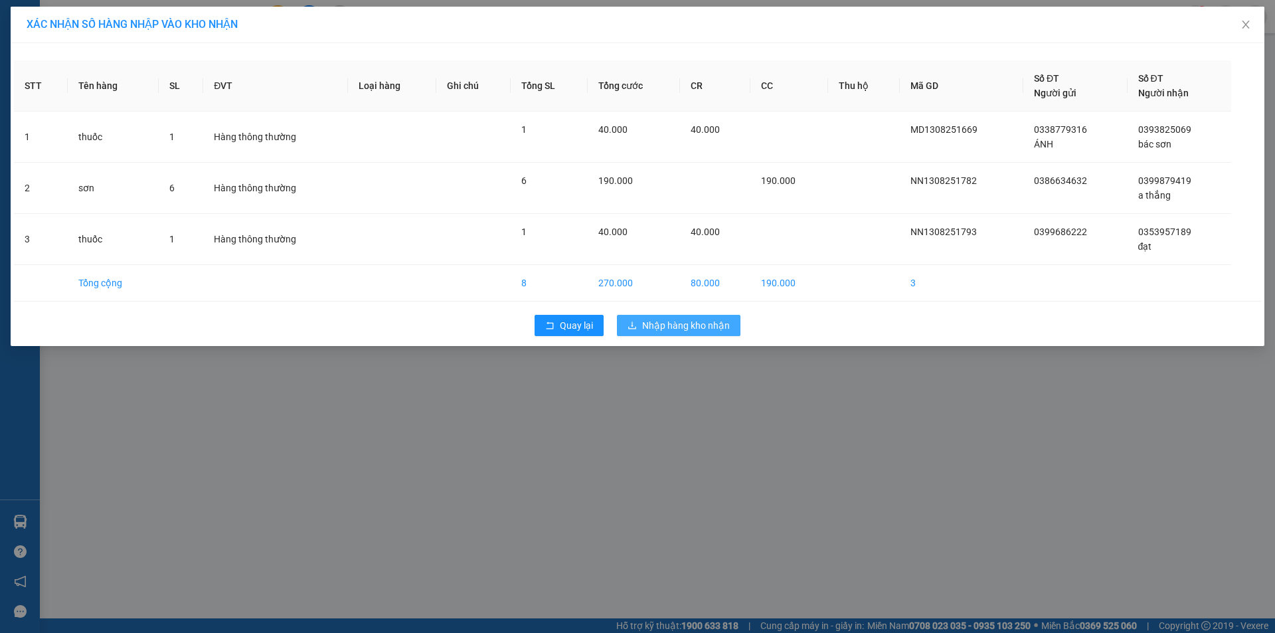
click at [653, 325] on span "Nhập hàng kho nhận" at bounding box center [686, 325] width 88 height 15
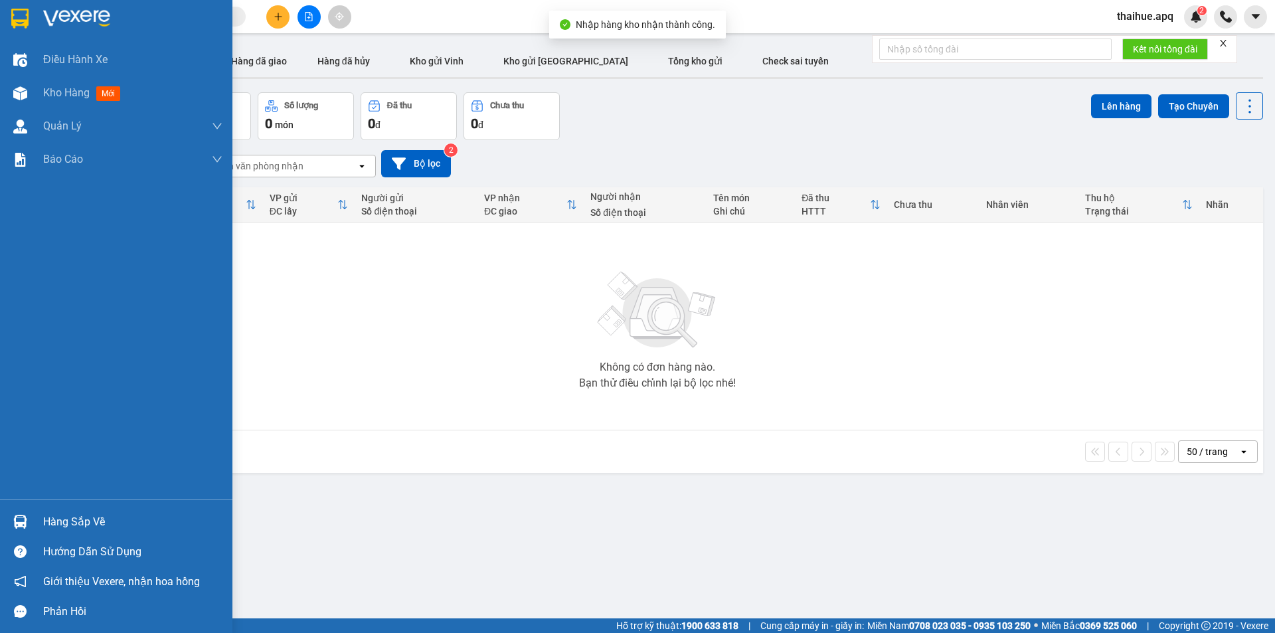
click at [58, 526] on div "Hàng sắp về" at bounding box center [132, 522] width 179 height 20
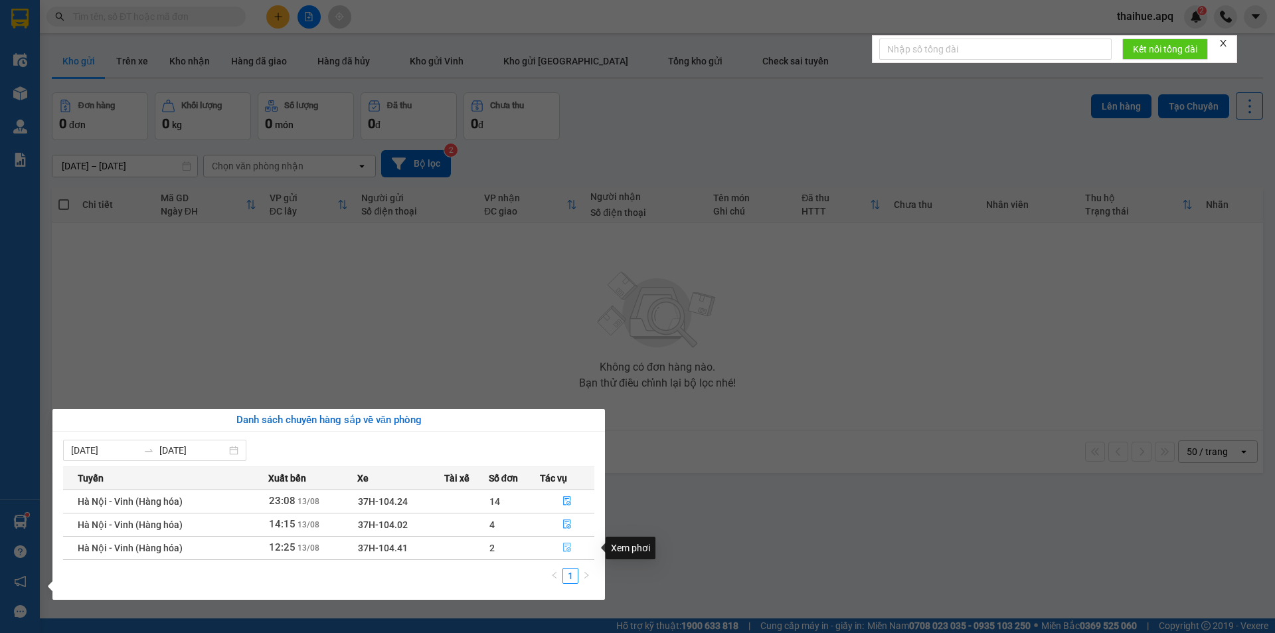
click at [565, 545] on icon "file-done" at bounding box center [567, 547] width 9 height 9
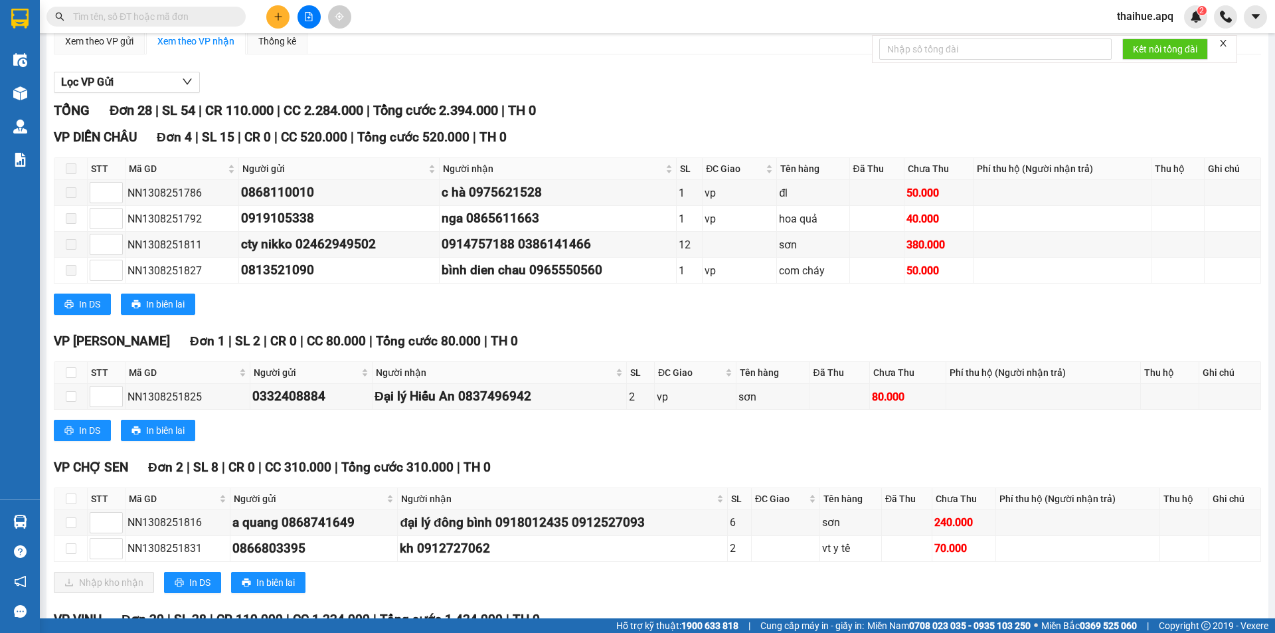
scroll to position [266, 0]
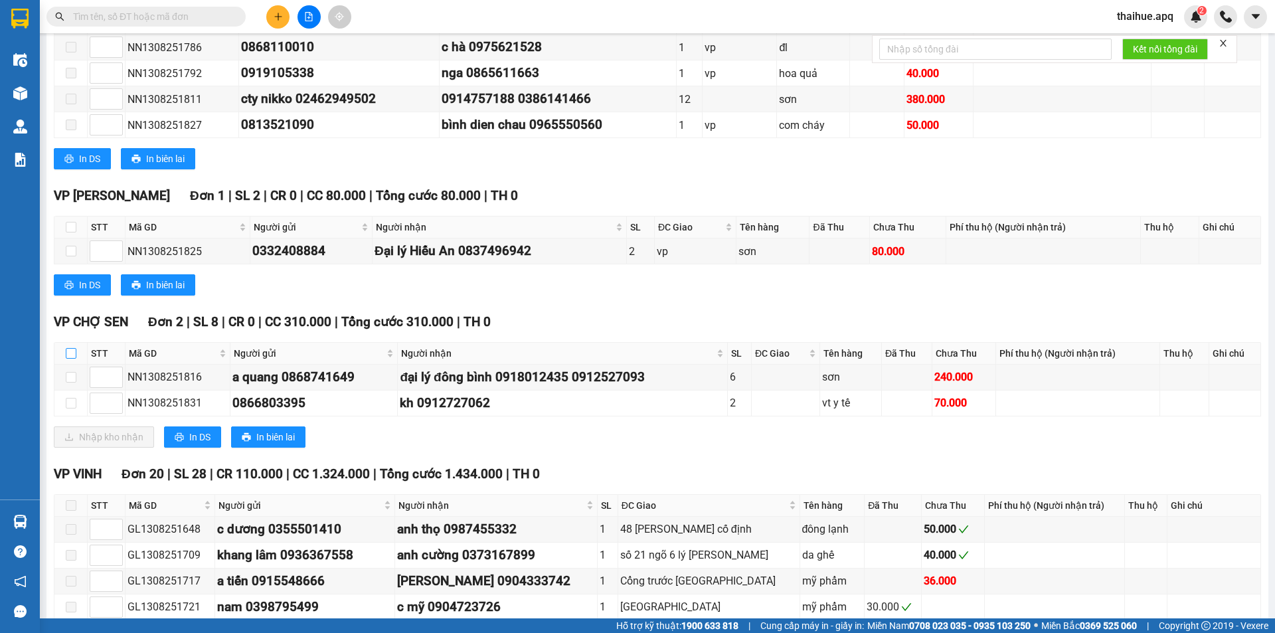
click at [68, 353] on input "checkbox" at bounding box center [71, 353] width 11 height 11
checkbox input "true"
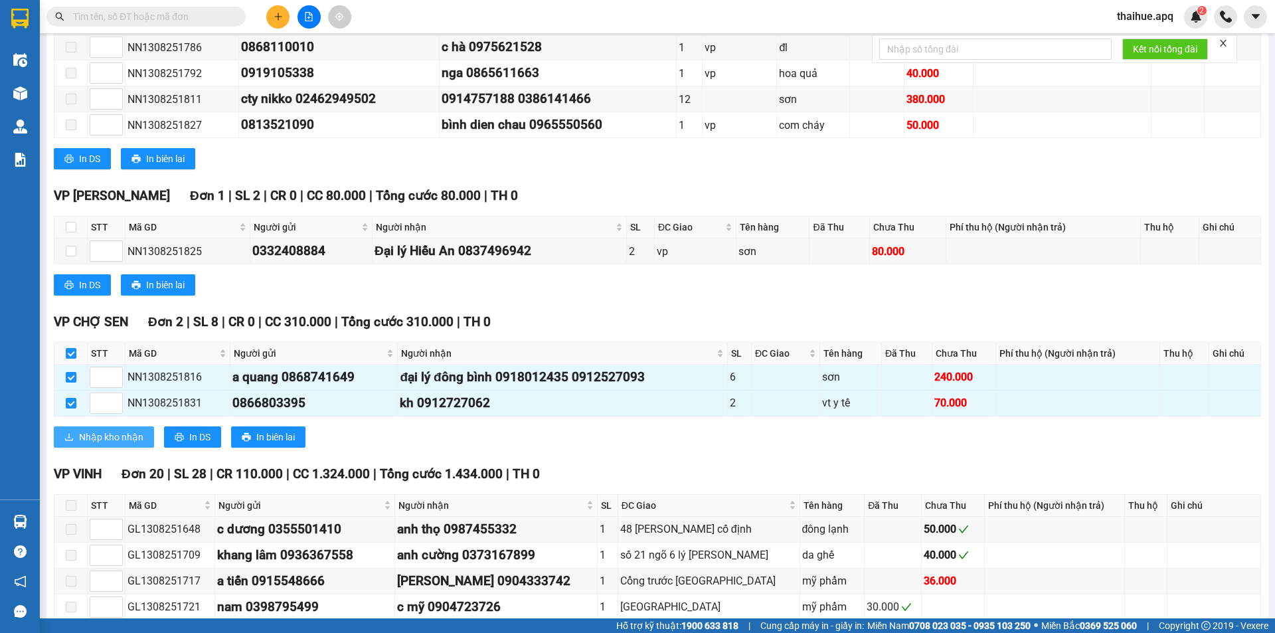
click at [100, 438] on span "Nhập kho nhận" at bounding box center [111, 437] width 64 height 15
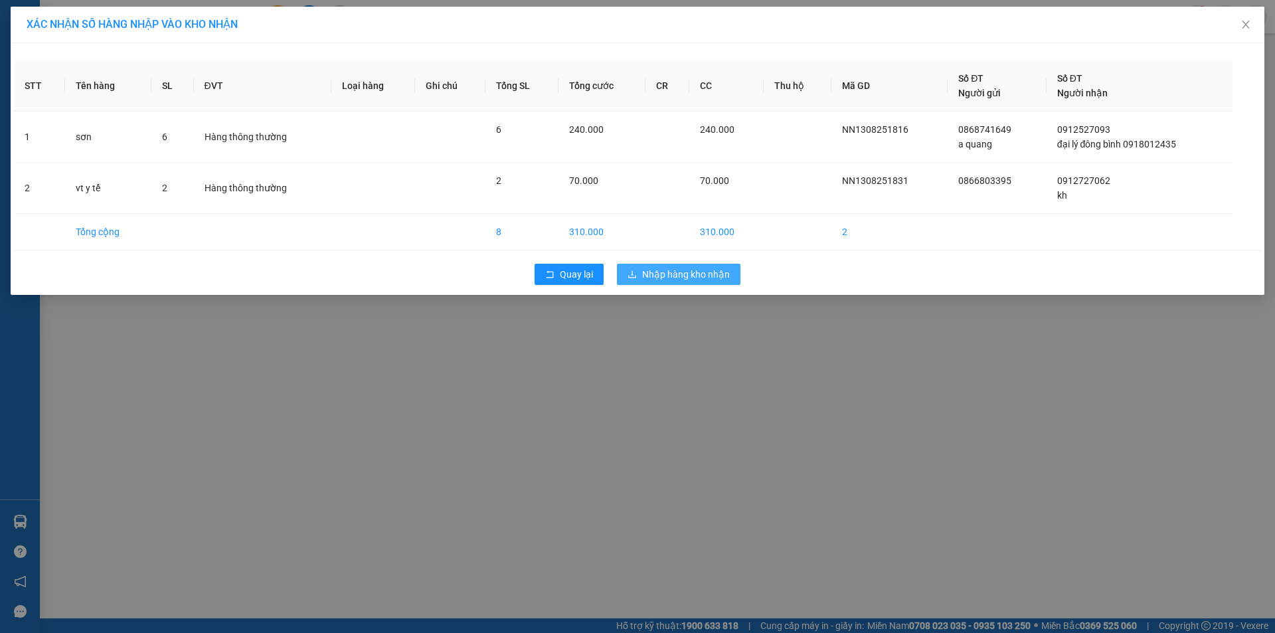
click at [656, 274] on span "Nhập hàng kho nhận" at bounding box center [686, 274] width 88 height 15
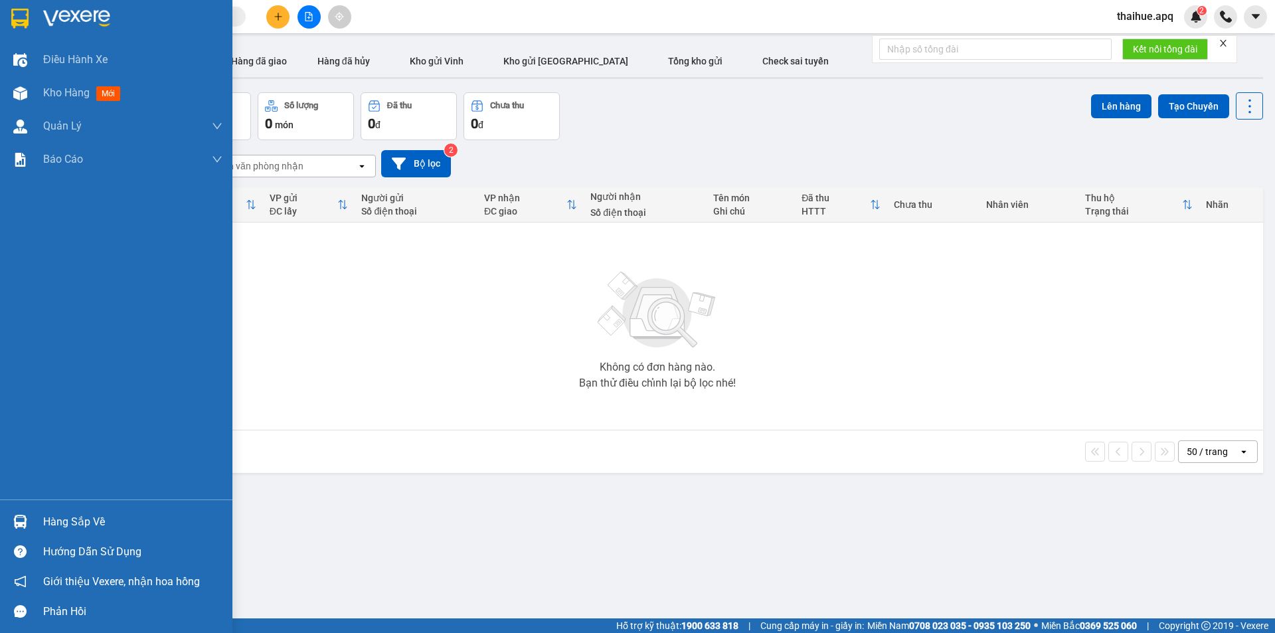
click at [57, 524] on div "Hàng sắp về" at bounding box center [132, 522] width 179 height 20
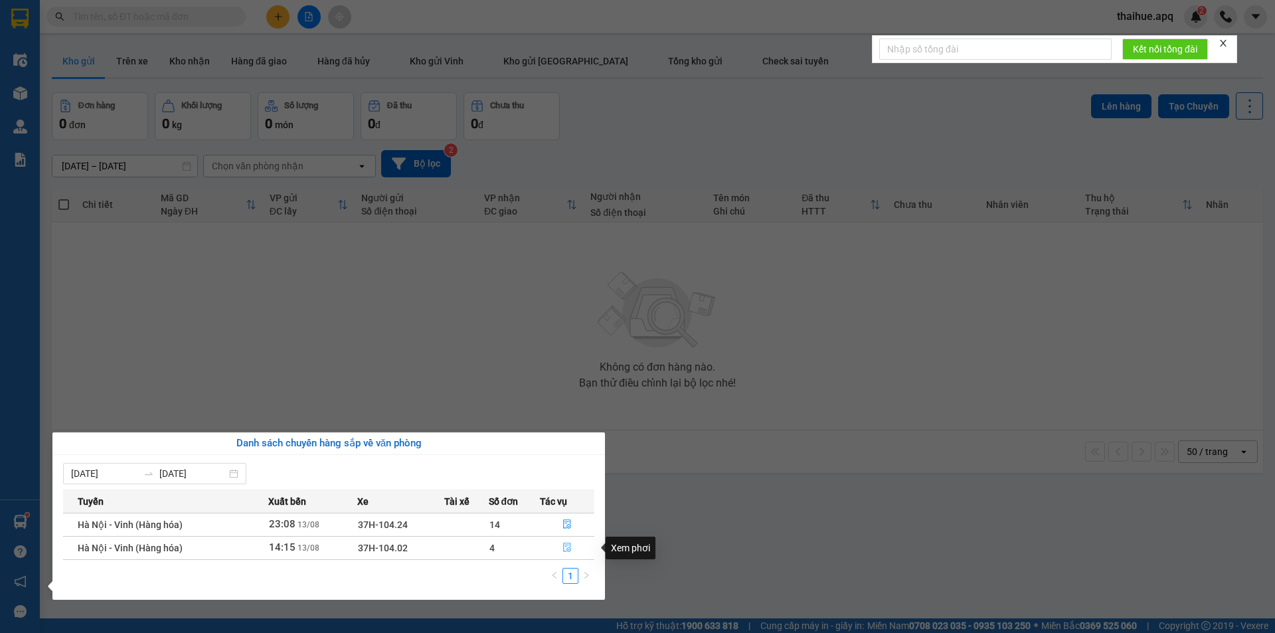
click at [563, 547] on icon "file-done" at bounding box center [567, 547] width 9 height 9
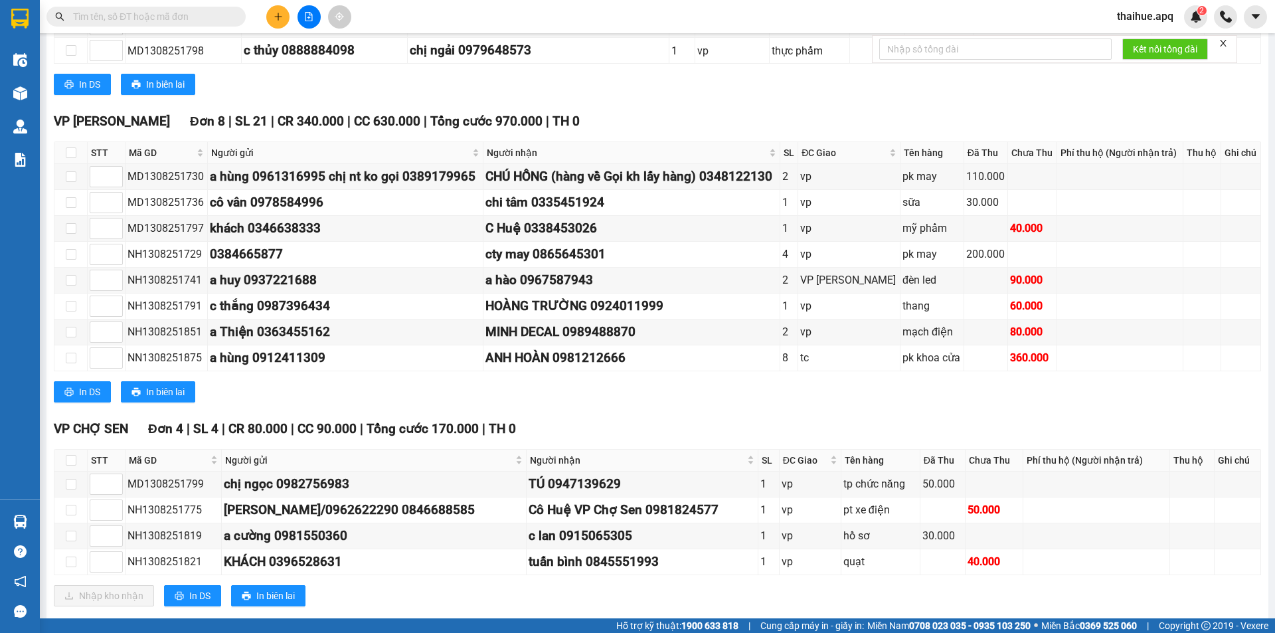
scroll to position [731, 0]
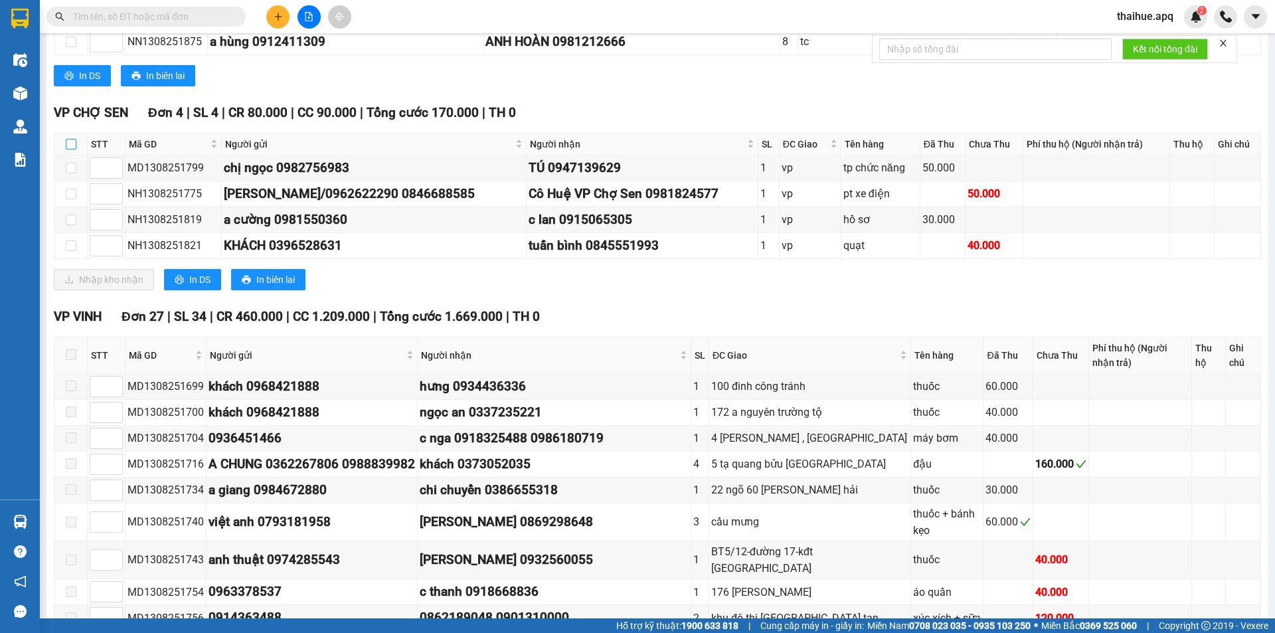
click at [70, 143] on input "checkbox" at bounding box center [71, 144] width 11 height 11
checkbox input "true"
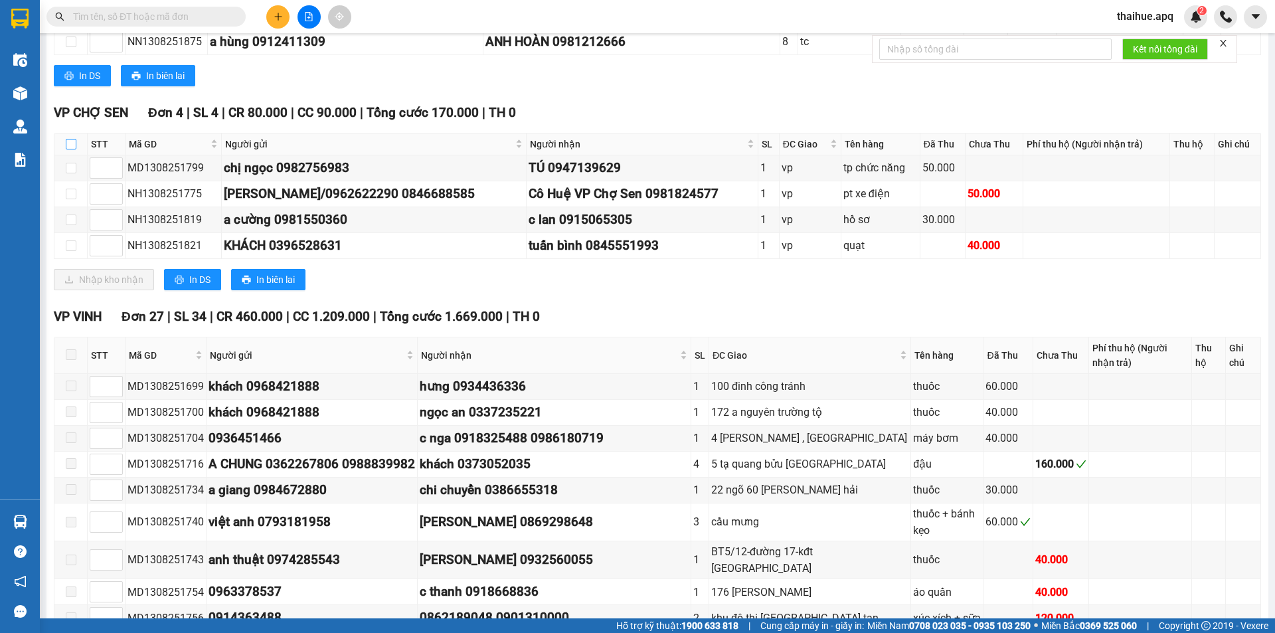
checkbox input "true"
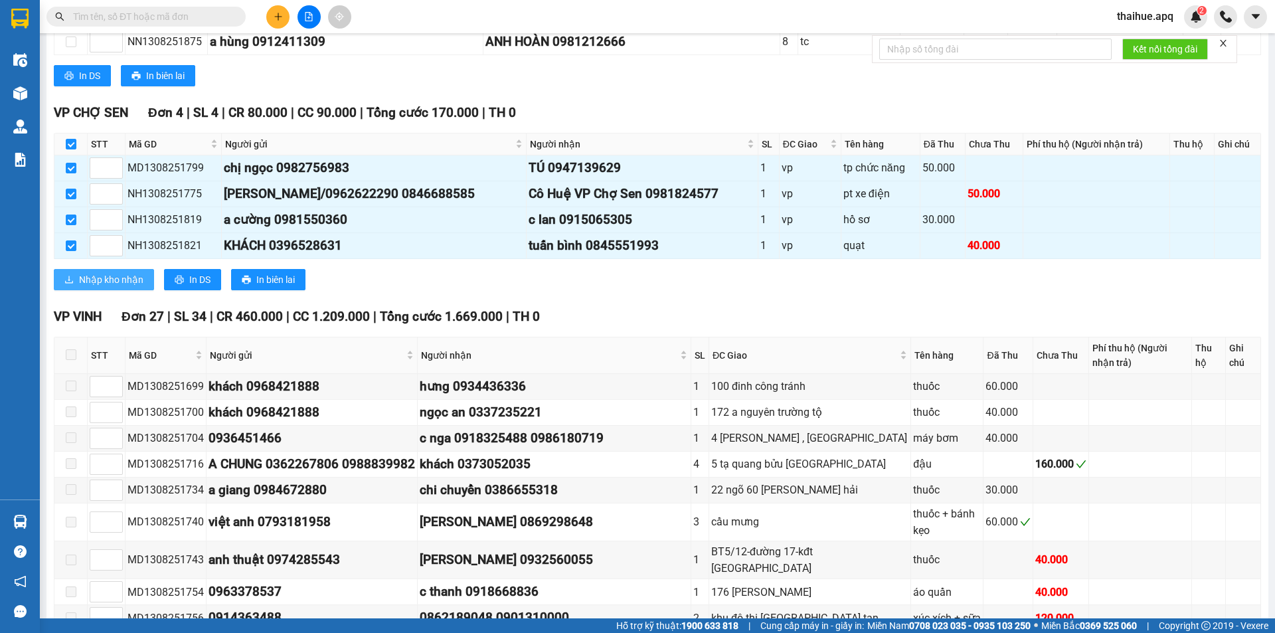
click at [99, 276] on span "Nhập kho nhận" at bounding box center [111, 279] width 64 height 15
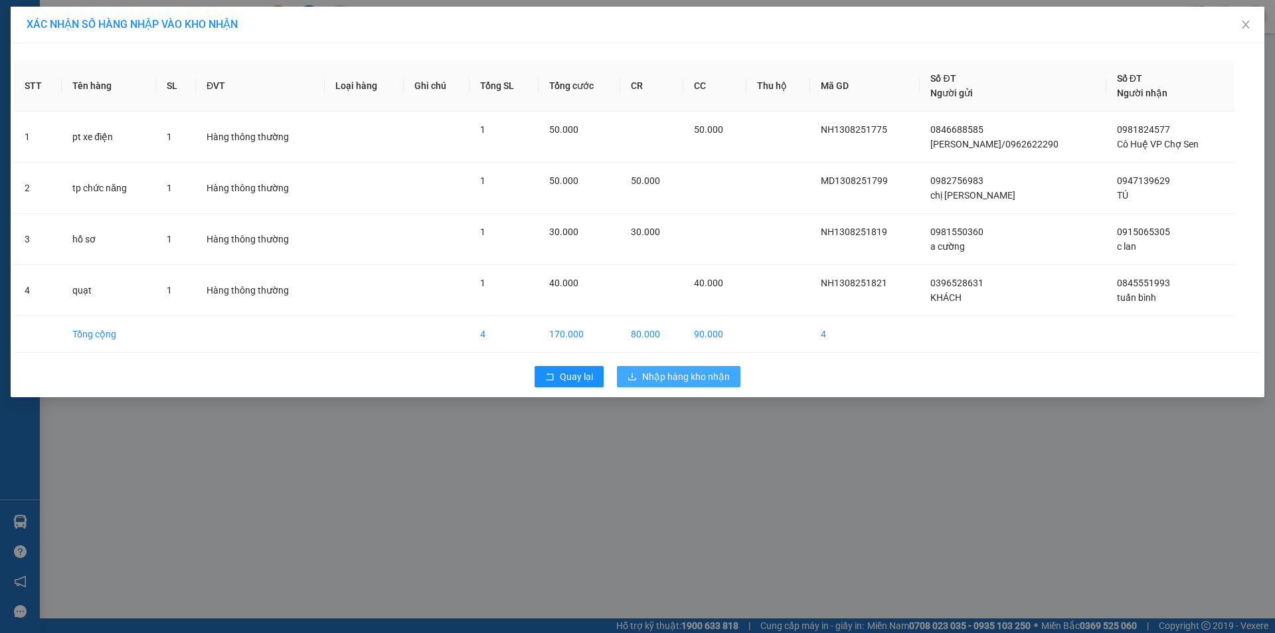
click at [661, 377] on span "Nhập hàng kho nhận" at bounding box center [686, 376] width 88 height 15
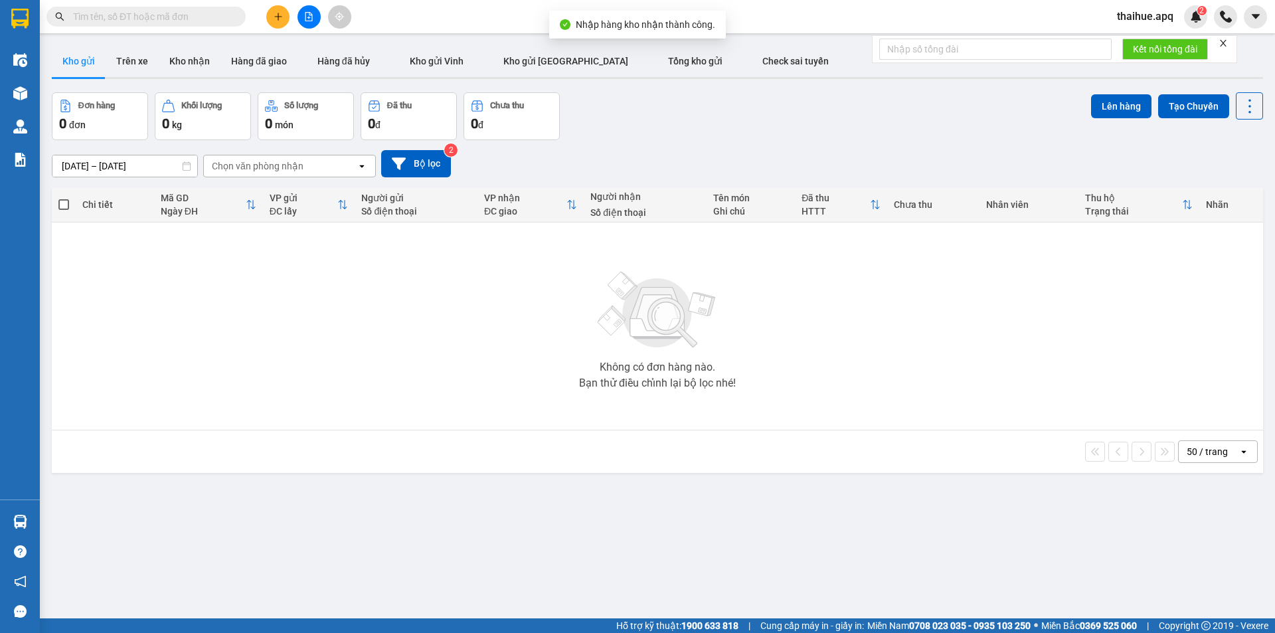
click at [57, 523] on div "ver 1.8.137 Kho gửi Trên xe Kho nhận Hàng đã giao Hàng đã hủy Kho gửi Vinh Kho …" at bounding box center [657, 356] width 1222 height 633
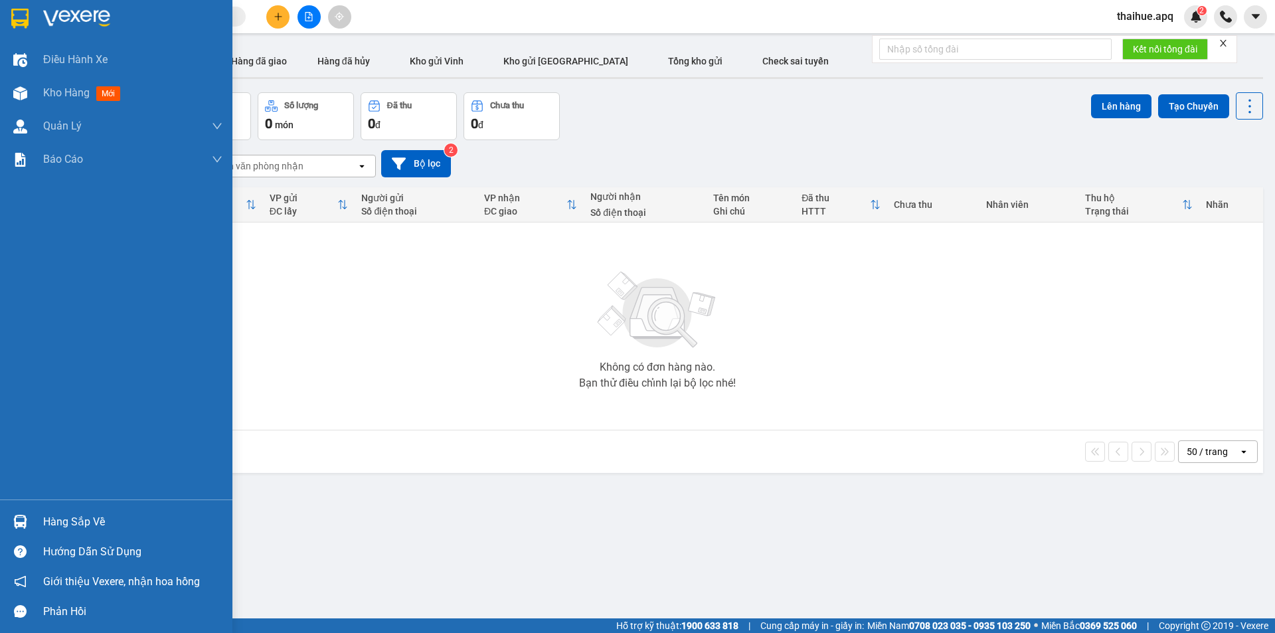
click at [60, 520] on div "Hàng sắp về" at bounding box center [132, 522] width 179 height 20
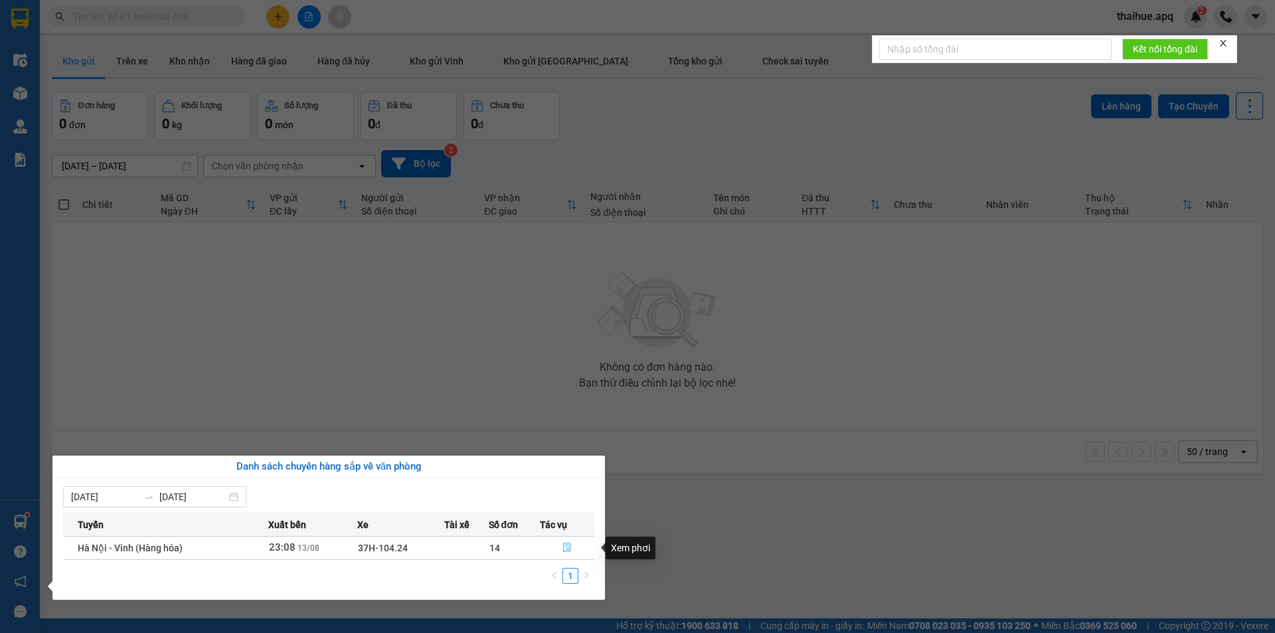
click at [565, 547] on icon "file-done" at bounding box center [567, 547] width 8 height 9
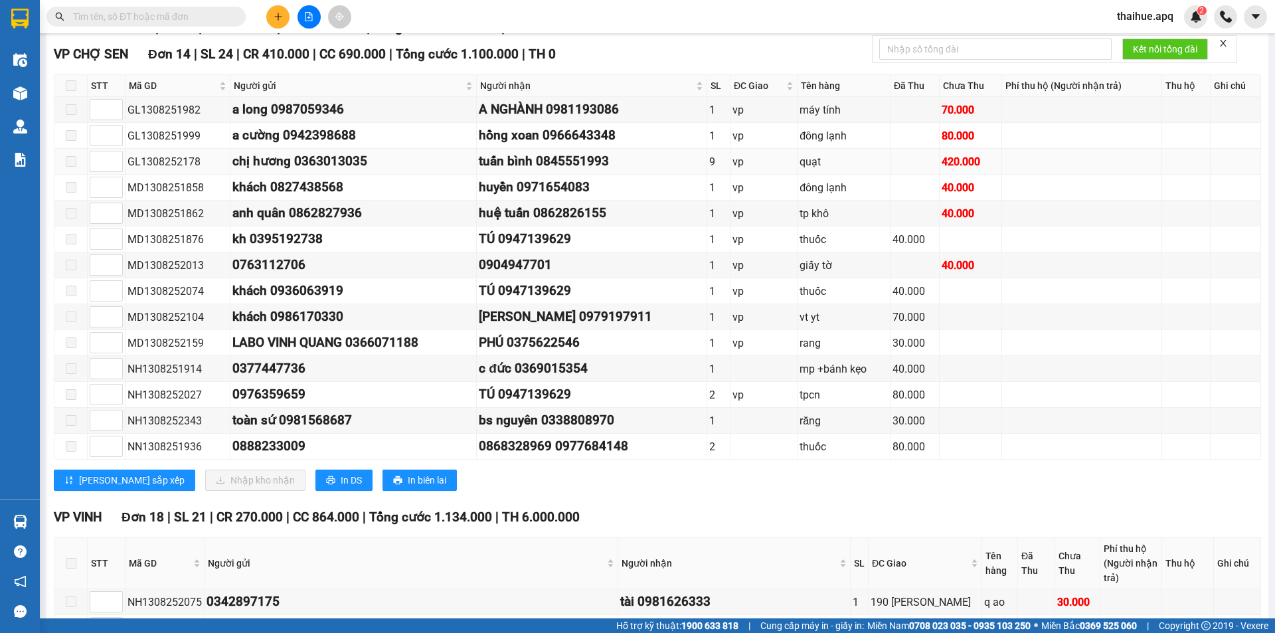
scroll to position [199, 0]
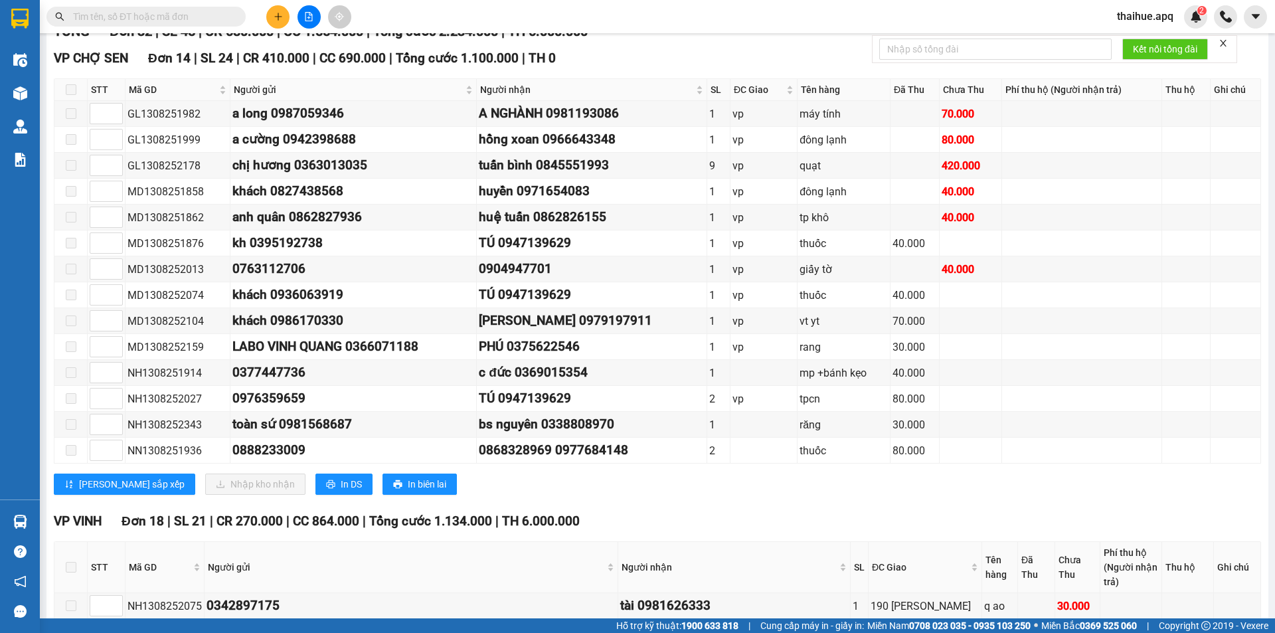
click at [105, 13] on input "text" at bounding box center [151, 16] width 157 height 15
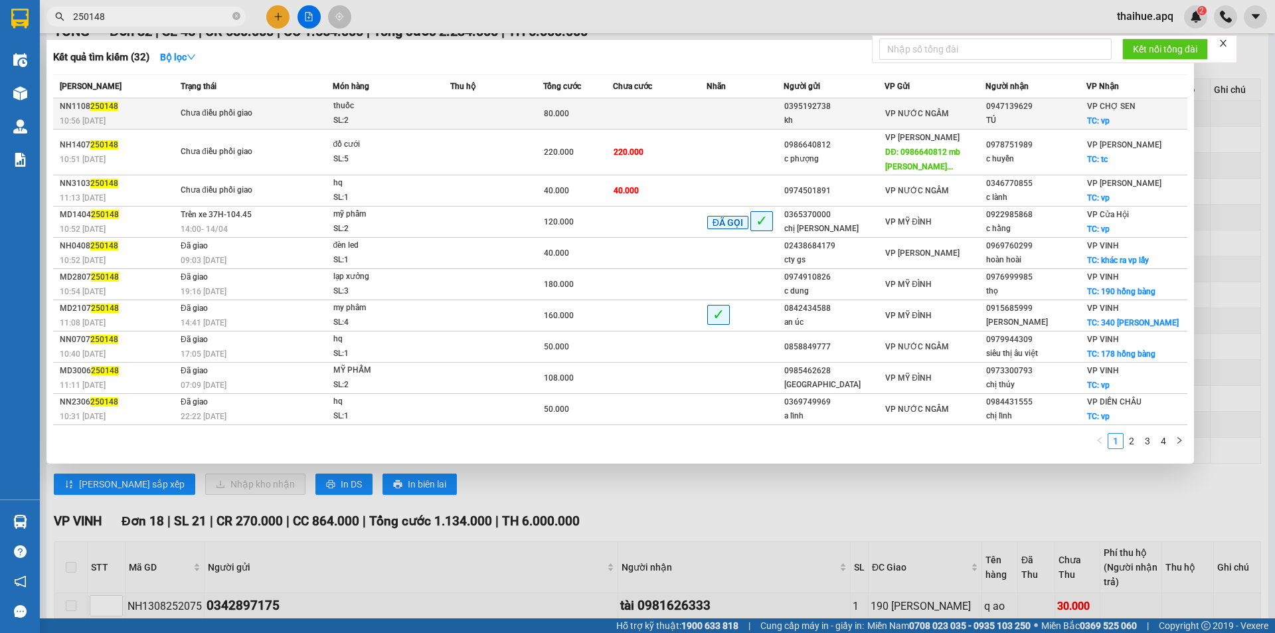
type input "250148"
click at [482, 117] on td at bounding box center [496, 113] width 93 height 31
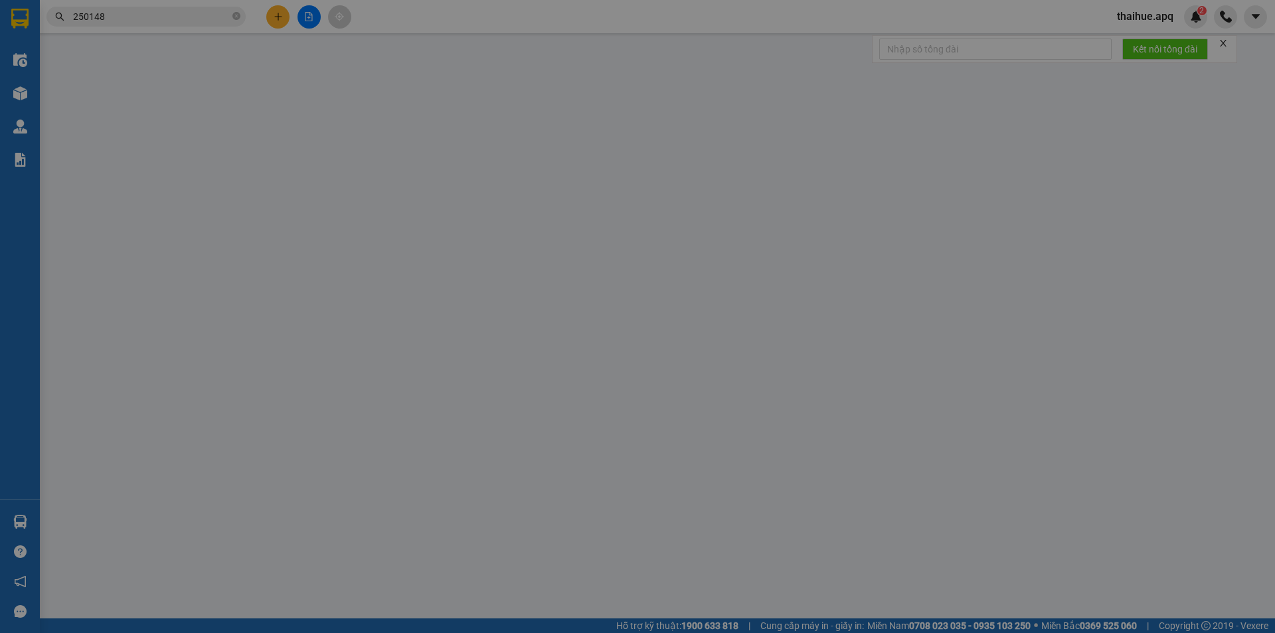
type input "0395192738"
type input "kh"
type input "0947139629"
type input "TÚ"
checkbox input "true"
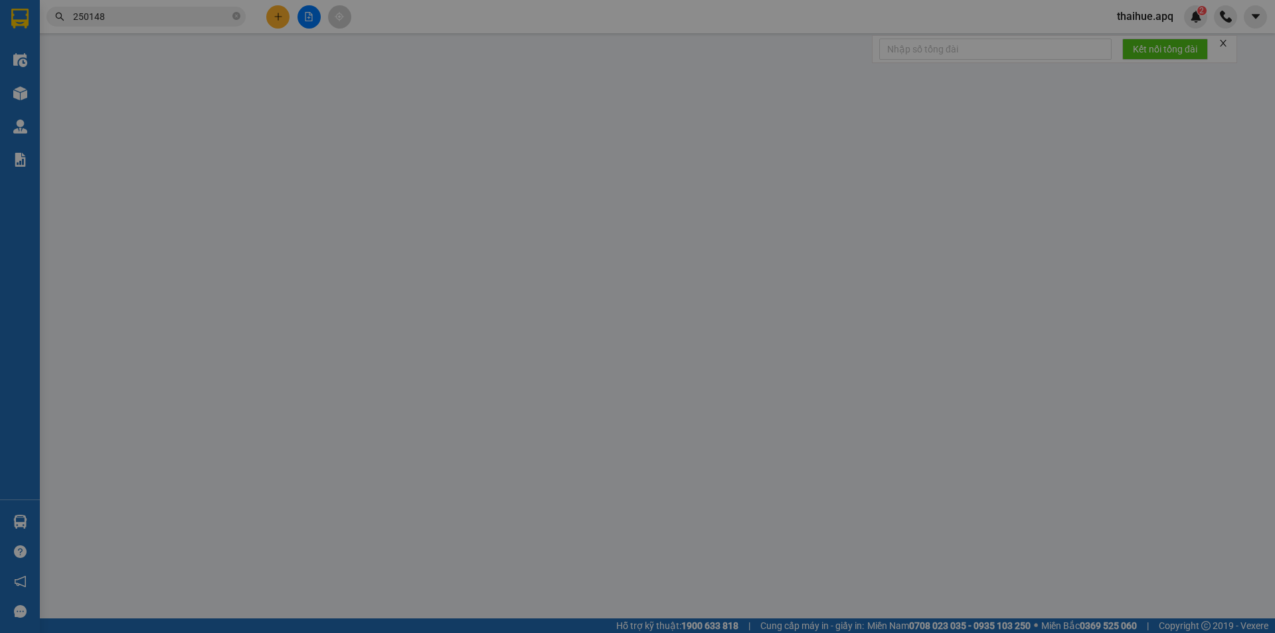
type input "vp"
type input "80.000"
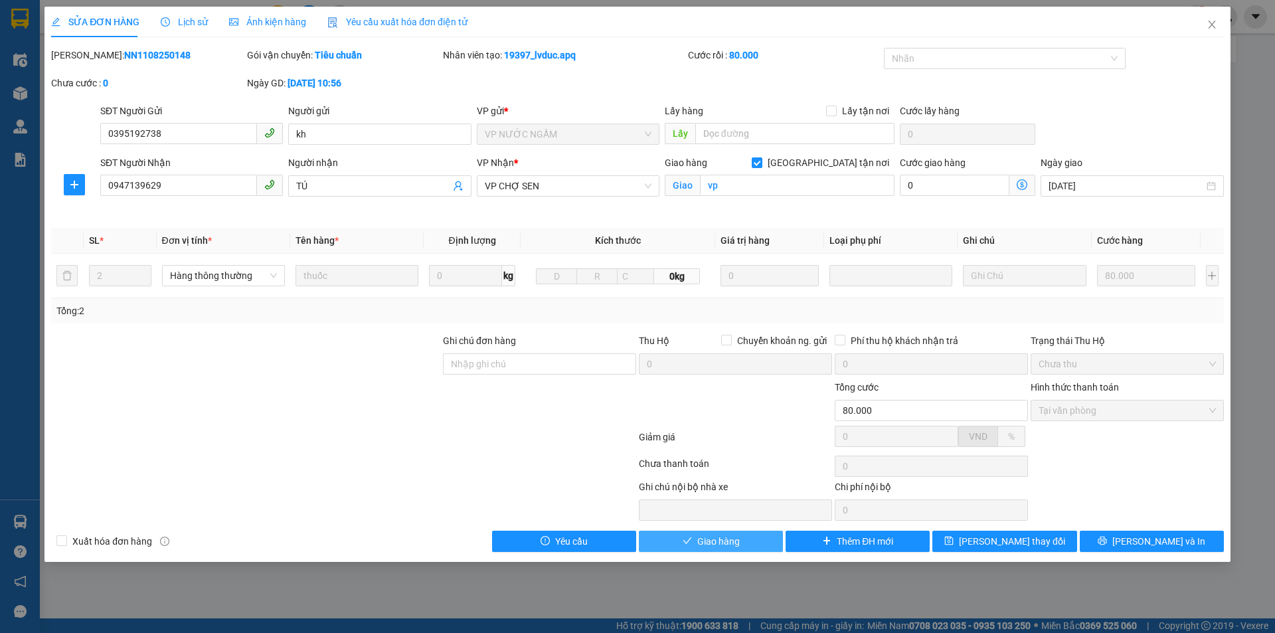
click at [733, 541] on span "Giao hàng" at bounding box center [718, 541] width 43 height 15
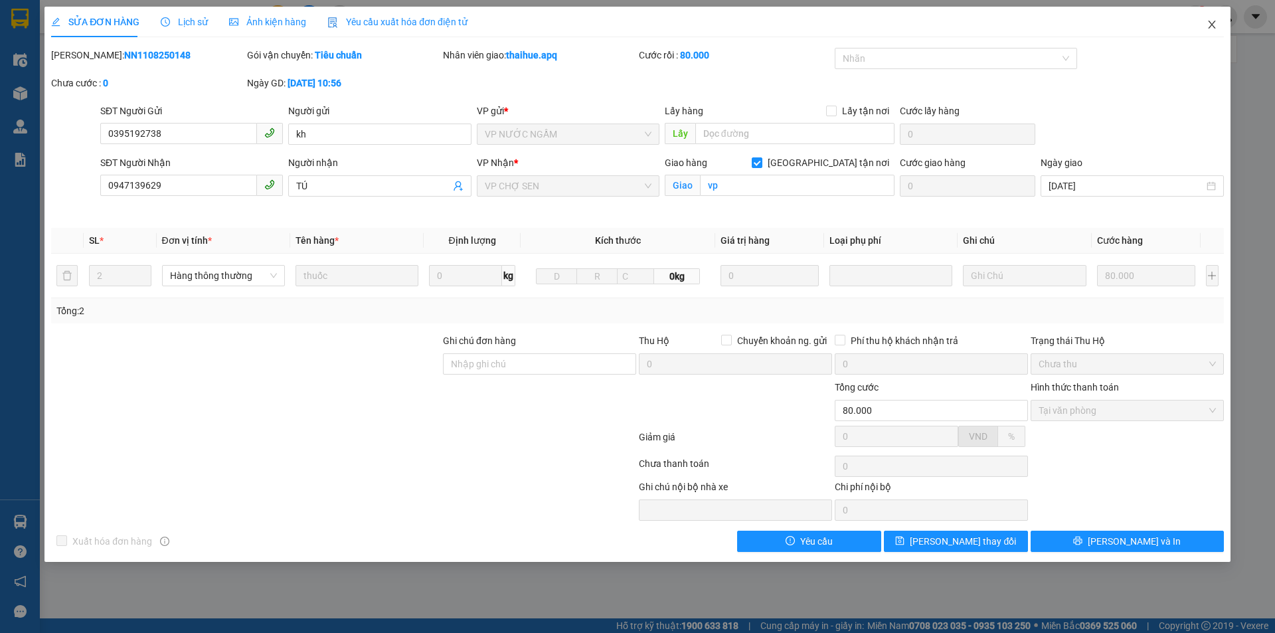
click at [1214, 25] on icon "close" at bounding box center [1212, 24] width 11 height 11
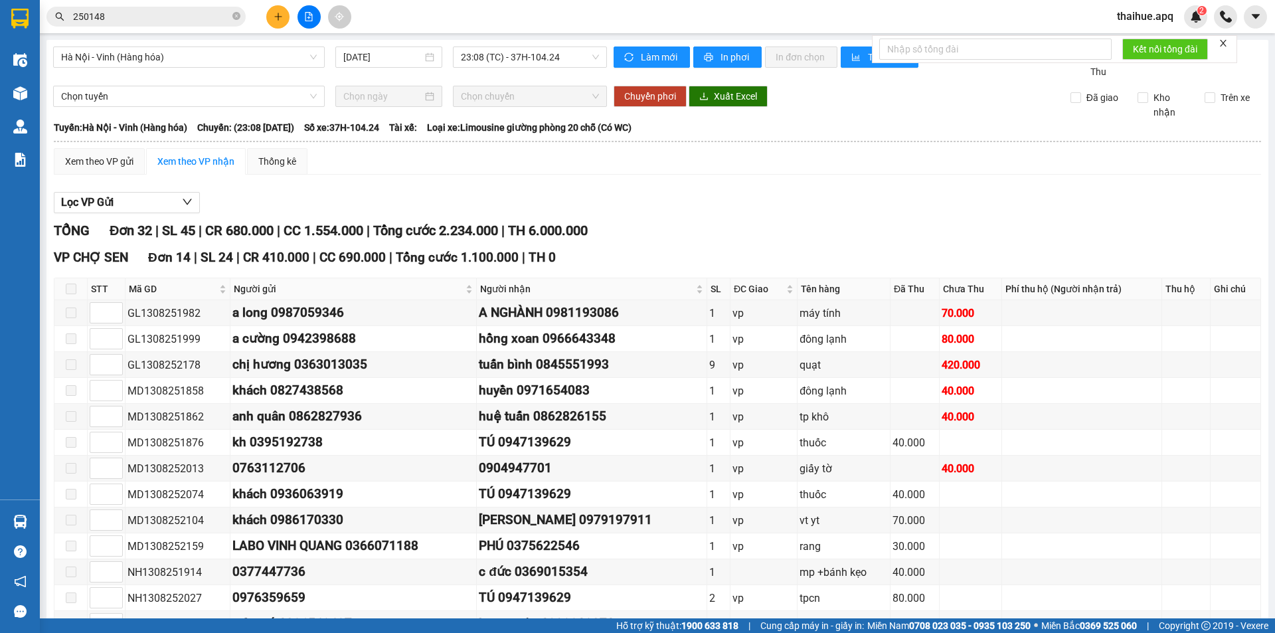
click at [114, 16] on input "250148" at bounding box center [151, 16] width 157 height 15
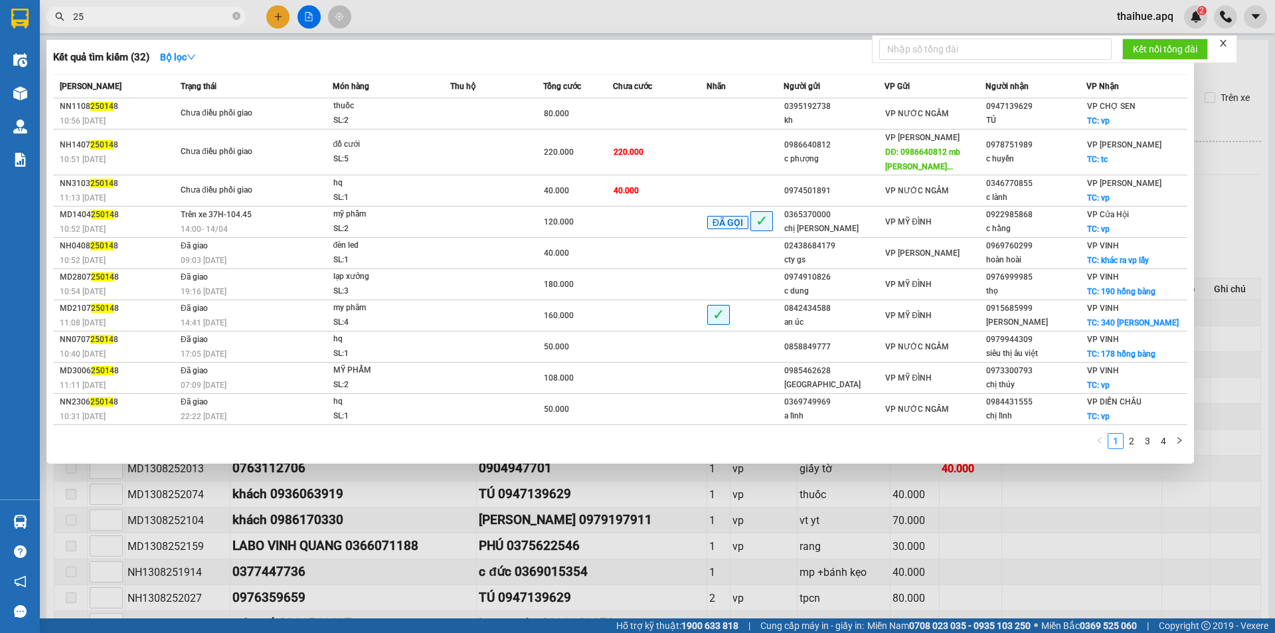
type input "2"
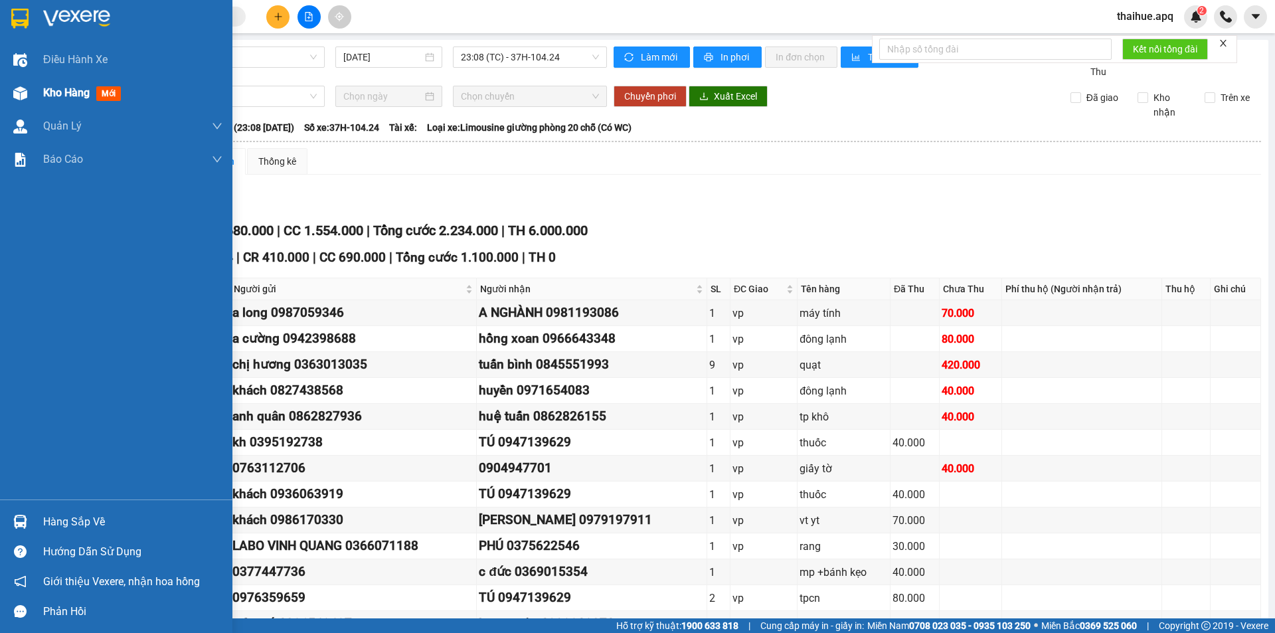
click at [48, 92] on span "Kho hàng" at bounding box center [66, 92] width 46 height 13
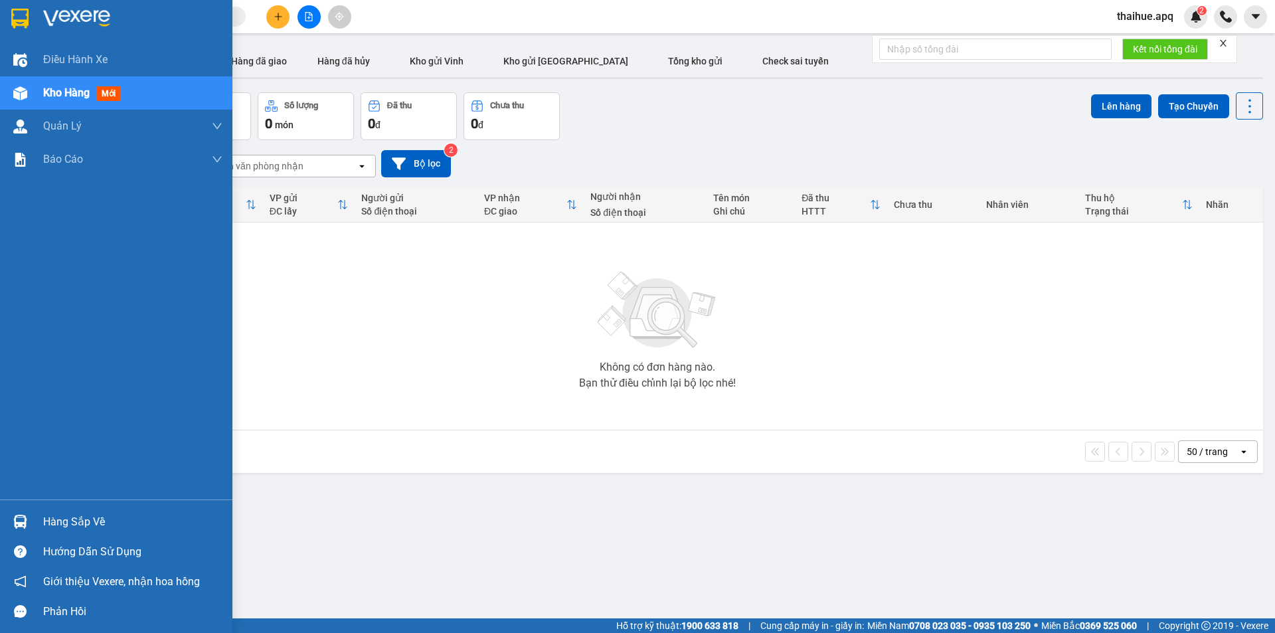
click at [53, 521] on div "Hàng sắp về" at bounding box center [132, 522] width 179 height 20
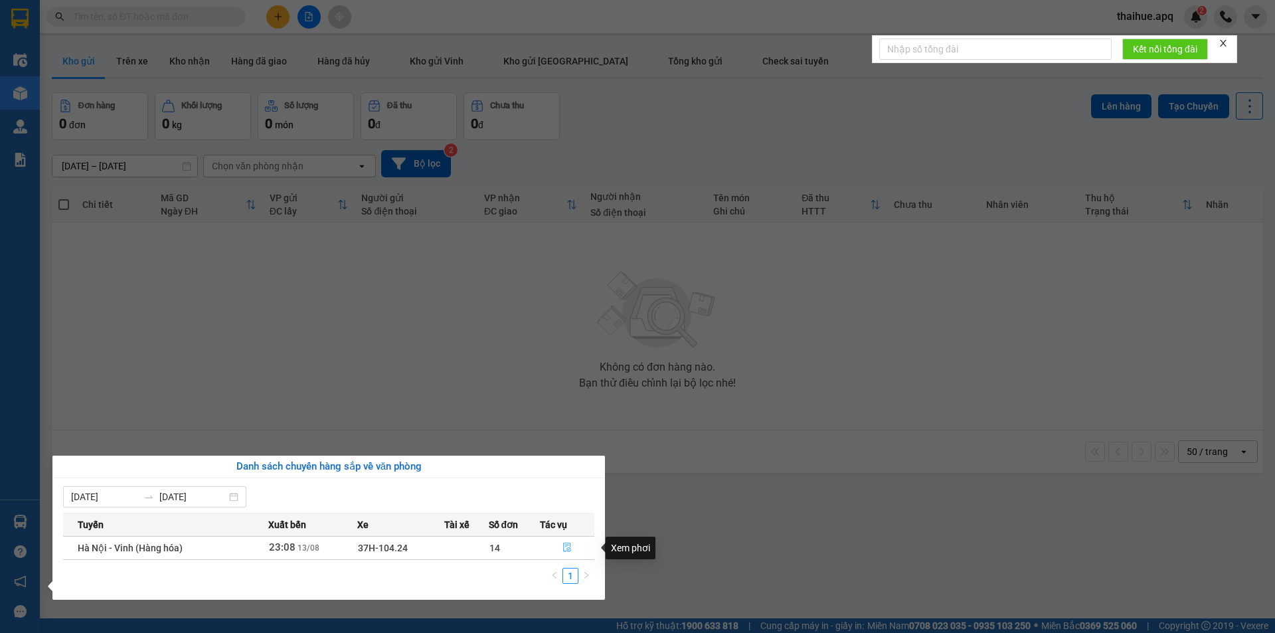
click at [568, 543] on icon "file-done" at bounding box center [567, 547] width 9 height 9
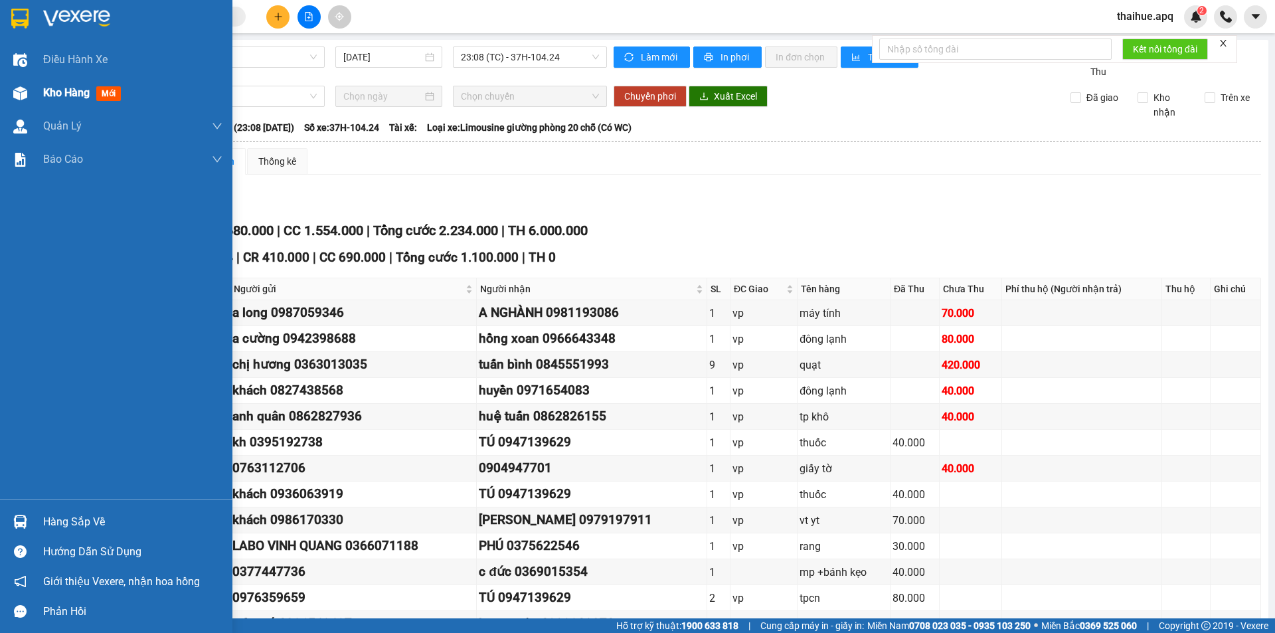
click at [60, 91] on span "Kho hàng" at bounding box center [66, 92] width 46 height 13
